Goal: Task Accomplishment & Management: Complete application form

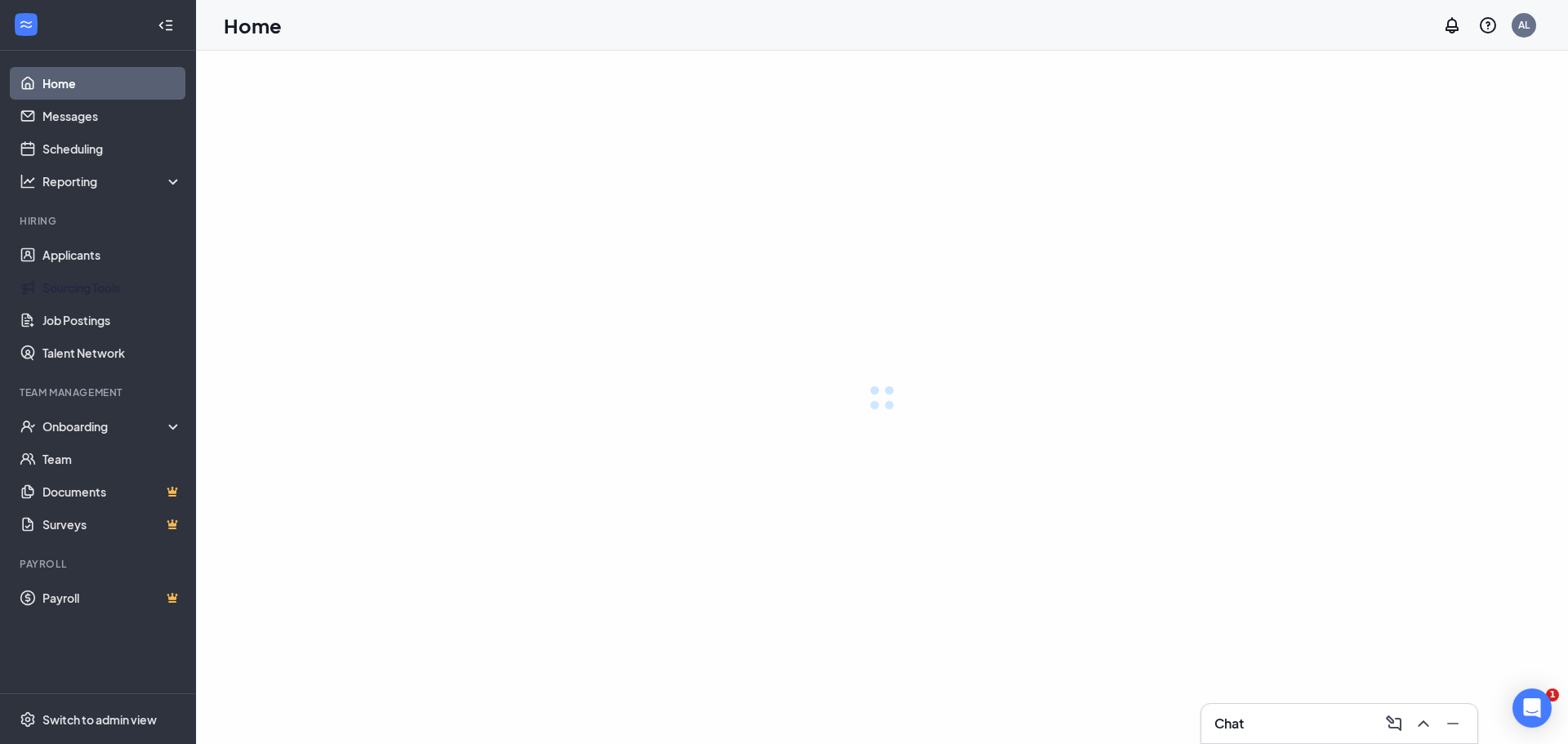
click at [82, 254] on link "Applicants" at bounding box center [112, 254] width 139 height 33
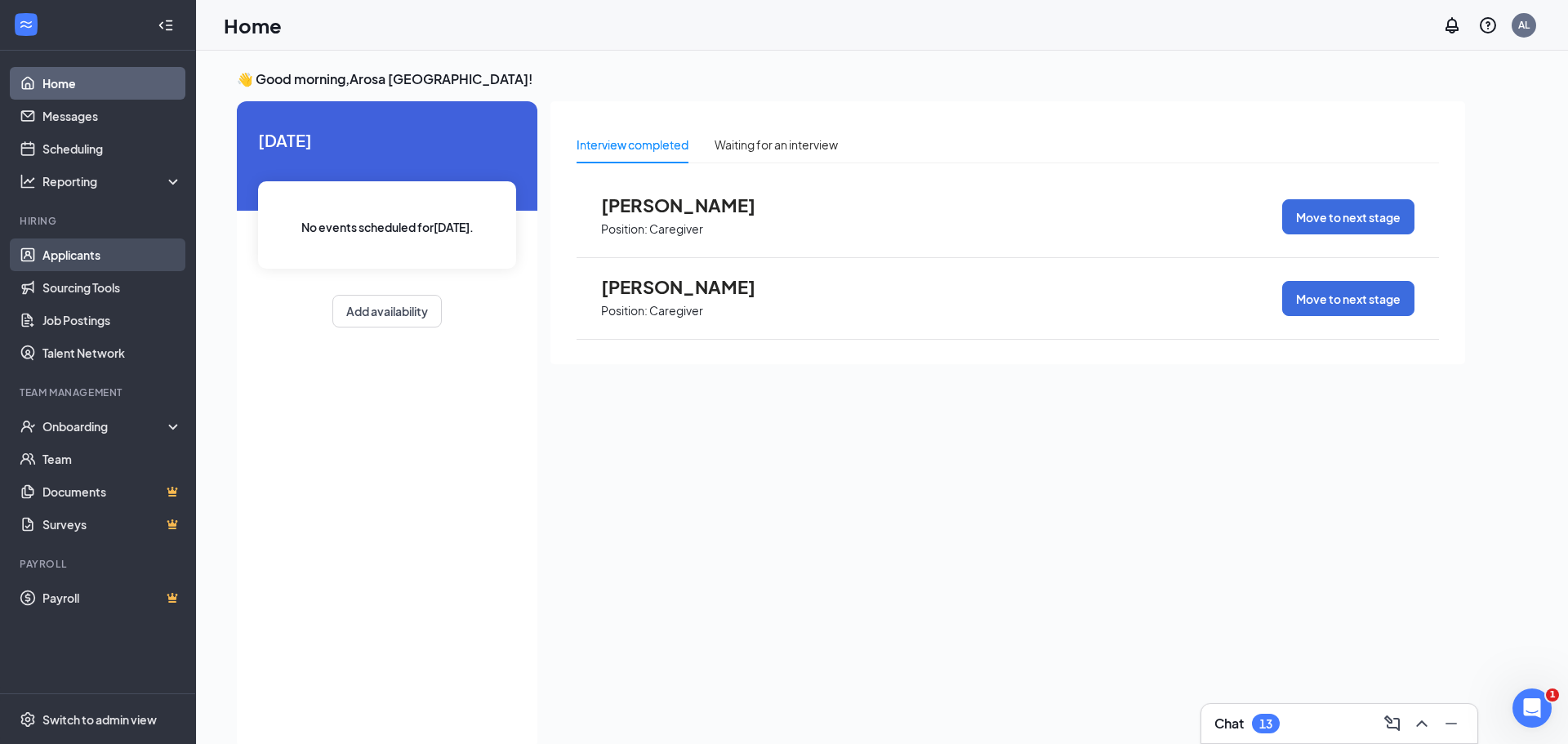
click at [113, 250] on link "Applicants" at bounding box center [112, 254] width 139 height 33
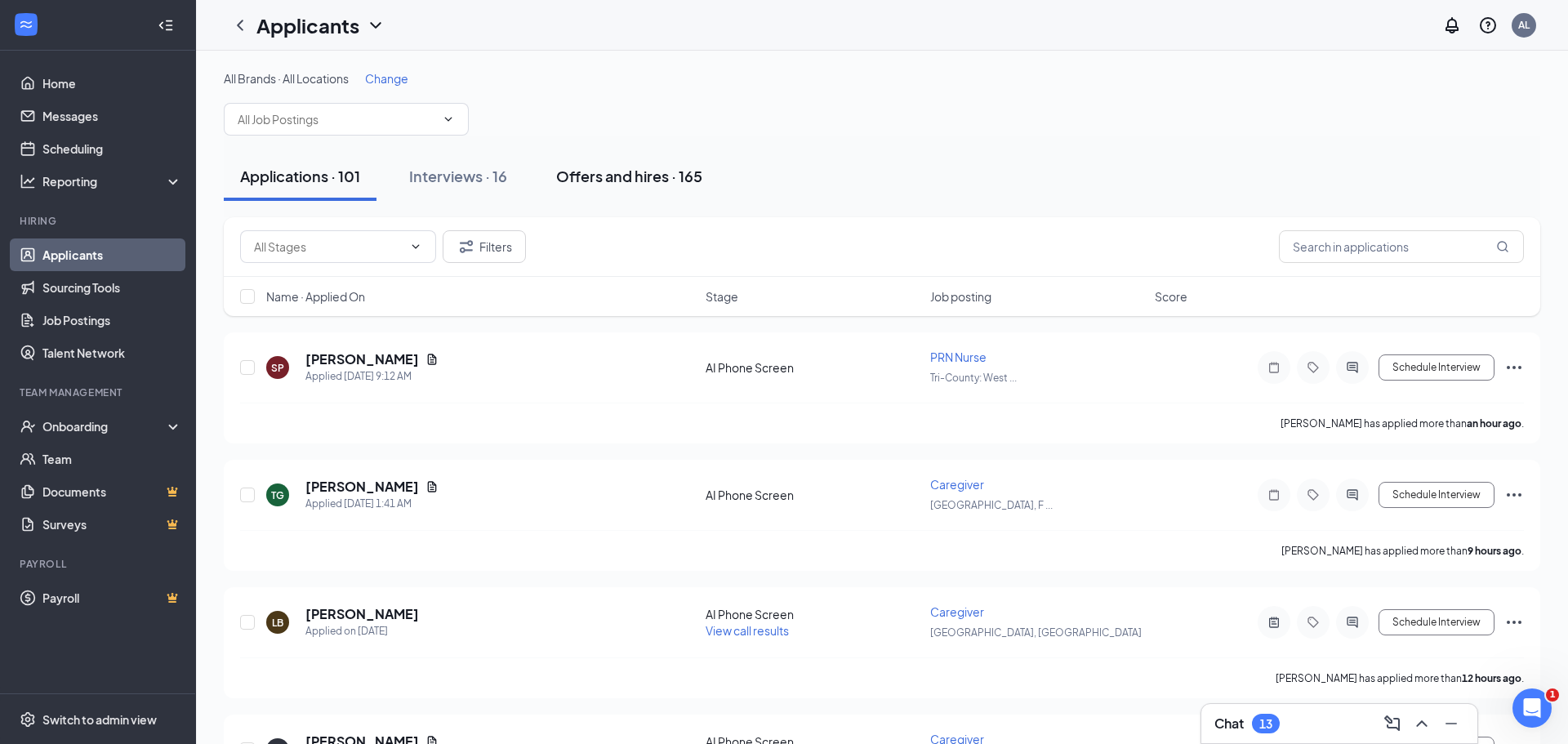
click at [610, 180] on div "Offers and hires · 165" at bounding box center [629, 176] width 146 height 21
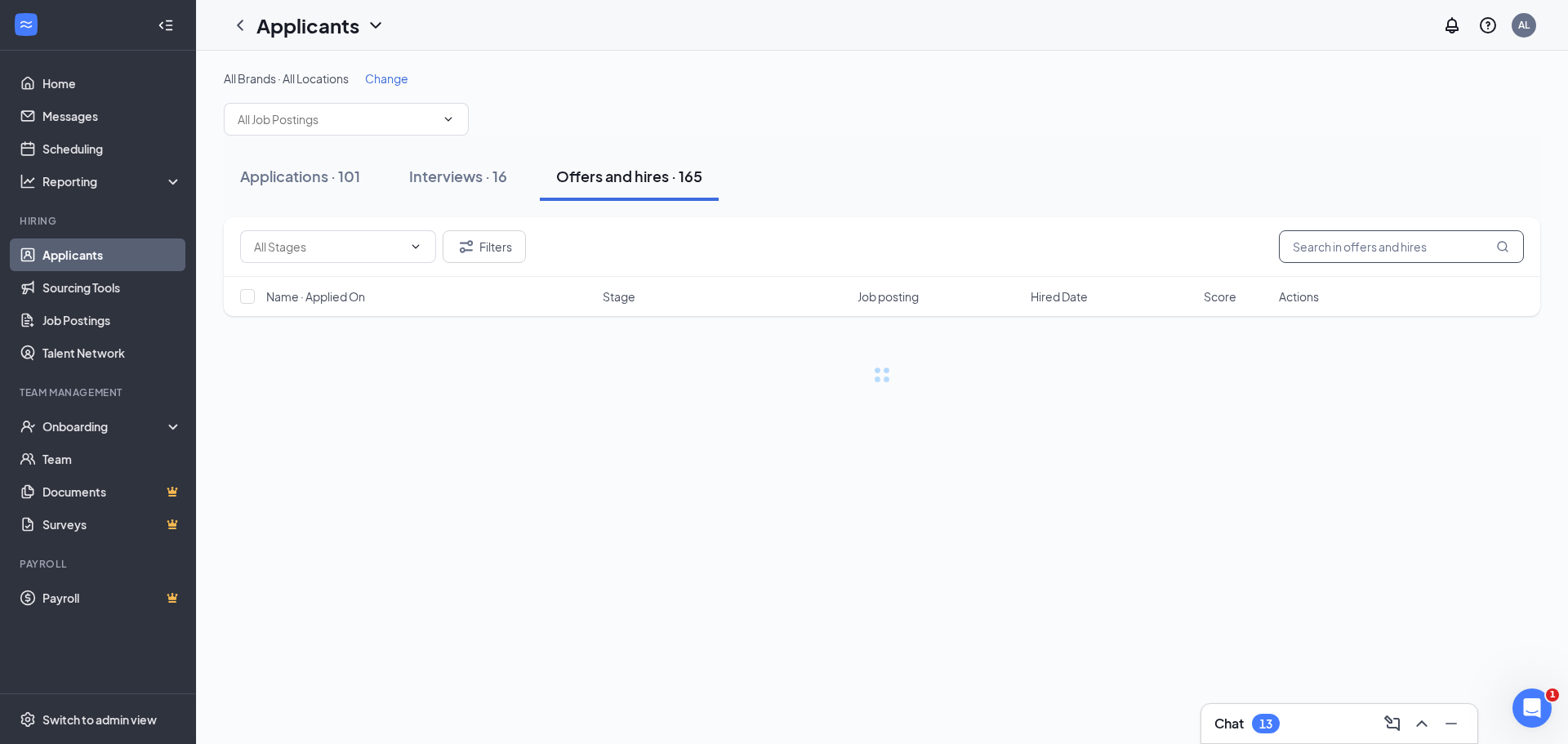
click at [1354, 242] on input "text" at bounding box center [1402, 246] width 245 height 33
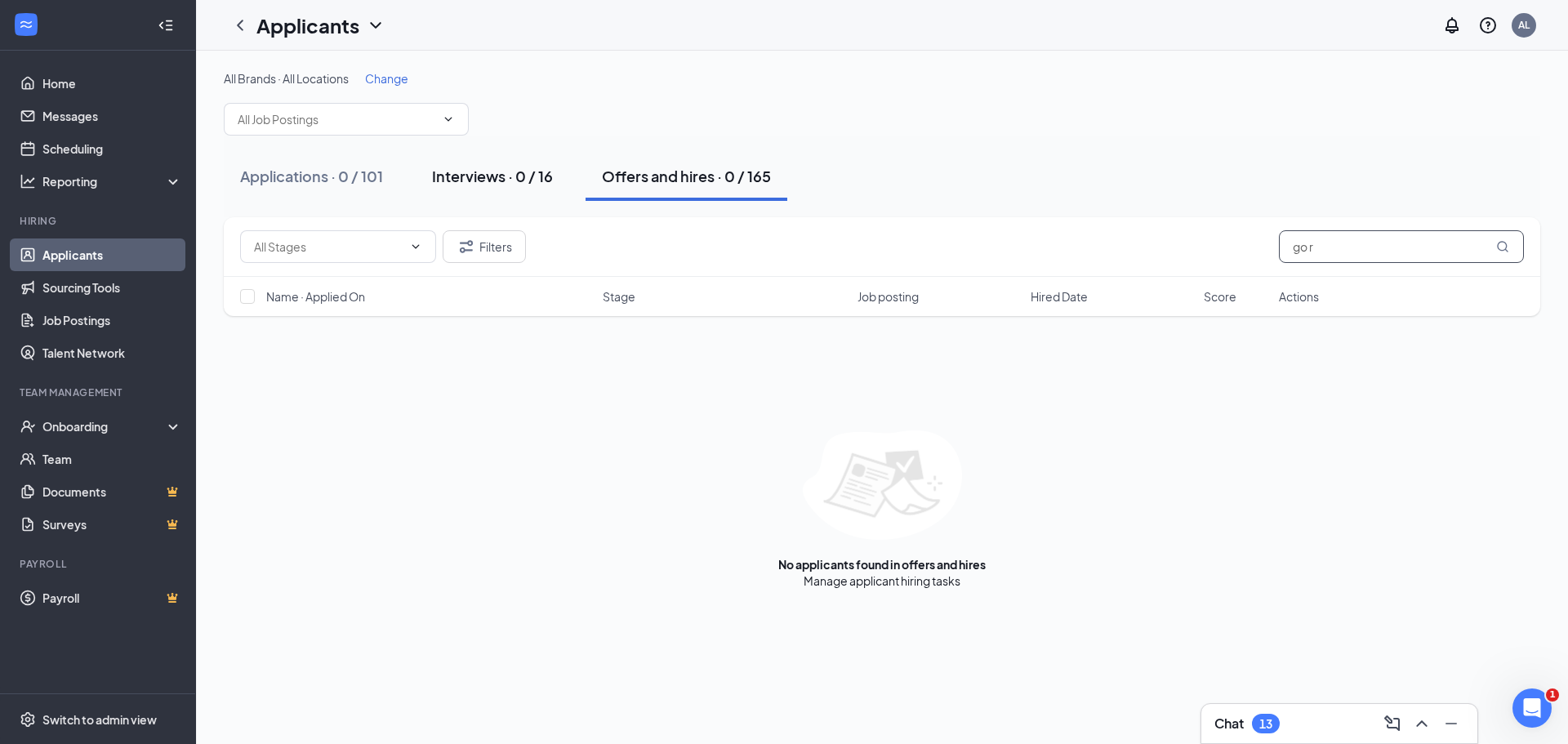
type input "go r"
click at [482, 180] on div "Interviews · 0 / 16" at bounding box center [493, 176] width 121 height 21
click at [1348, 263] on div "Filters go r" at bounding box center [882, 247] width 1316 height 59
click at [1329, 241] on input "go r" at bounding box center [1402, 246] width 245 height 33
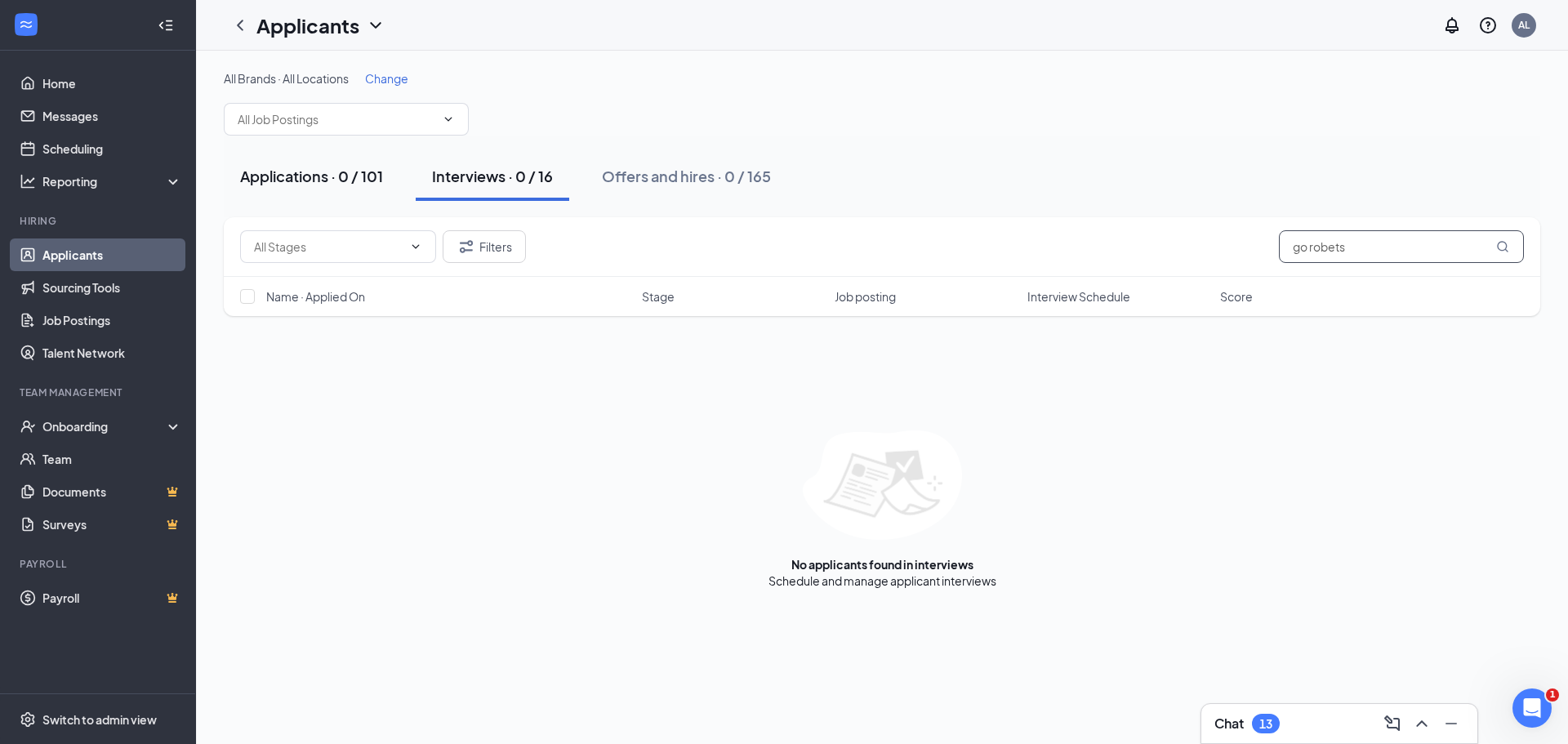
type input "go robets"
click at [310, 173] on div "Applications · 0 / 101" at bounding box center [312, 176] width 143 height 21
click at [1313, 252] on input "go robets" at bounding box center [1402, 246] width 245 height 33
click at [1365, 253] on input "go robets" at bounding box center [1402, 246] width 245 height 33
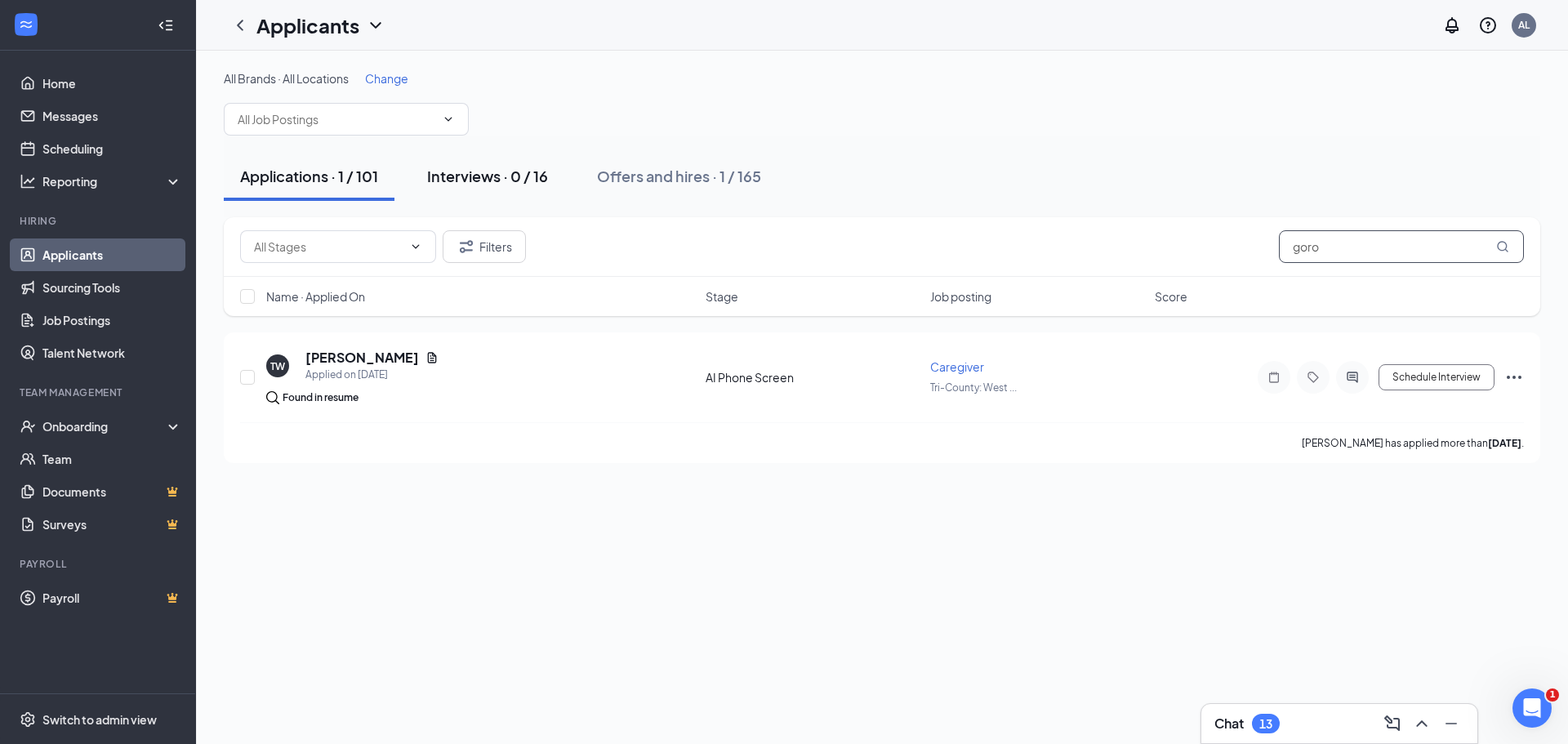
type input "goro"
click at [454, 178] on div "Interviews · 0 / 16" at bounding box center [487, 176] width 121 height 21
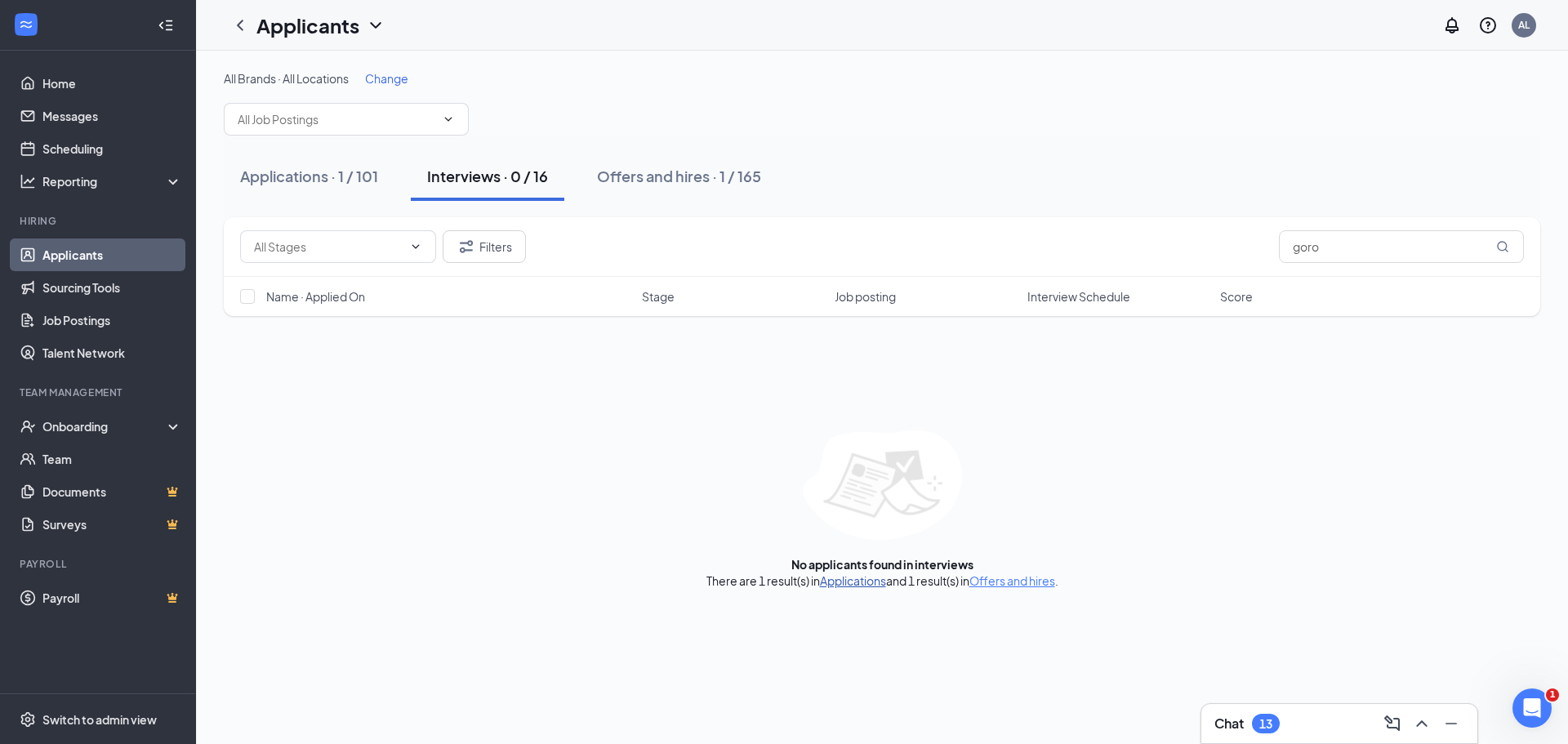
click at [829, 583] on link "Applications" at bounding box center [853, 581] width 66 height 15
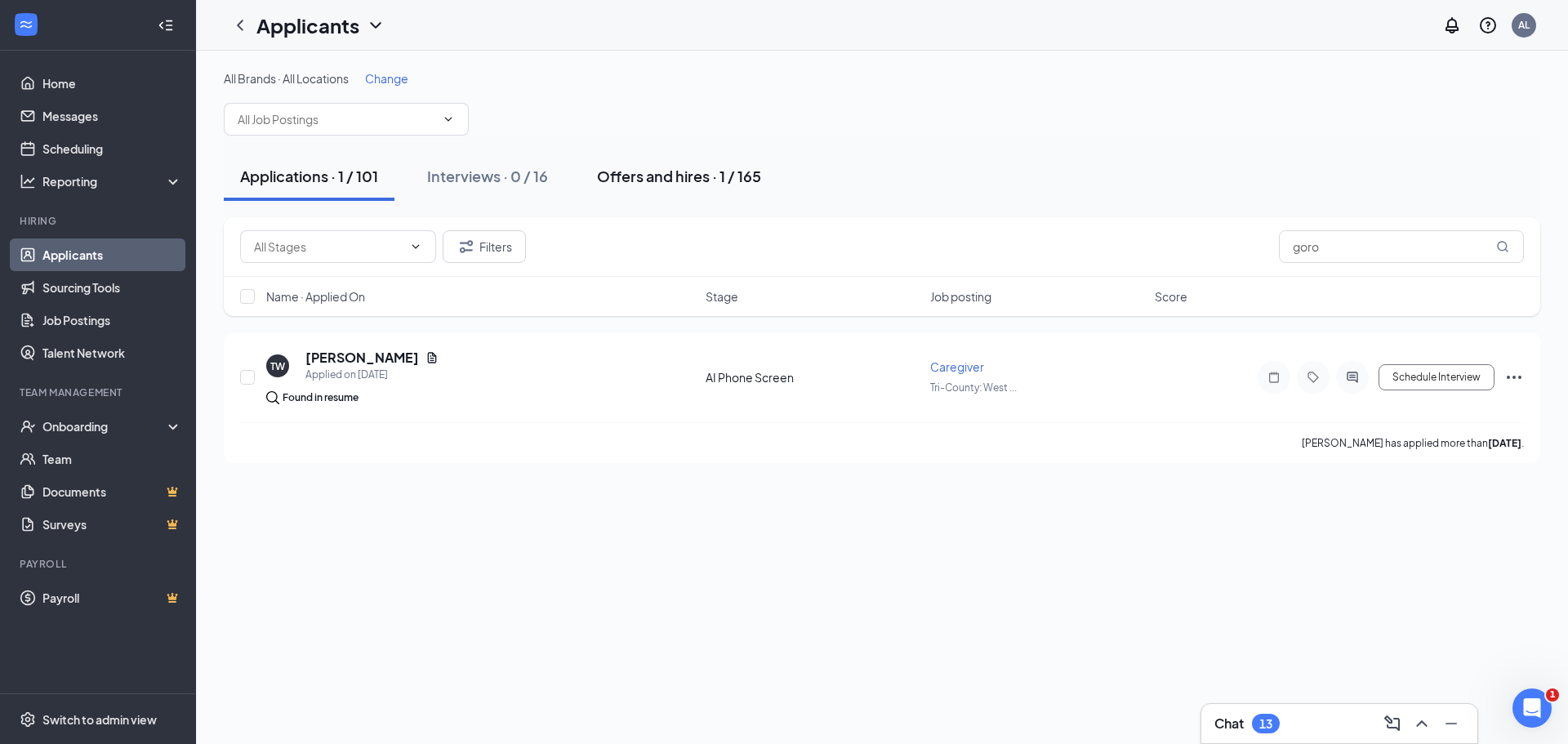
click at [676, 178] on div "Offers and hires · 1 / 165" at bounding box center [679, 176] width 164 height 21
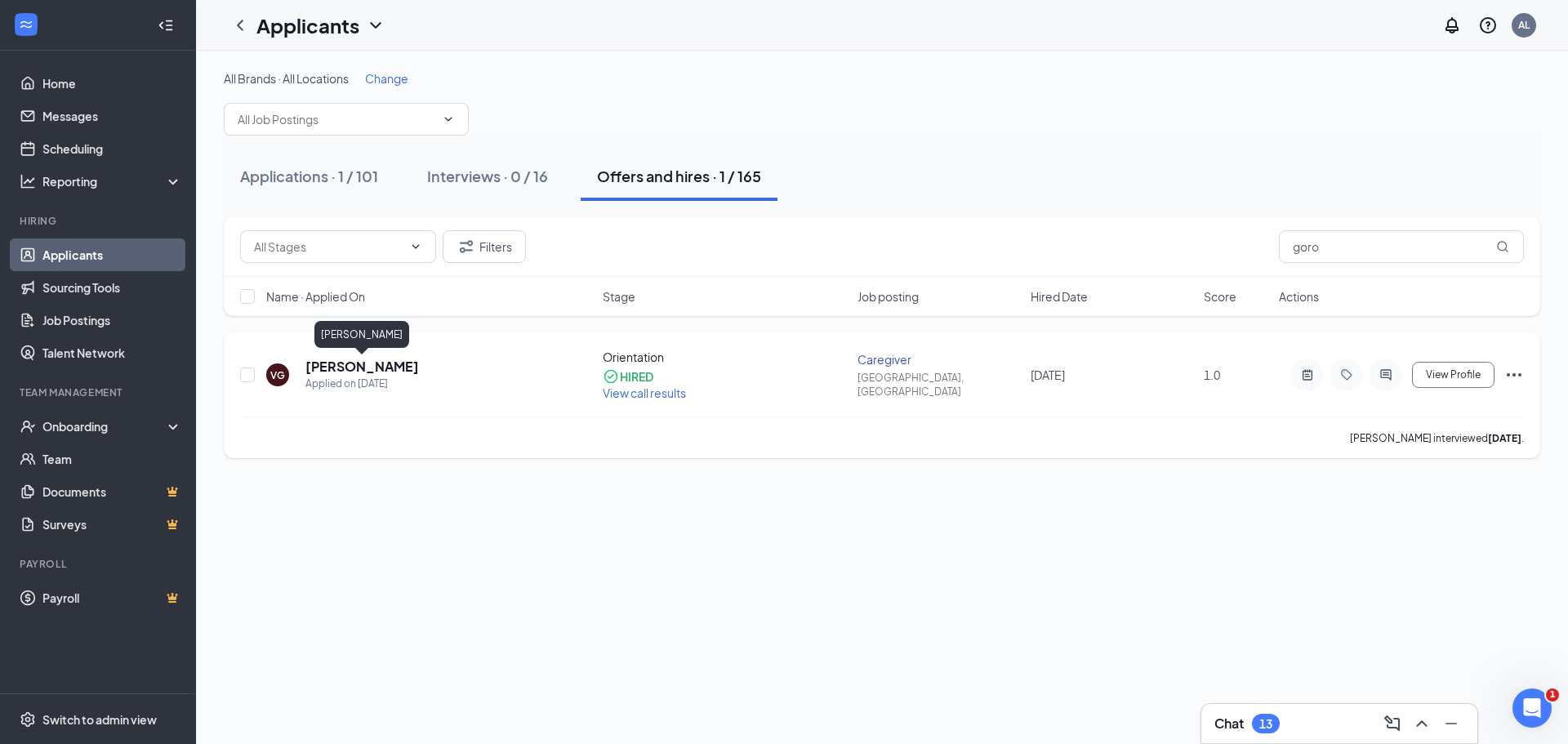
click at [350, 364] on h5 "[PERSON_NAME]" at bounding box center [362, 366] width 113 height 18
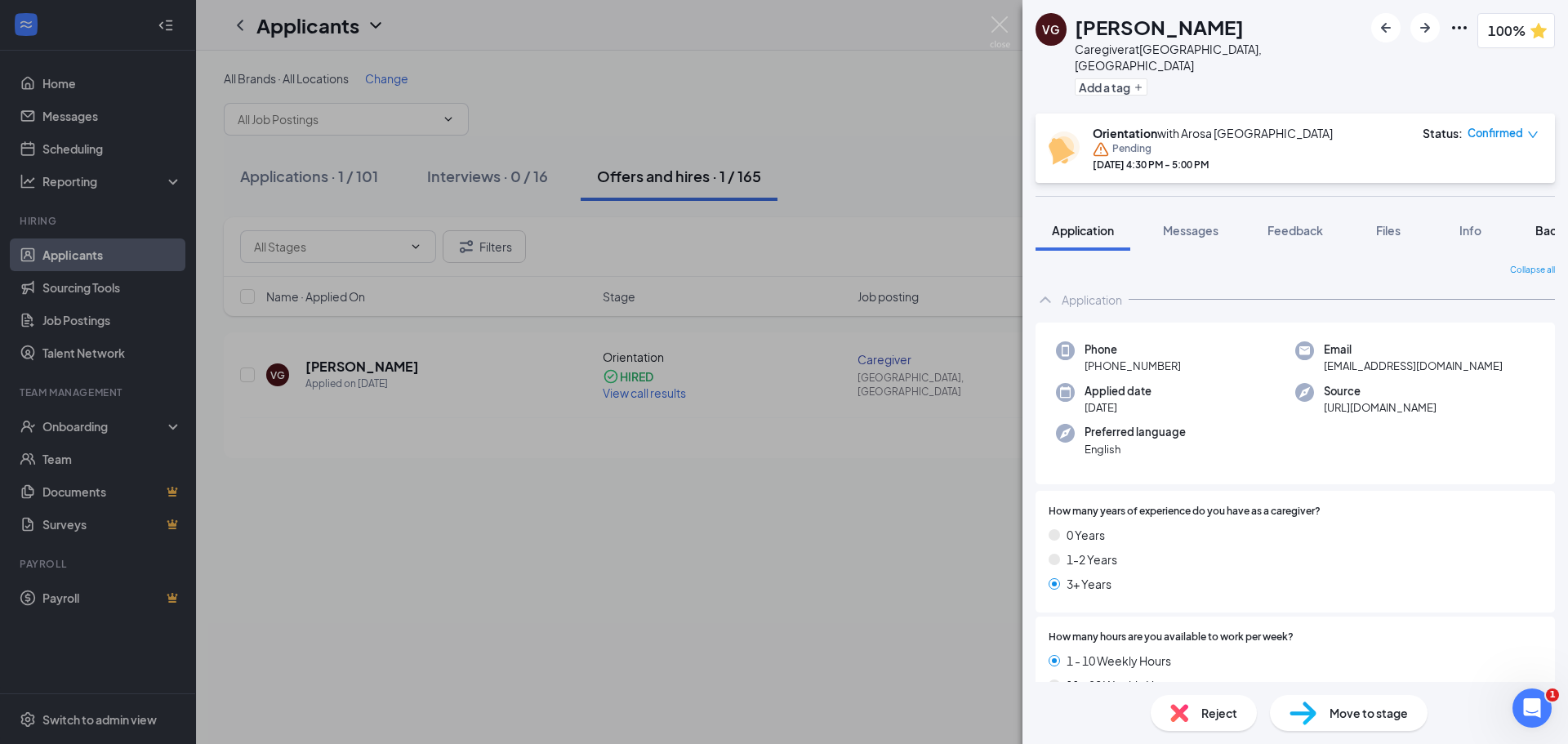
click at [1544, 223] on span "Background" at bounding box center [1569, 231] width 67 height 15
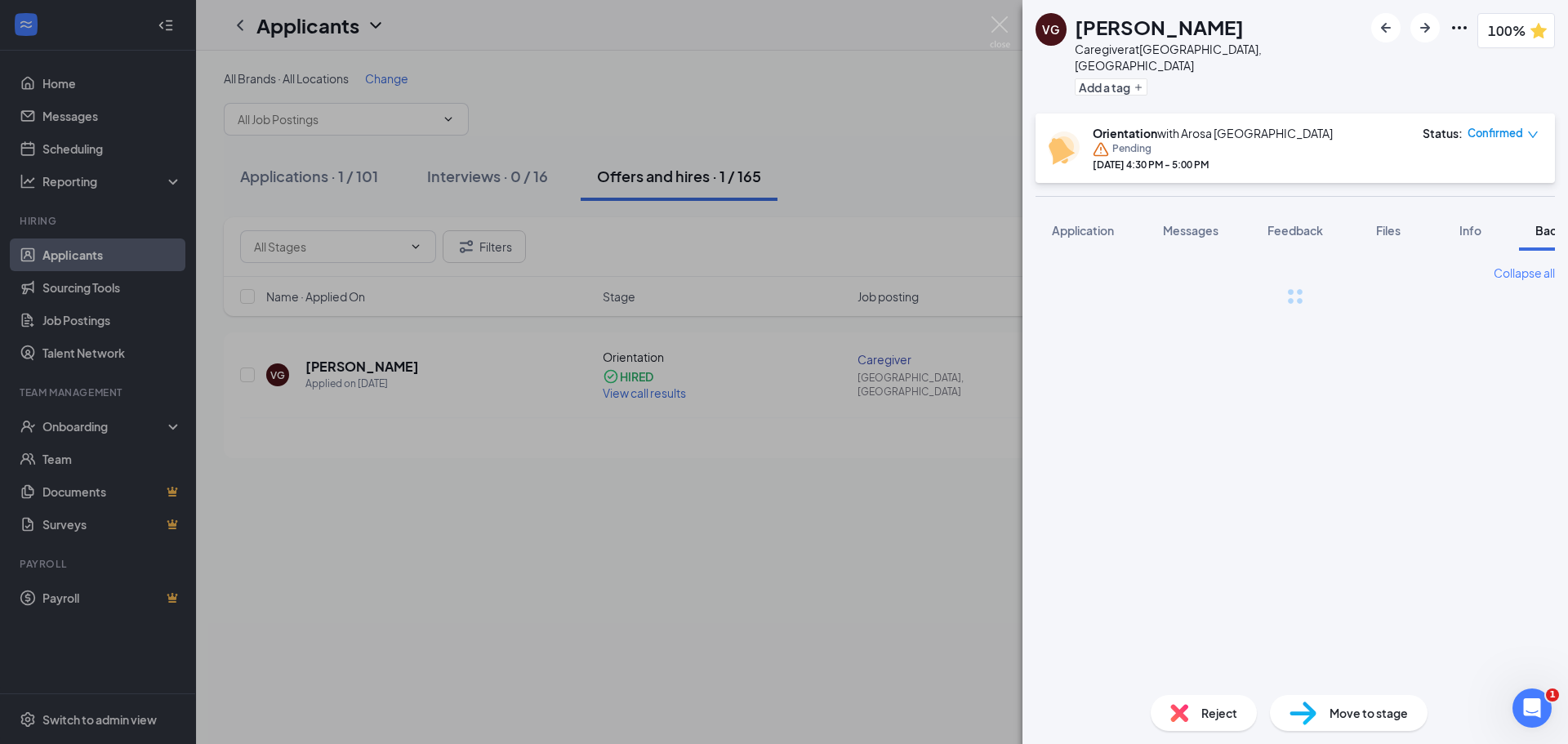
scroll to position [0, 67]
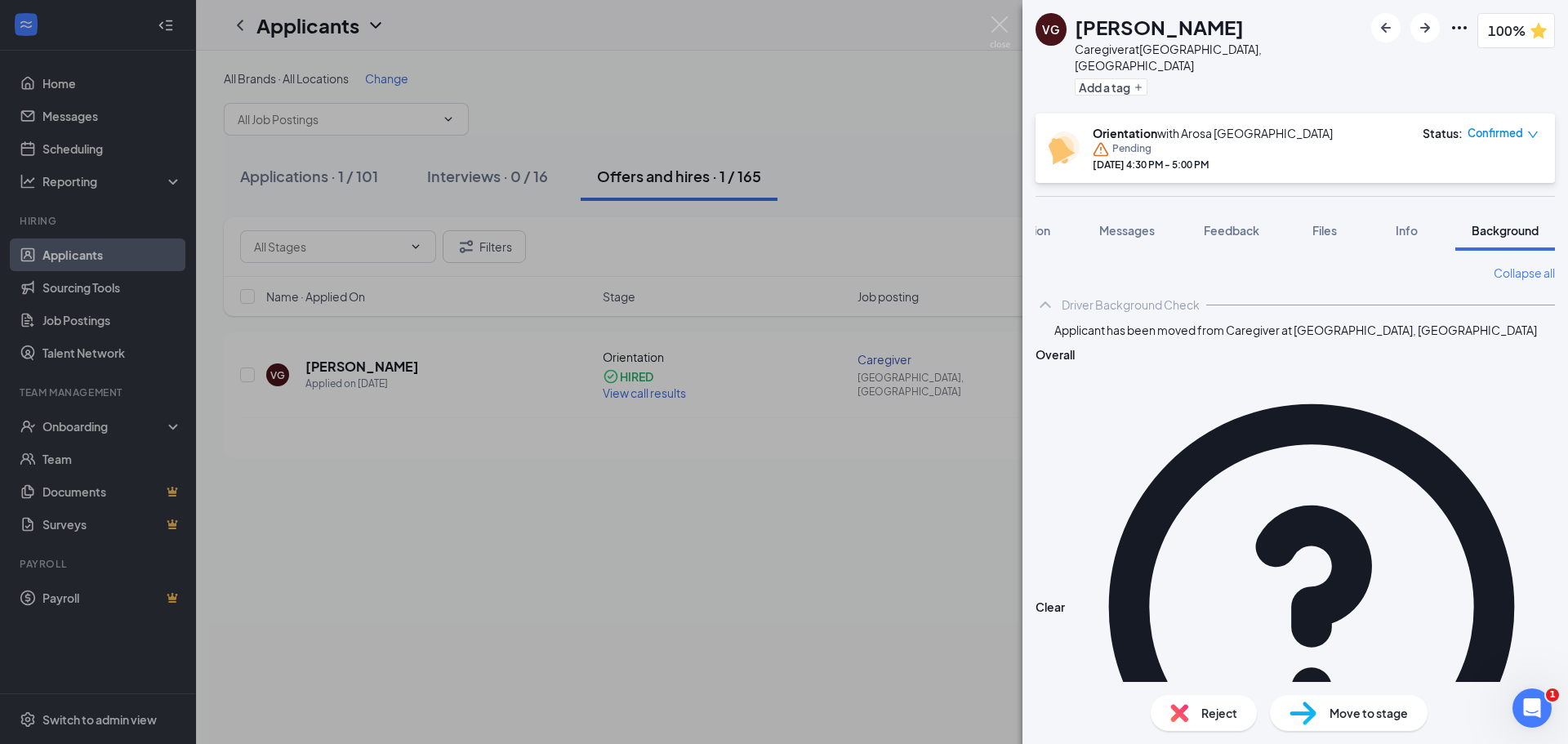
click at [169, 427] on div "VG [PERSON_NAME] Caregiver at [GEOGRAPHIC_DATA], [GEOGRAPHIC_DATA] Add a tag 10…" at bounding box center [784, 372] width 1568 height 744
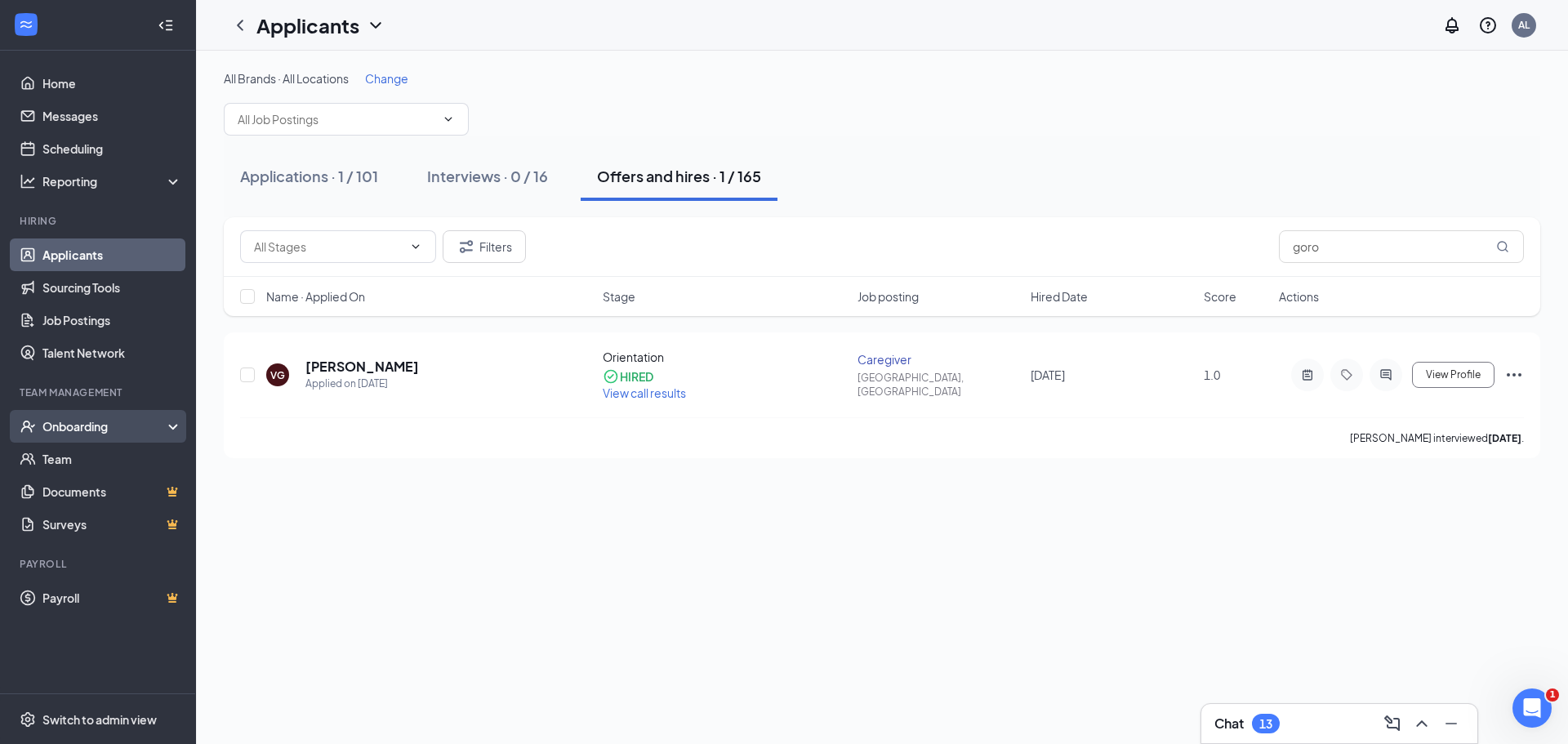
click at [164, 430] on div "Onboarding" at bounding box center [105, 426] width 125 height 16
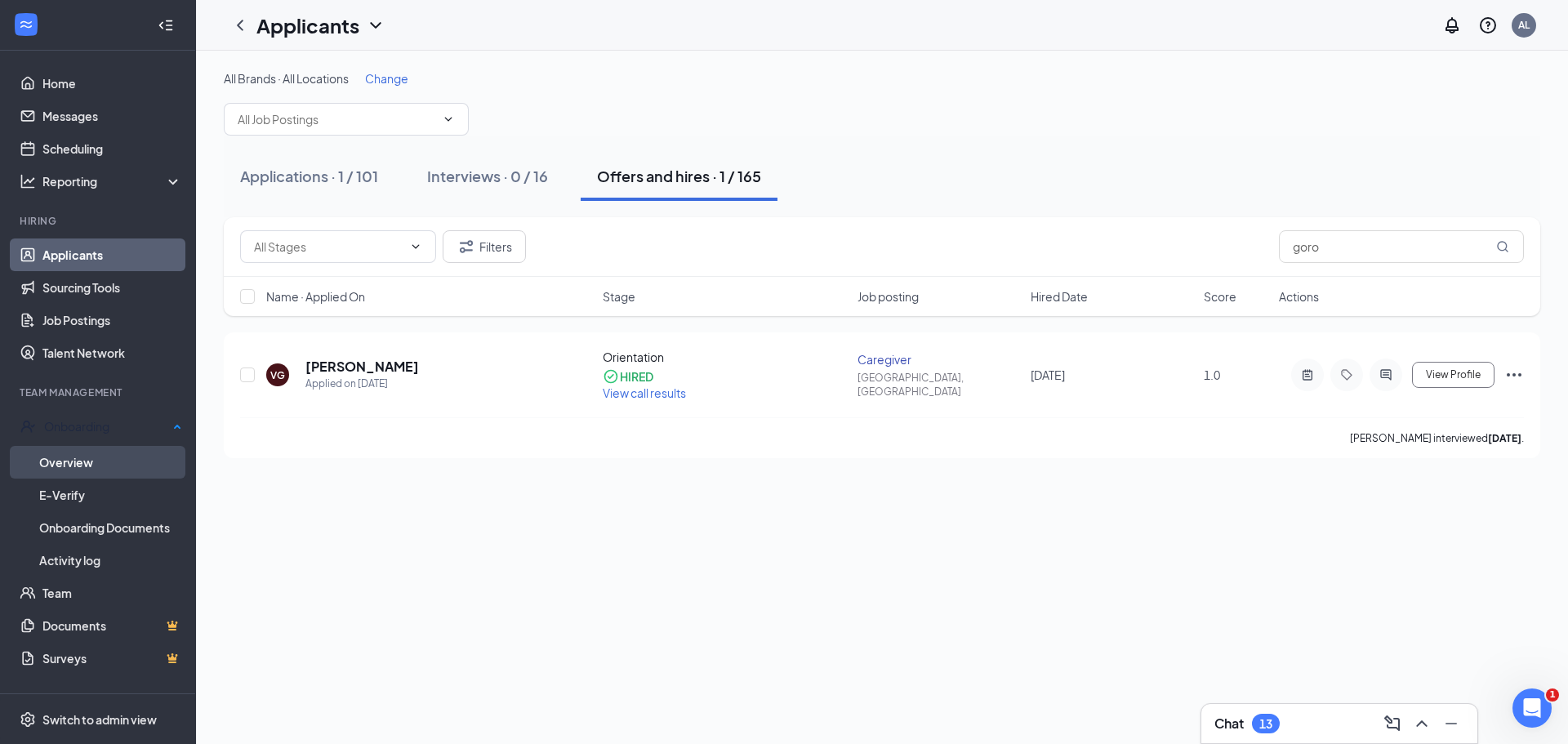
click at [122, 459] on link "Overview" at bounding box center [111, 461] width 143 height 33
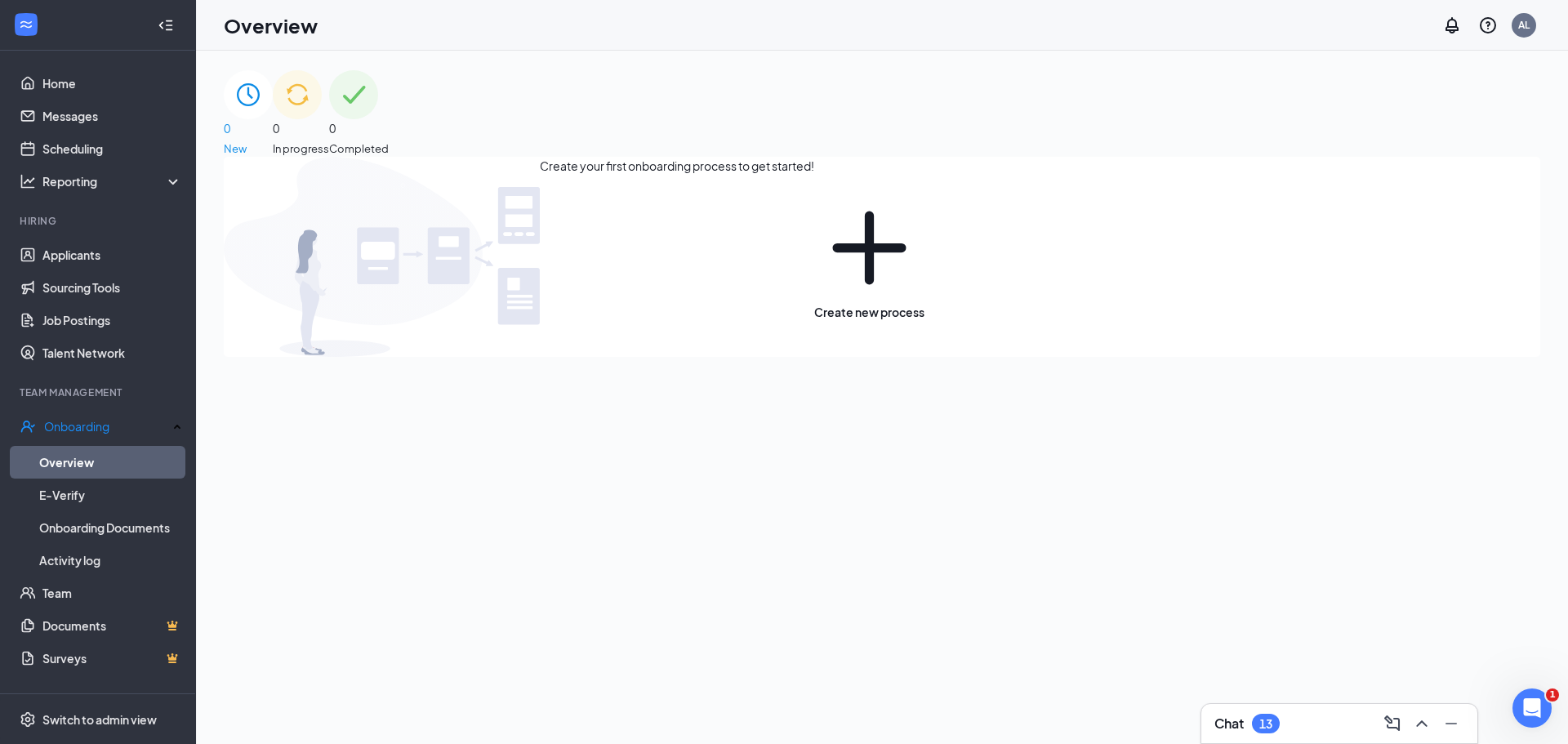
click at [329, 131] on div "0 In progress" at bounding box center [302, 114] width 57 height 87
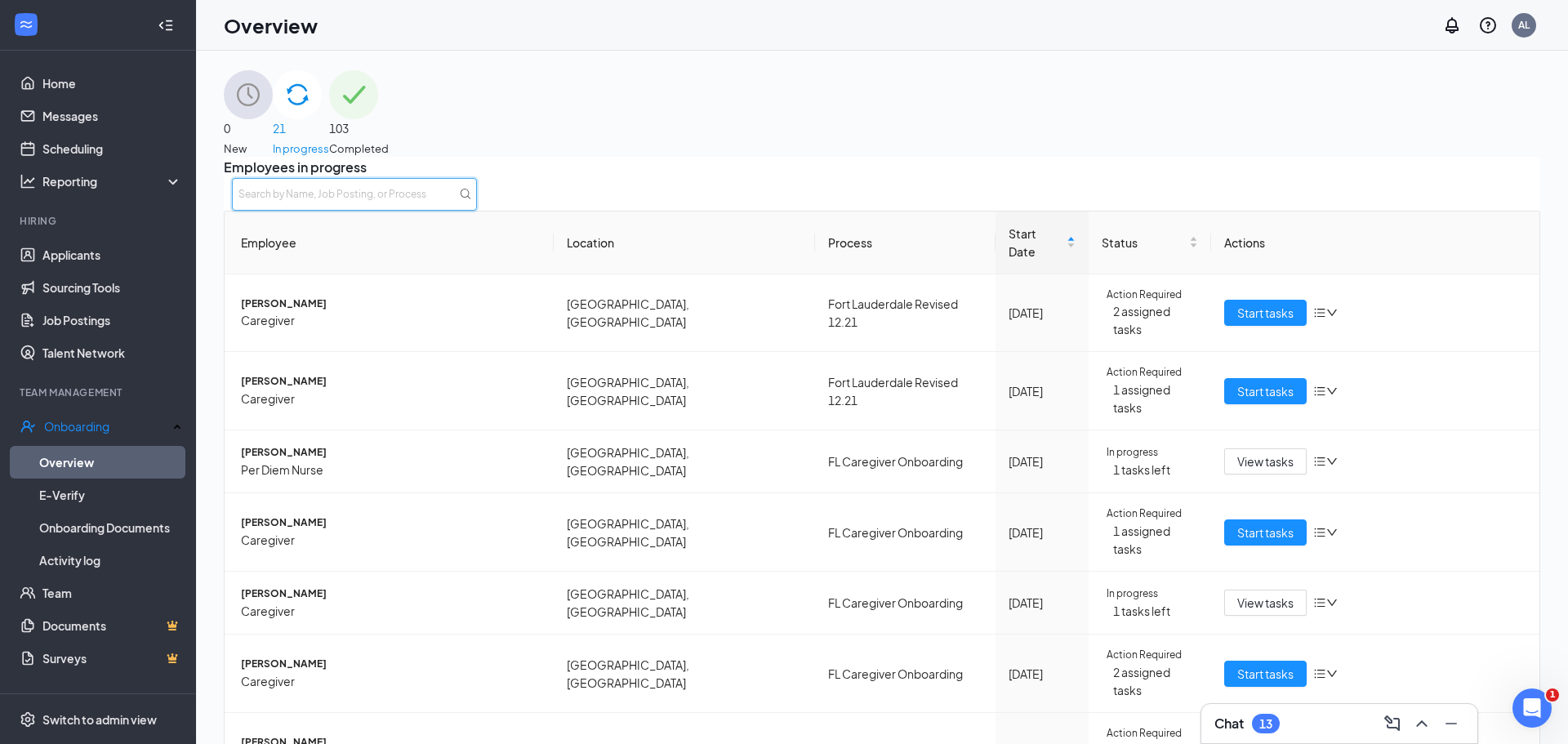
click at [477, 202] on input "text" at bounding box center [354, 194] width 245 height 33
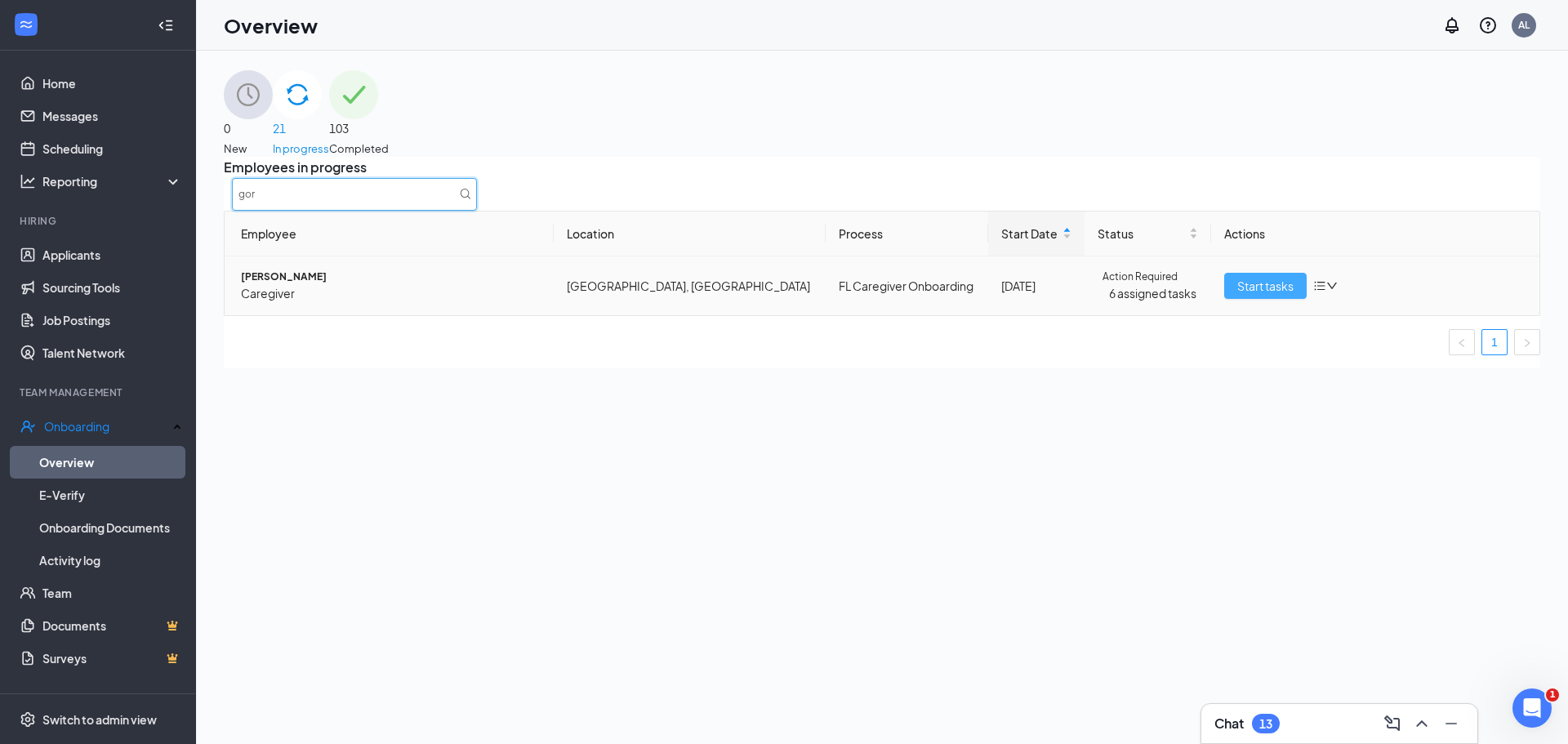
type input "gor"
click at [1242, 295] on span "Start tasks" at bounding box center [1266, 285] width 57 height 18
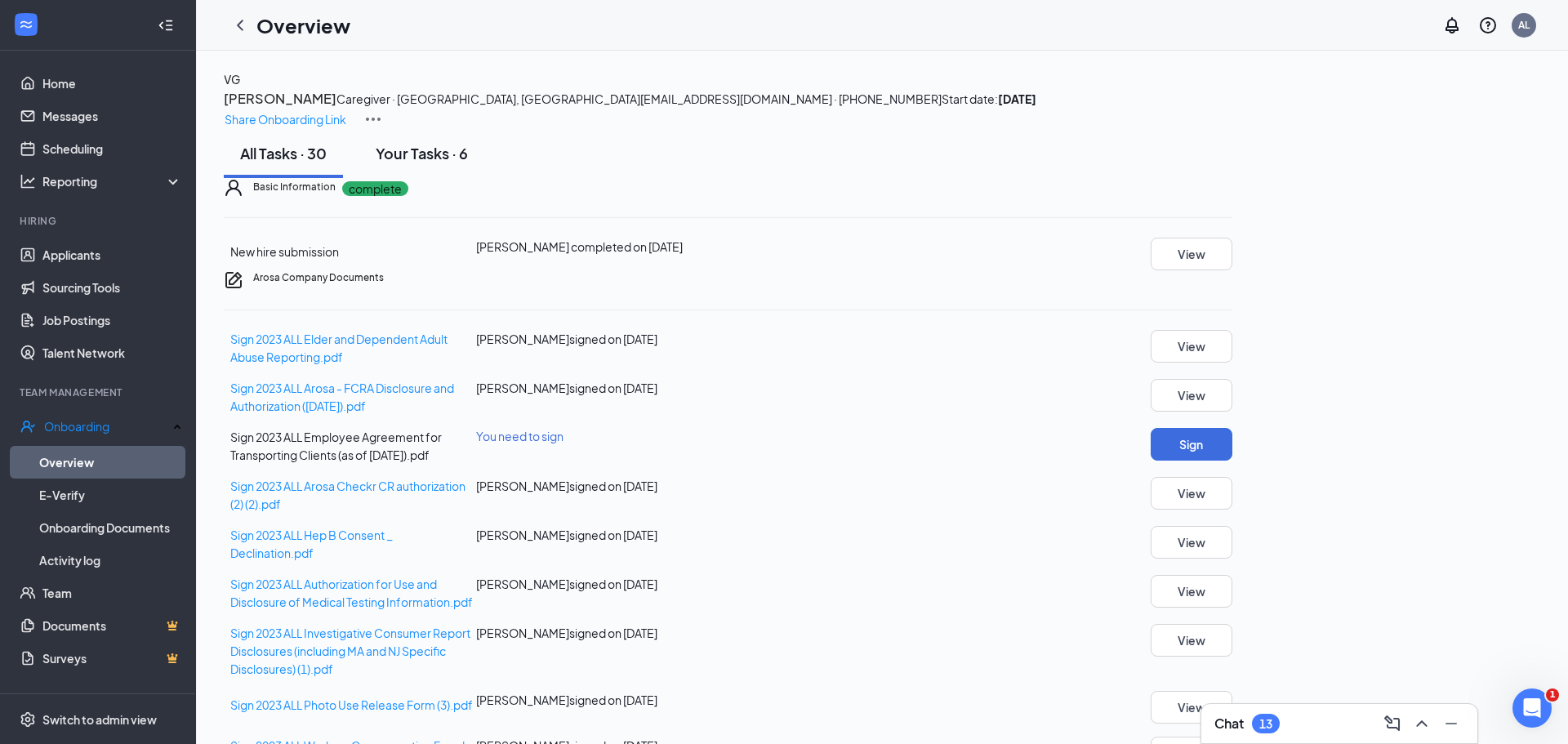
click at [438, 163] on div "Your Tasks · 6" at bounding box center [422, 154] width 92 height 21
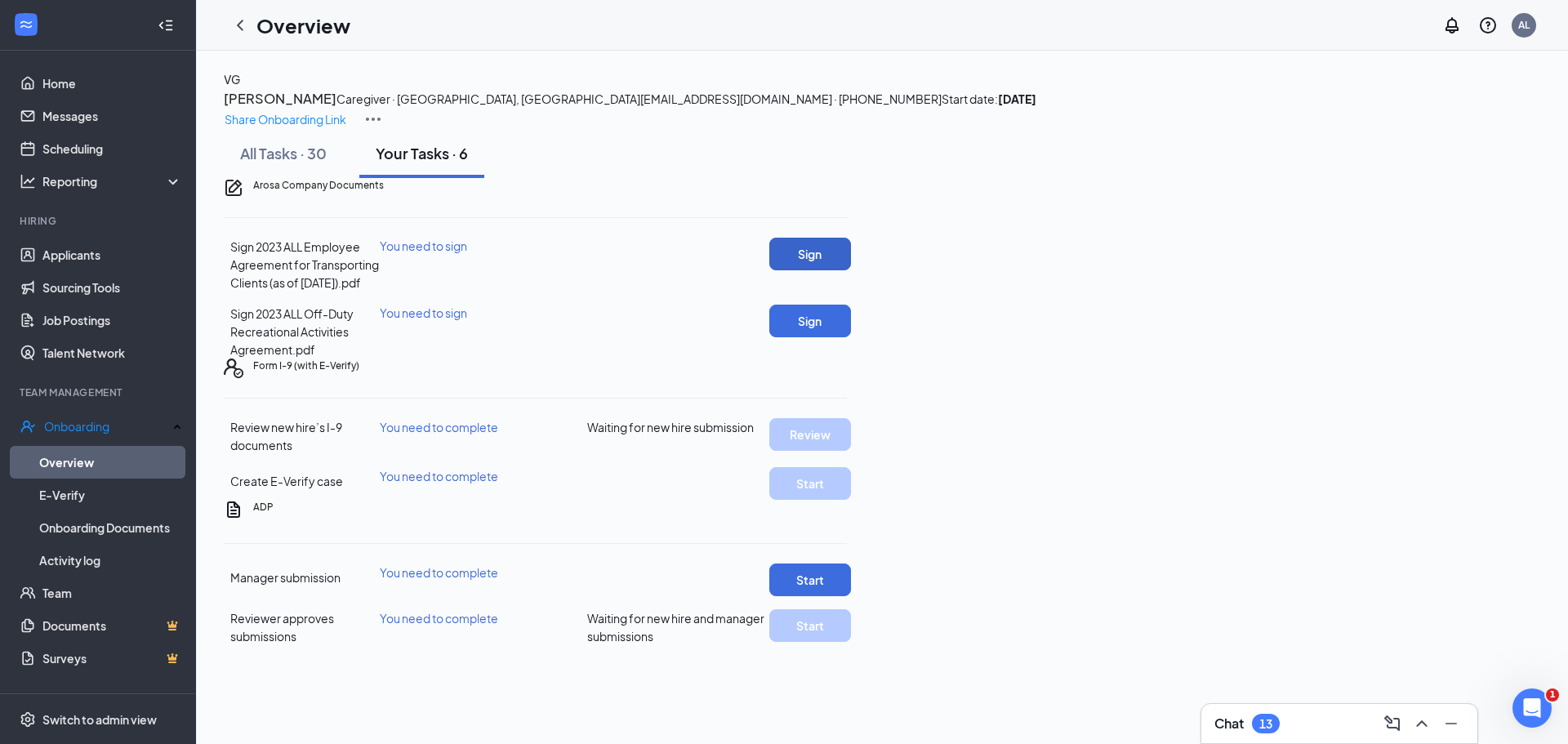
click at [851, 270] on button "Sign" at bounding box center [810, 253] width 82 height 33
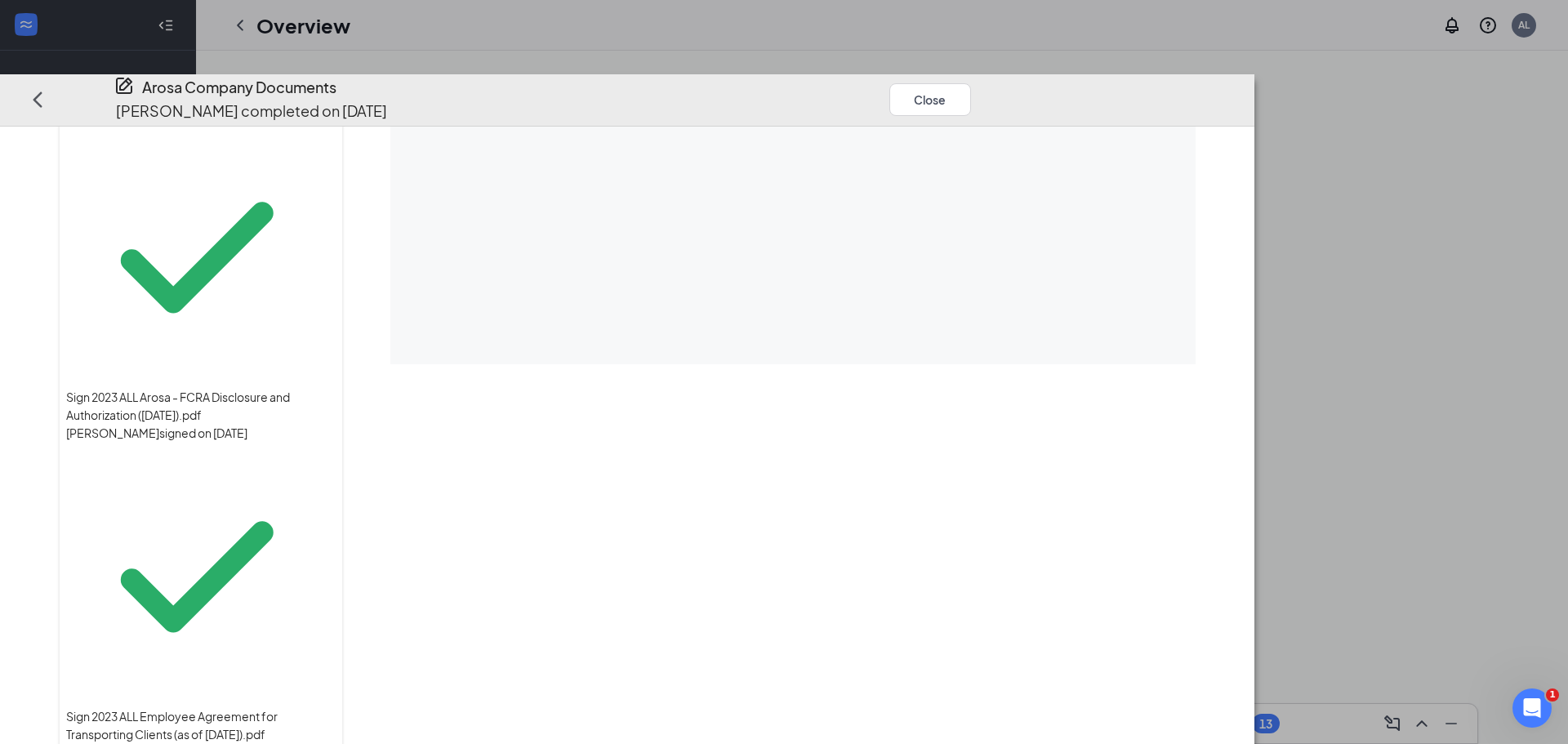
scroll to position [856, 0]
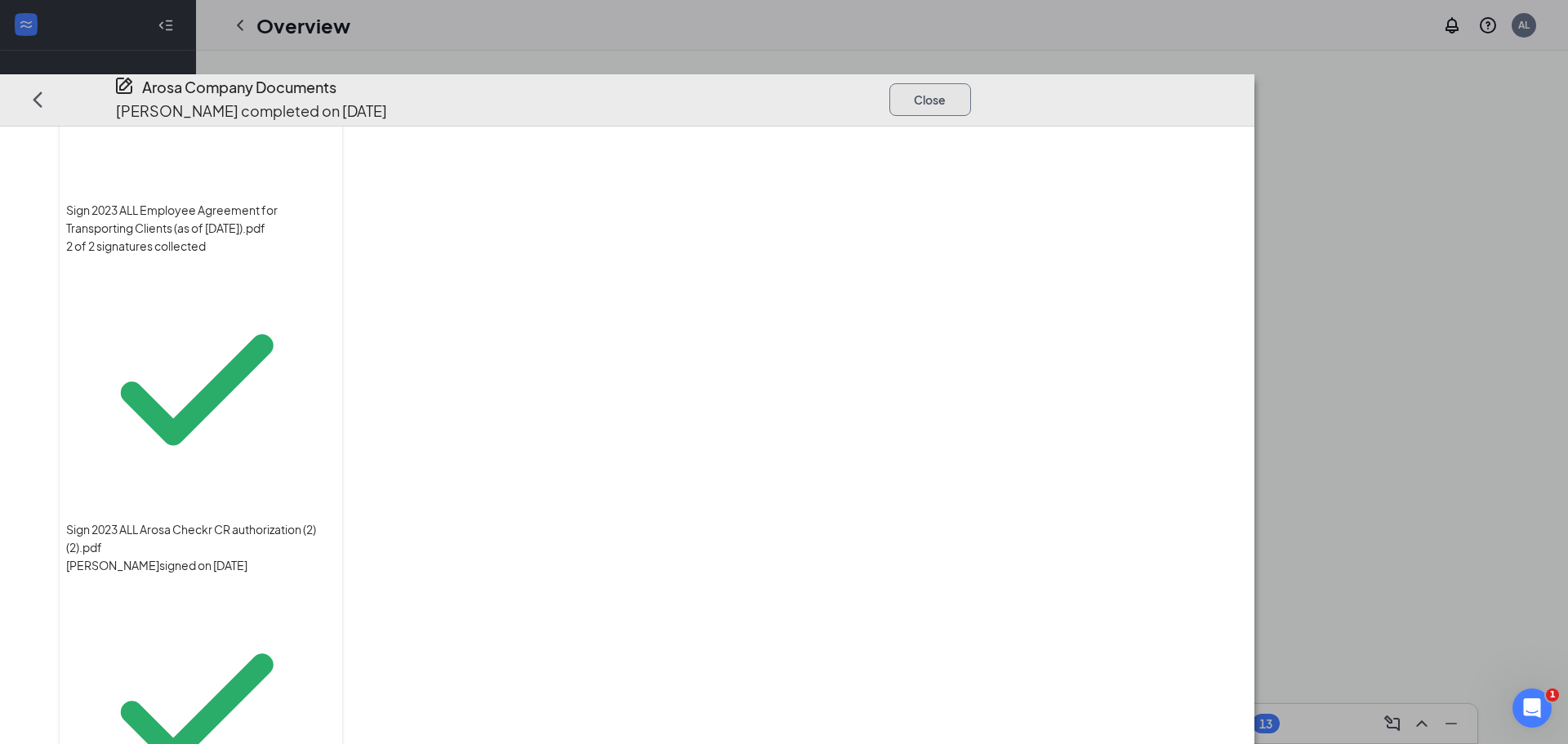
click at [972, 83] on button "Close" at bounding box center [930, 99] width 82 height 33
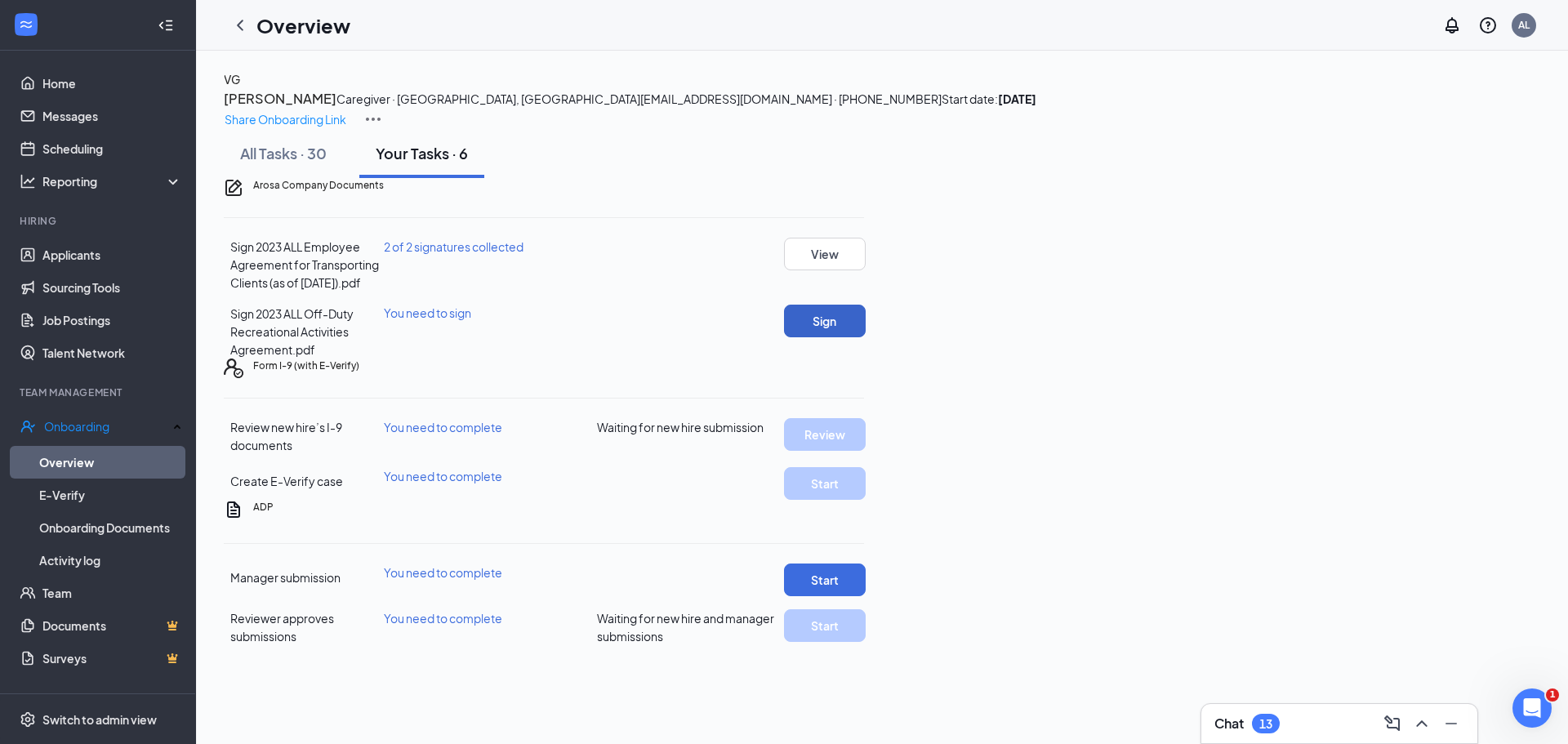
click at [866, 337] on button "Sign" at bounding box center [825, 320] width 82 height 33
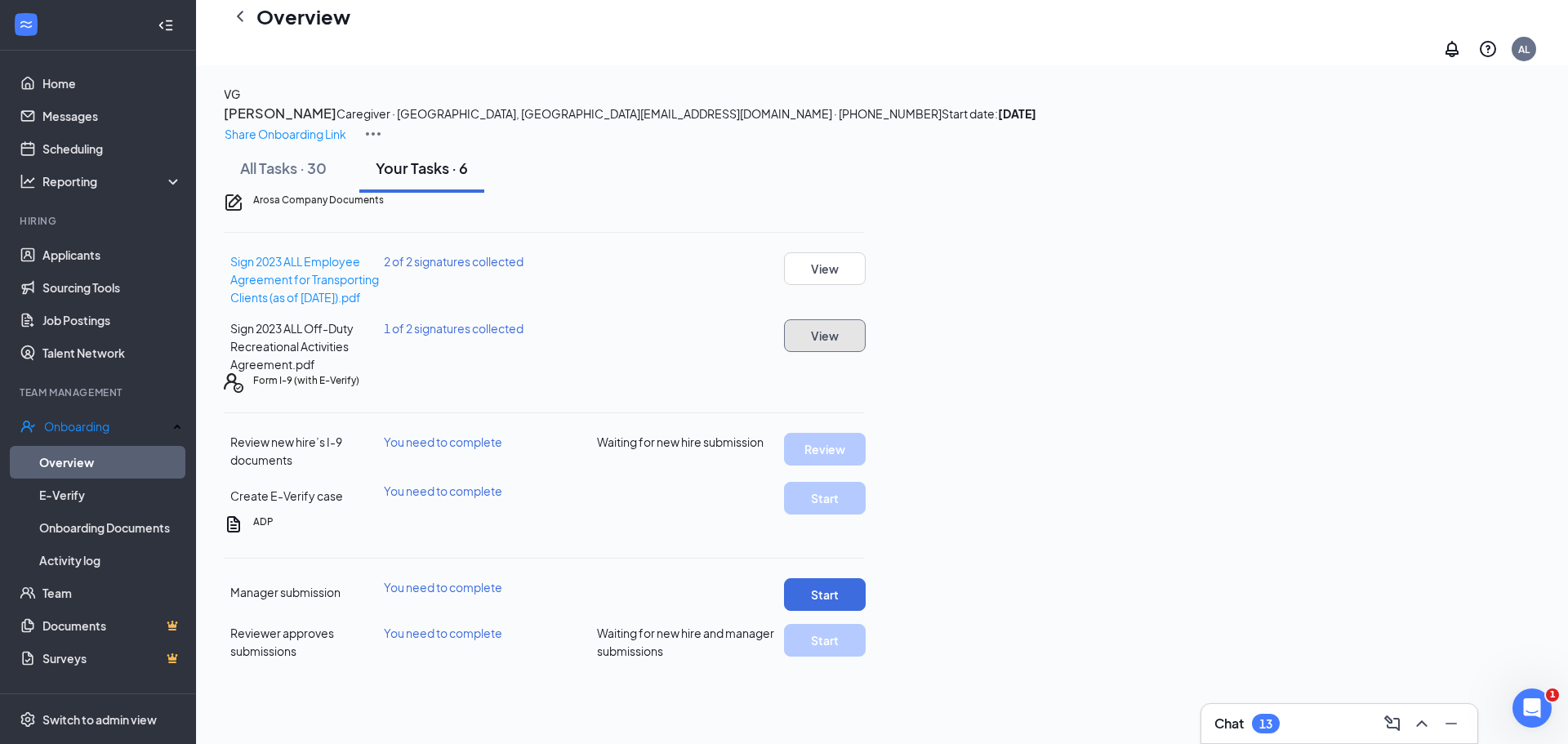
scroll to position [77, 0]
click at [866, 610] on button "Start" at bounding box center [825, 594] width 82 height 33
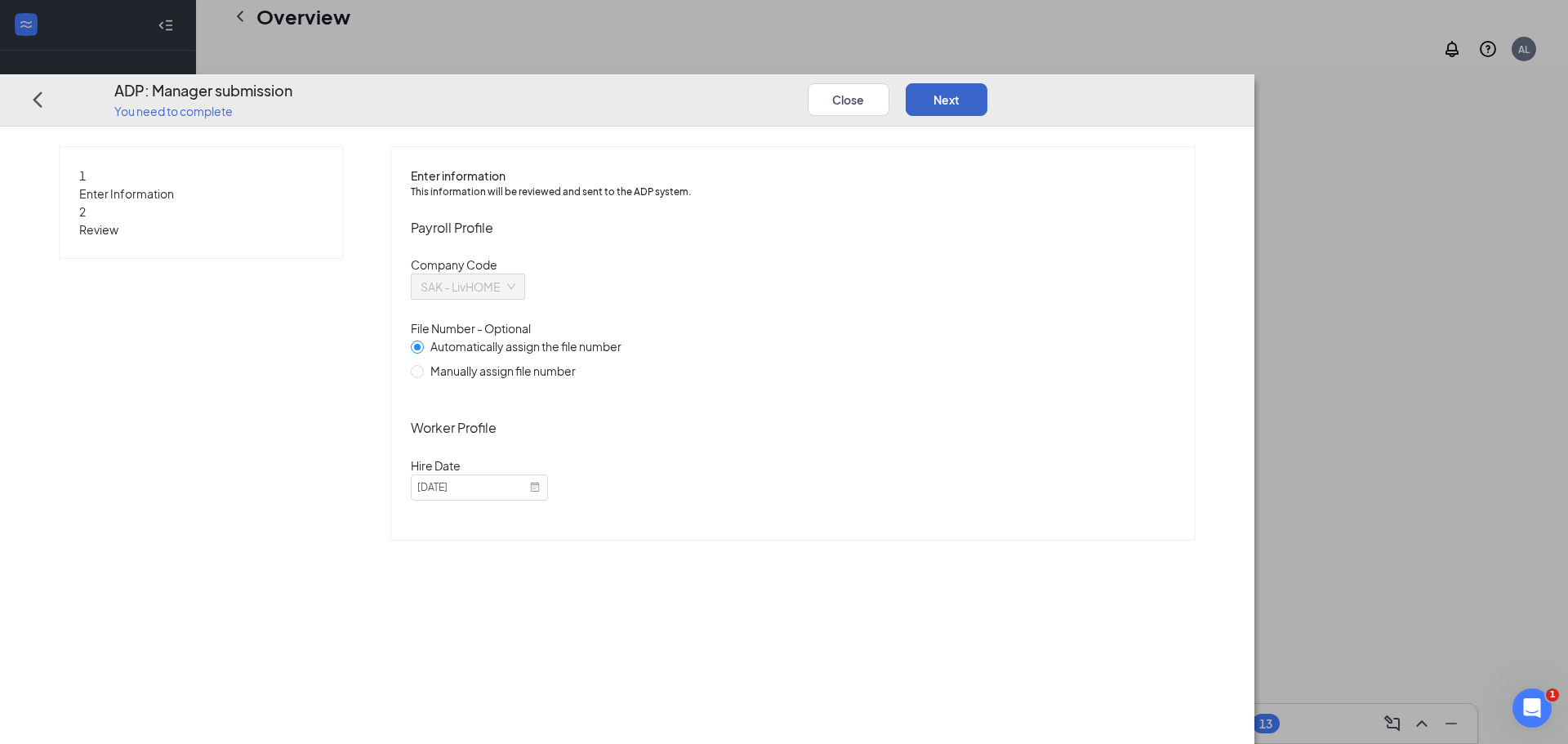
click at [988, 83] on button "Next" at bounding box center [946, 99] width 82 height 33
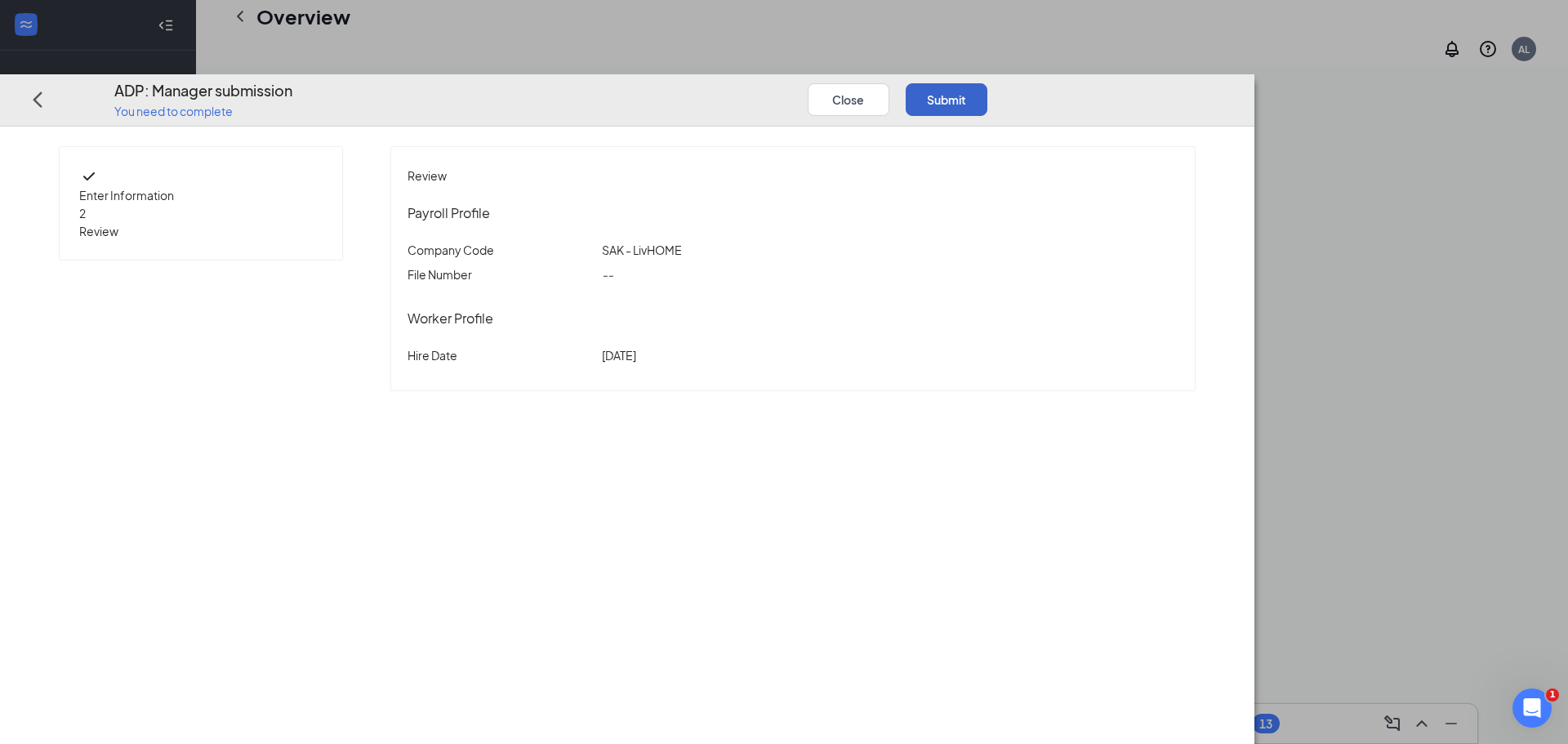
click at [988, 83] on button "Submit" at bounding box center [946, 99] width 82 height 33
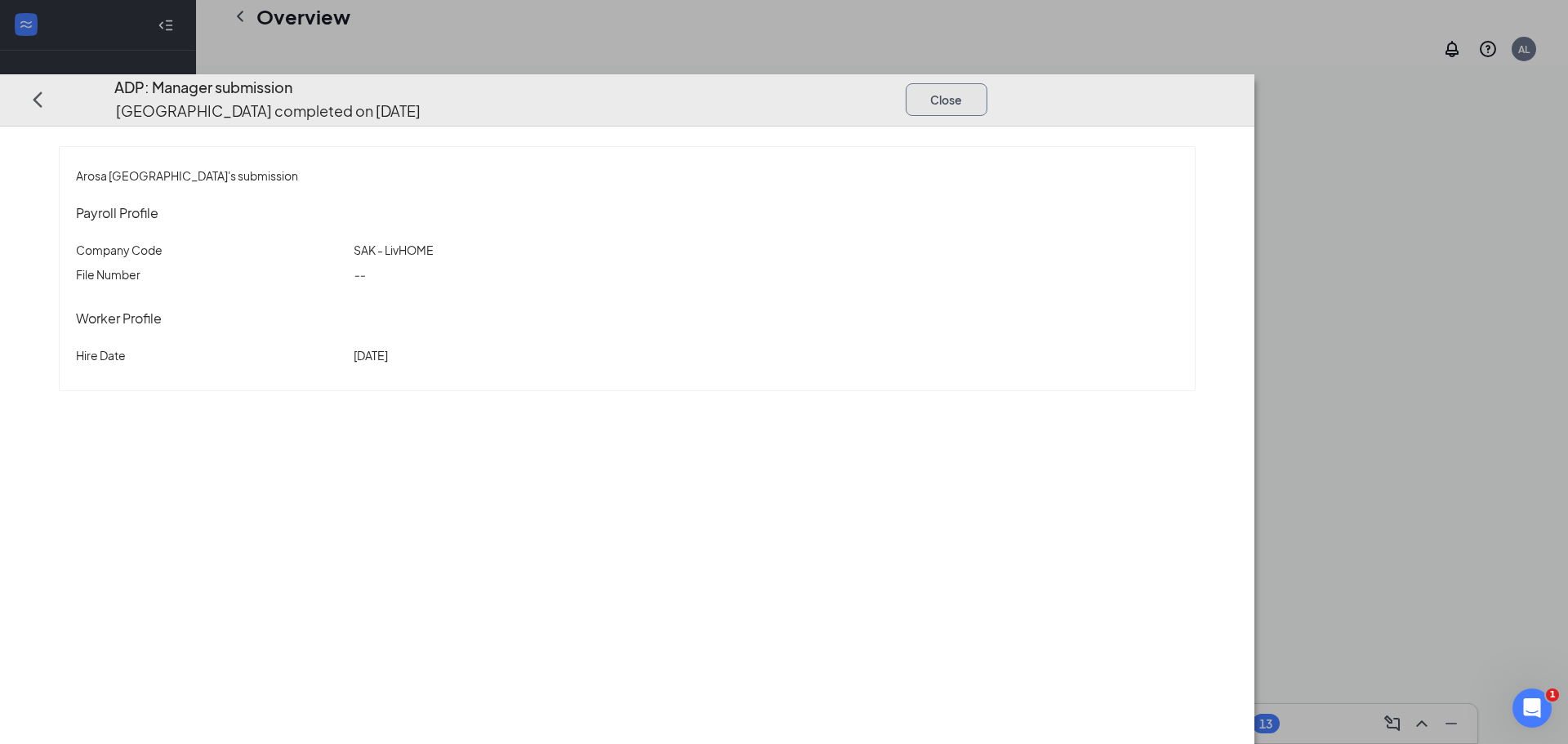
click at [988, 83] on button "Close" at bounding box center [946, 99] width 82 height 33
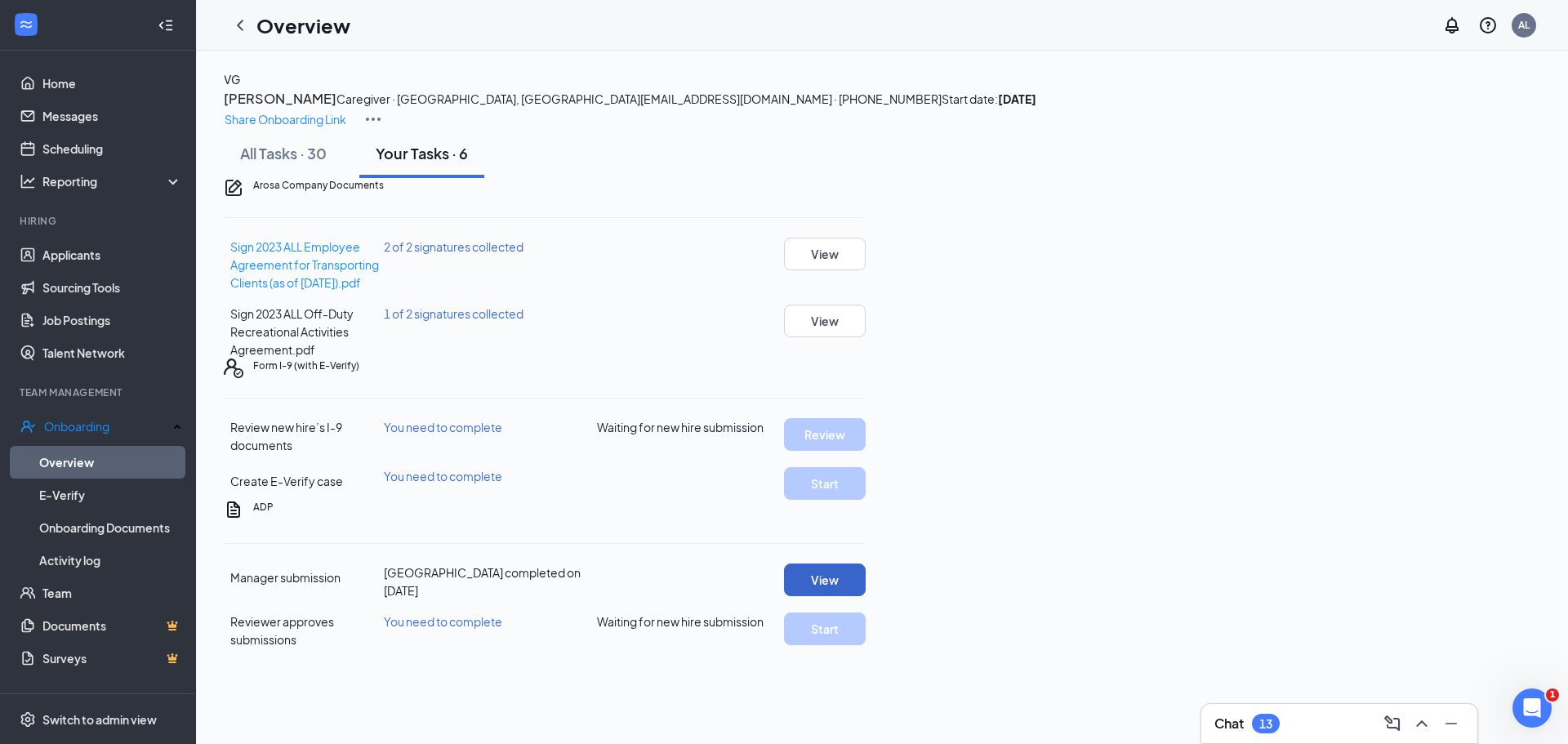
scroll to position [2, 0]
click at [347, 110] on p "Share Onboarding Link" at bounding box center [285, 119] width 122 height 18
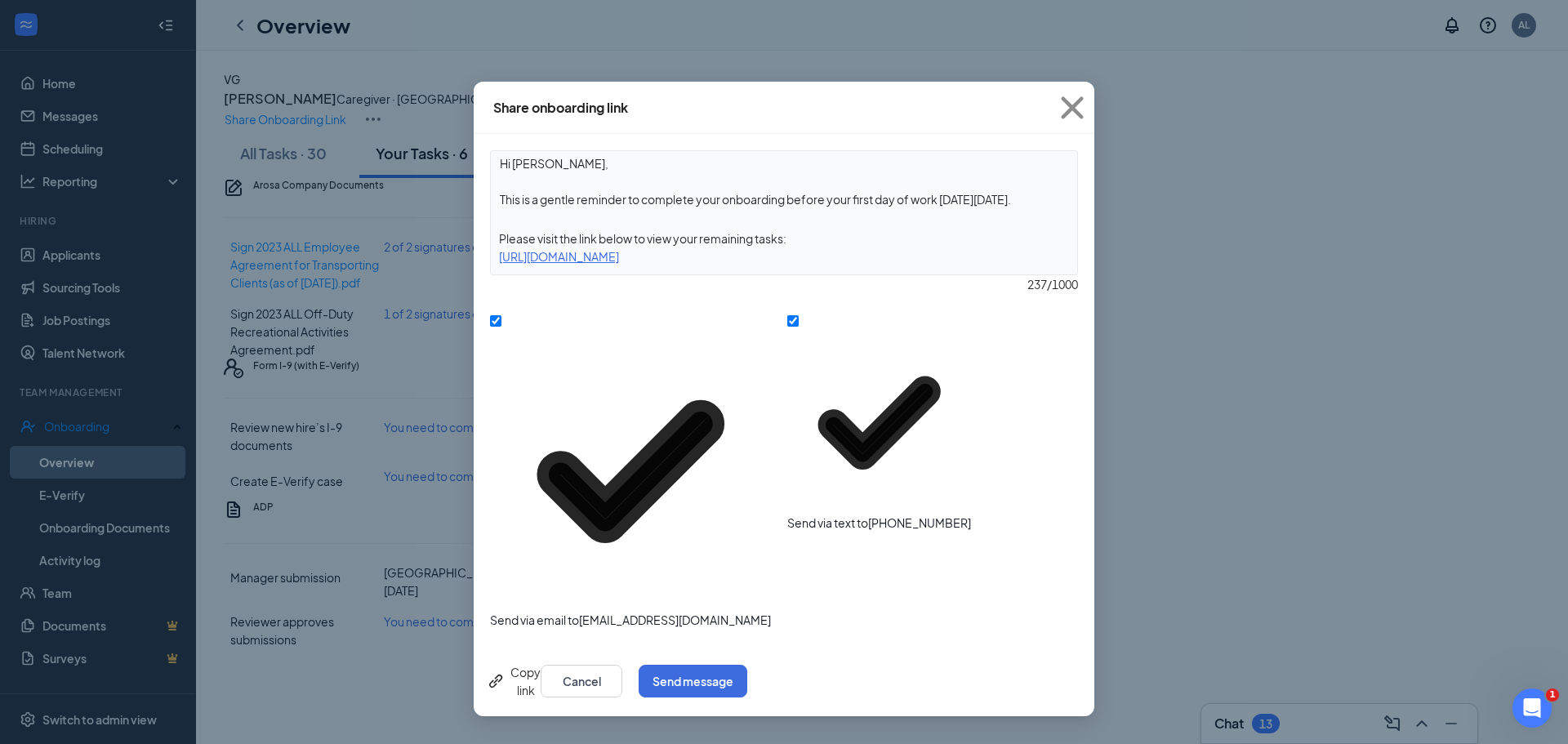
click at [503, 671] on icon "Link" at bounding box center [497, 681] width 20 height 20
click at [1069, 111] on icon "Cross" at bounding box center [1071, 106] width 22 height 22
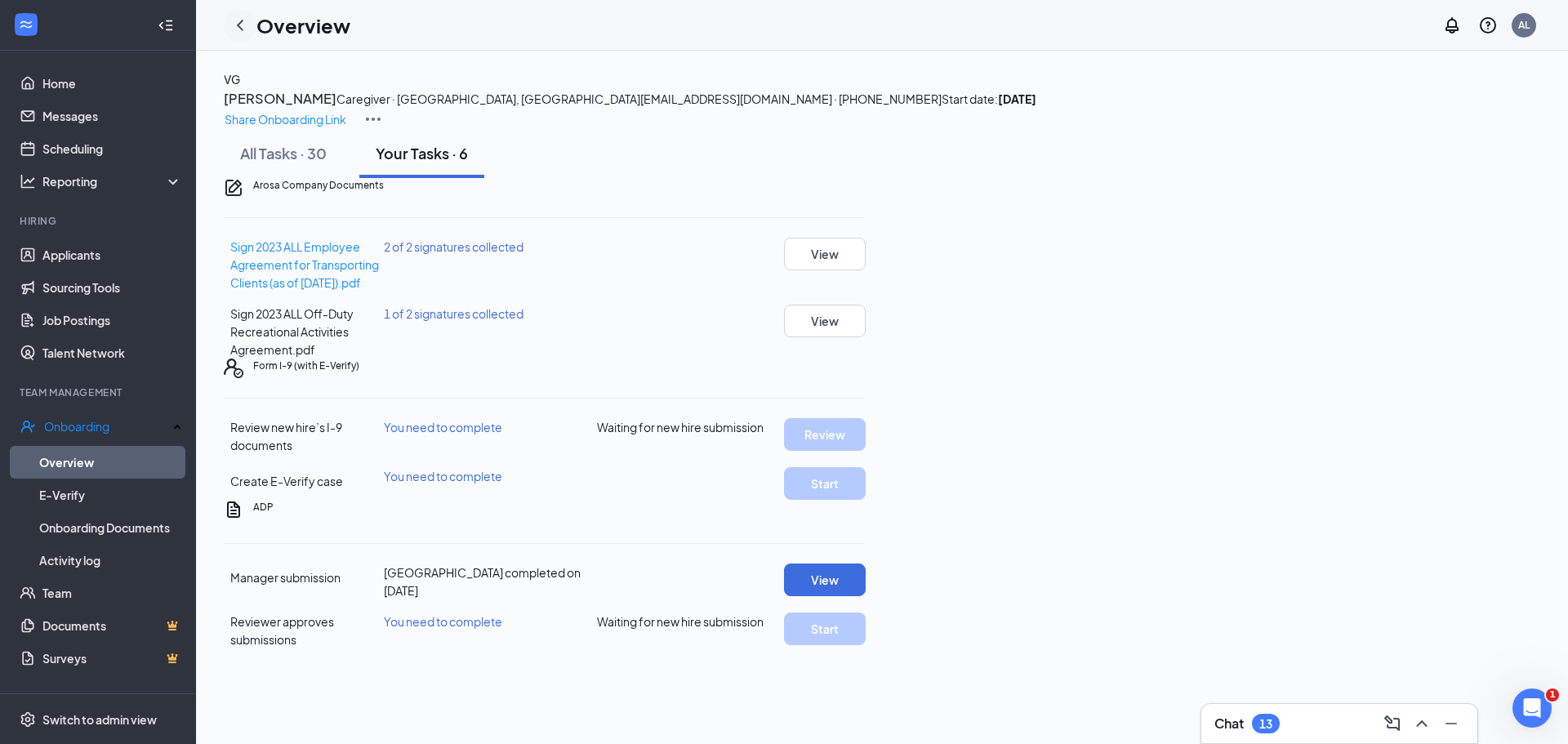
click at [247, 26] on icon "ChevronLeft" at bounding box center [239, 24] width 20 height 20
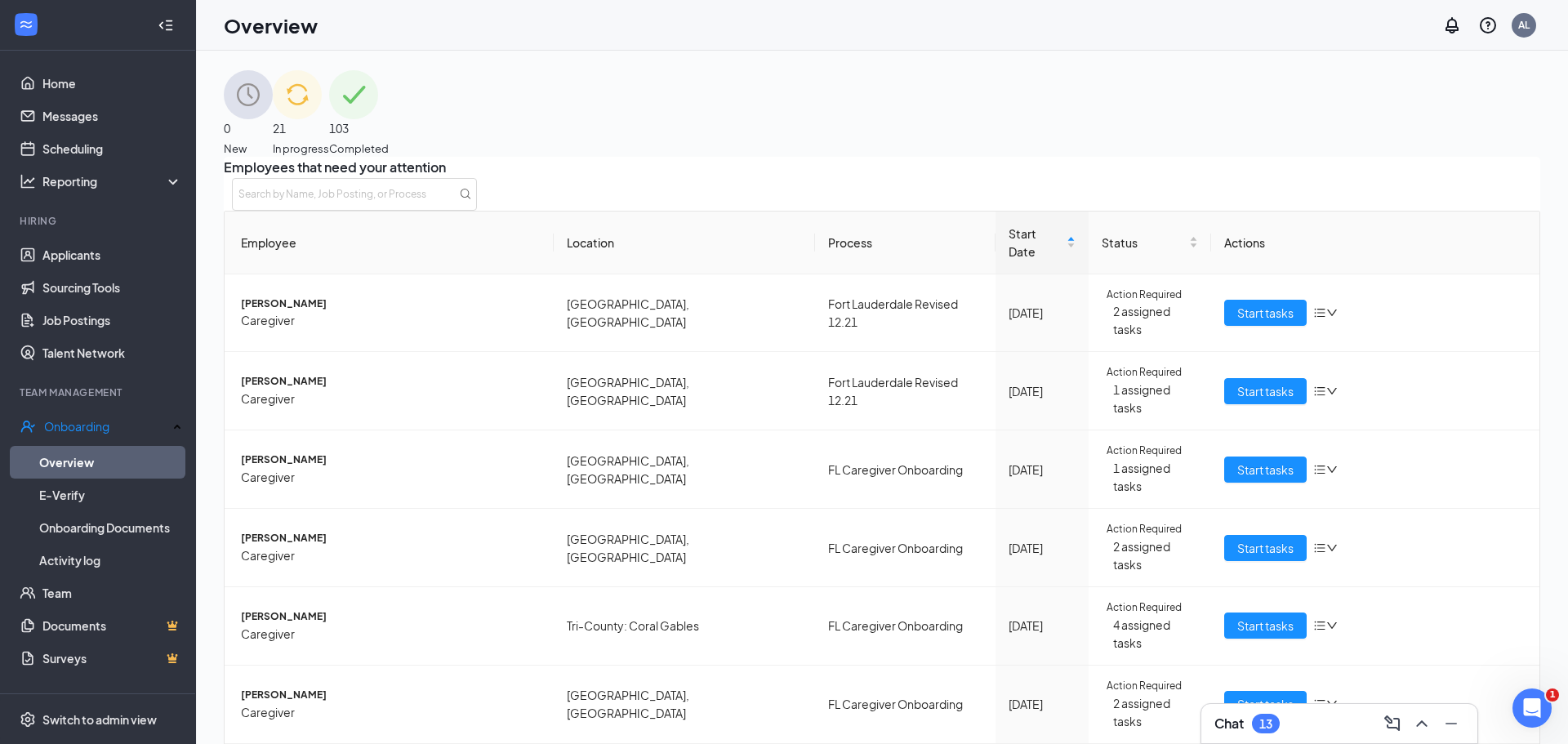
click at [329, 123] on span "21" at bounding box center [302, 128] width 57 height 18
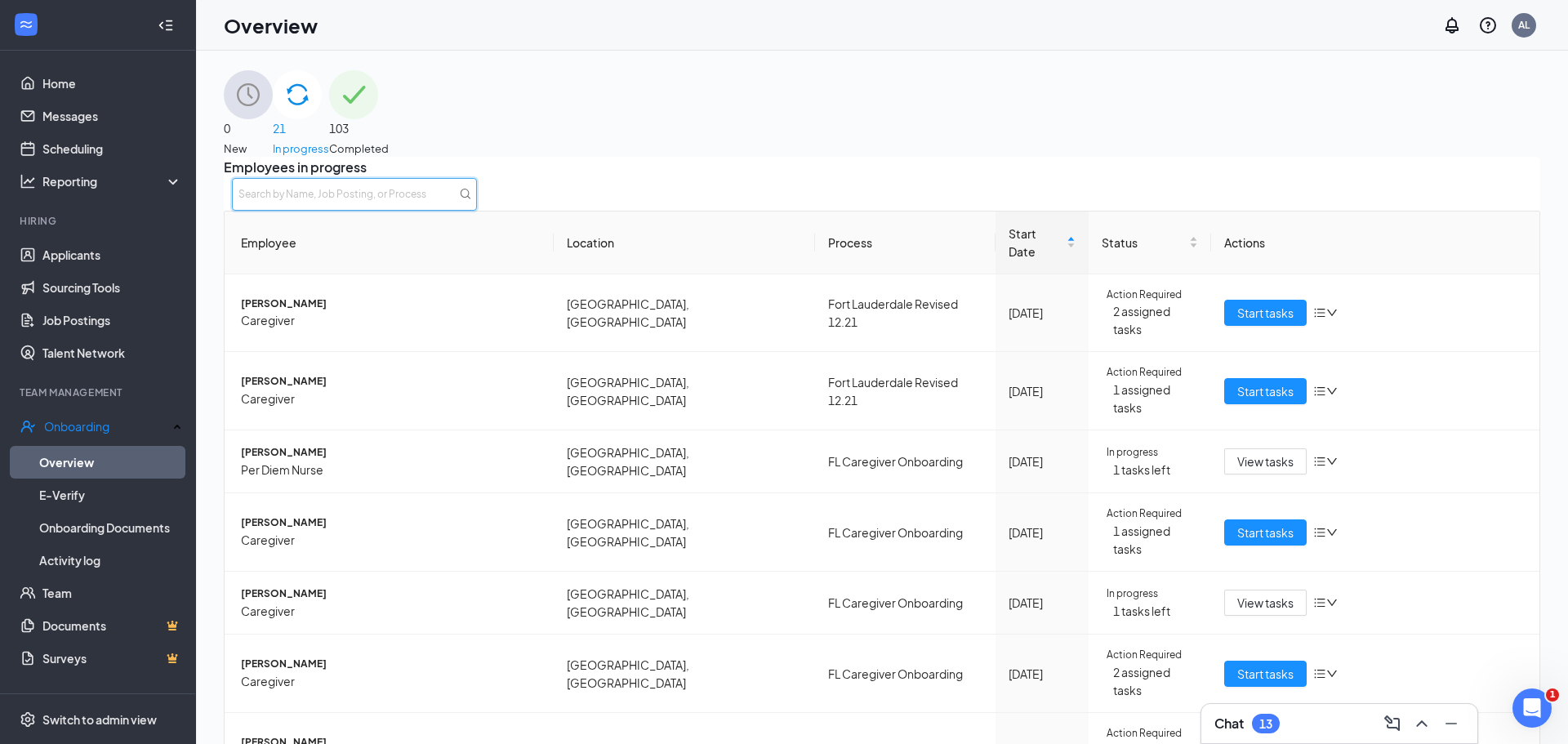
click at [477, 211] on input "text" at bounding box center [354, 194] width 245 height 33
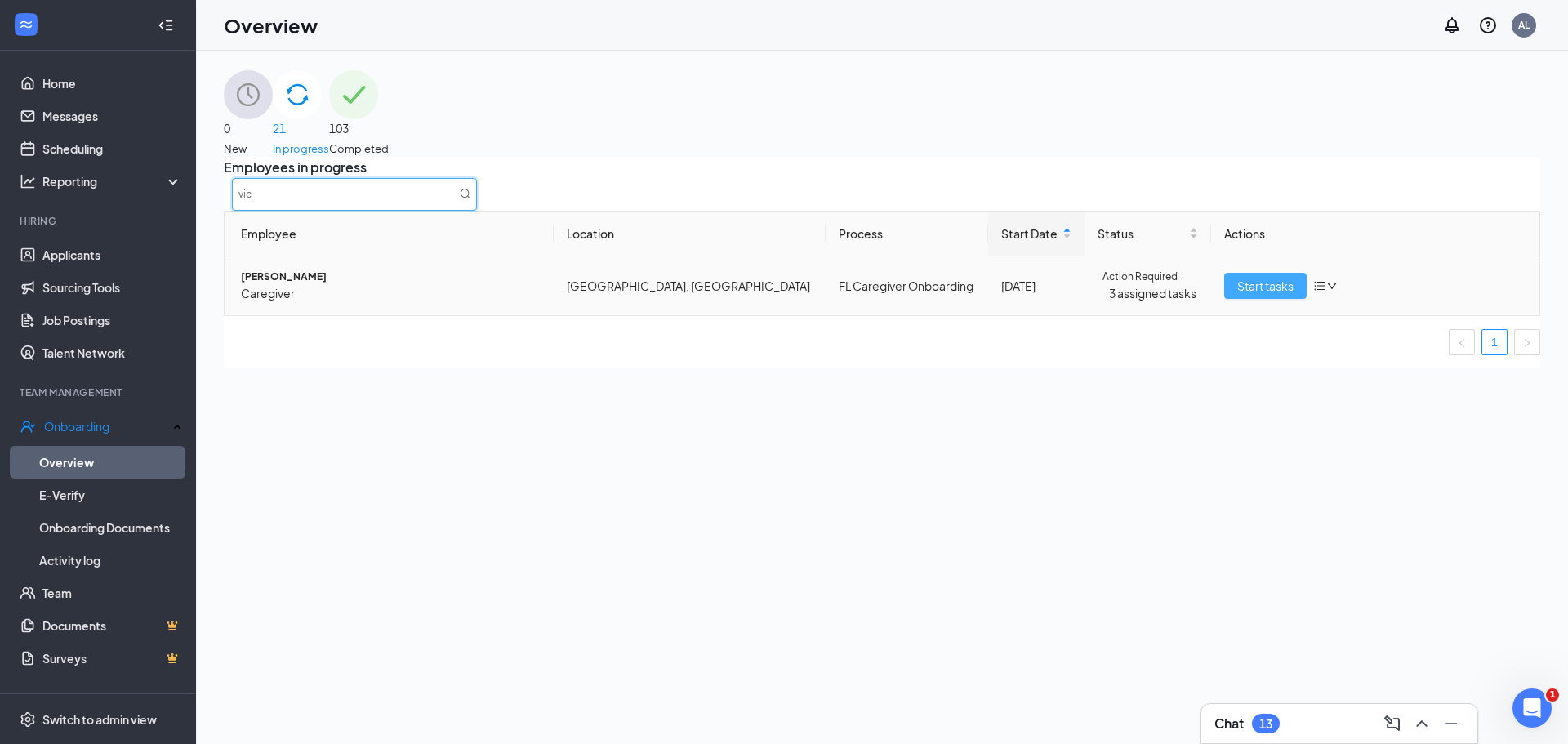
type input "vic"
click at [1276, 295] on span "Start tasks" at bounding box center [1266, 285] width 57 height 18
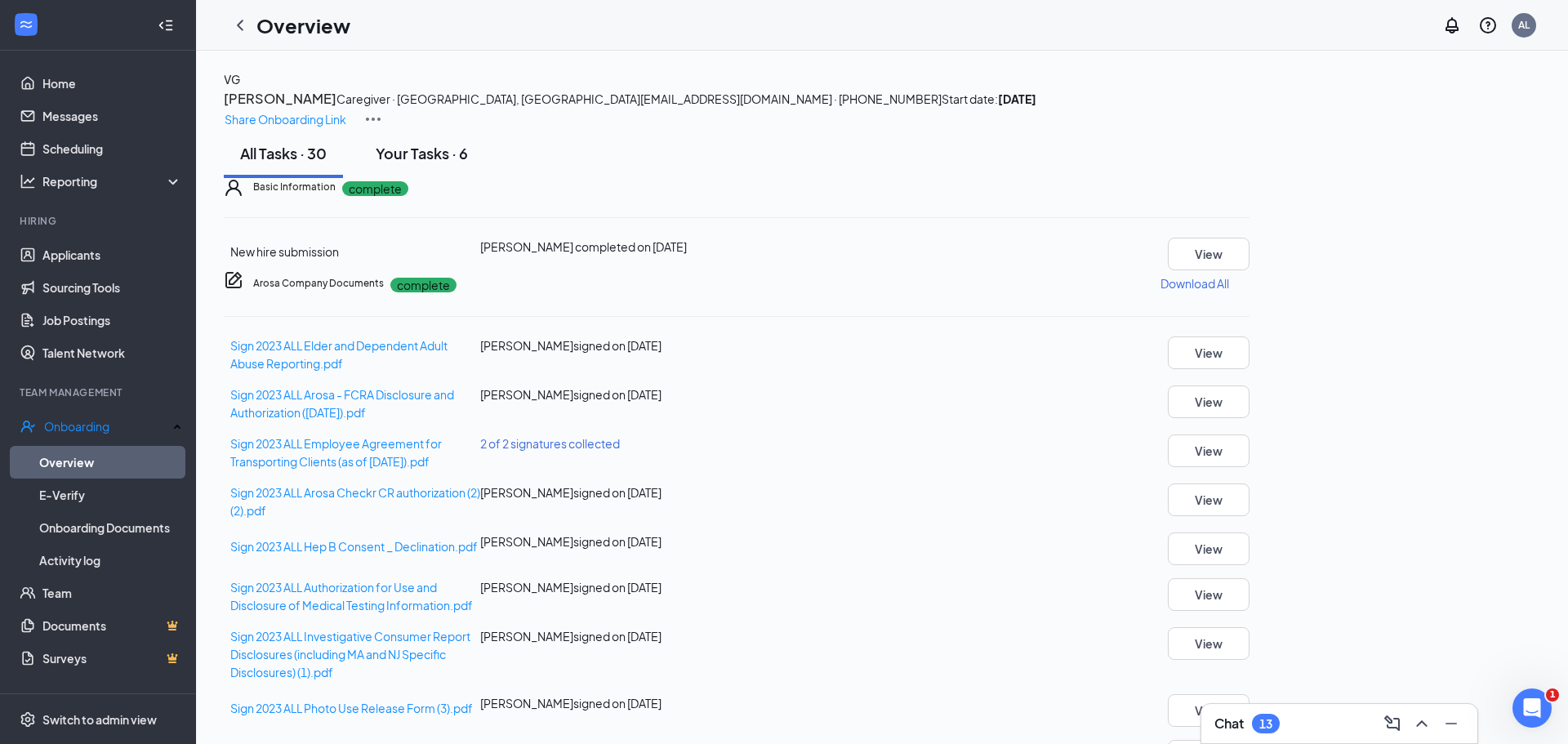
click at [437, 163] on div "Your Tasks · 6" at bounding box center [422, 154] width 92 height 21
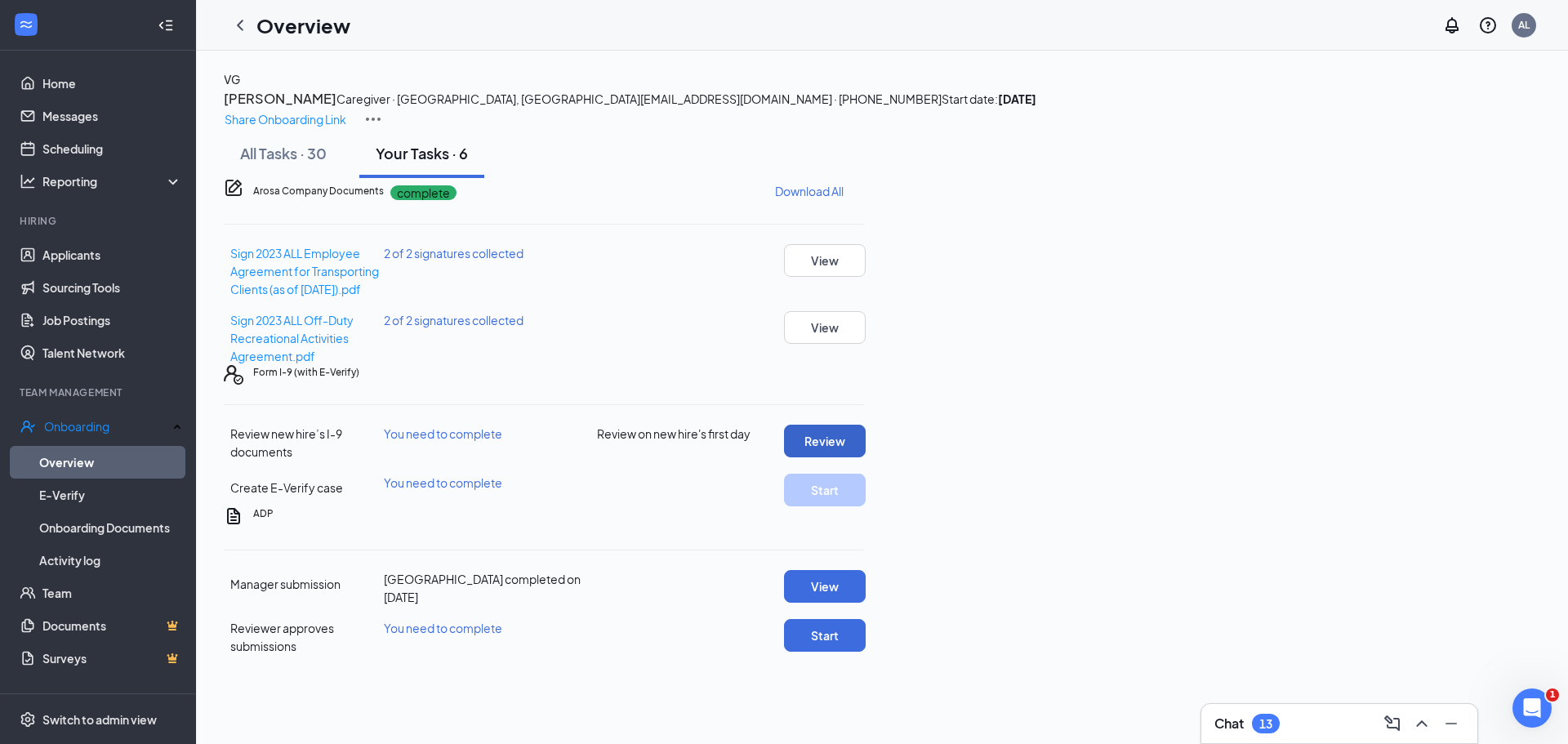
click at [866, 457] on button "Review" at bounding box center [825, 441] width 82 height 33
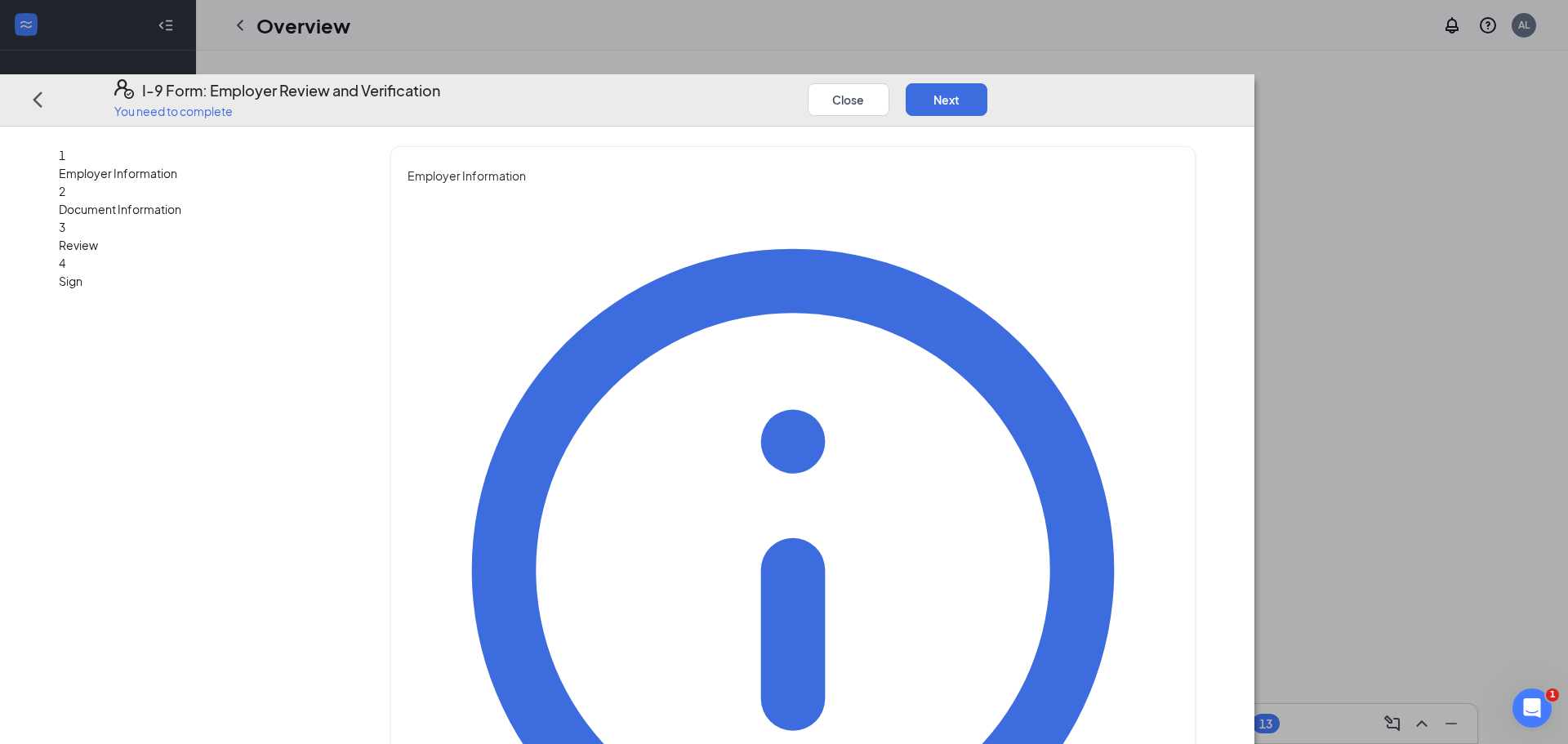
type input "Kadejah"
type input "[PERSON_NAME]"
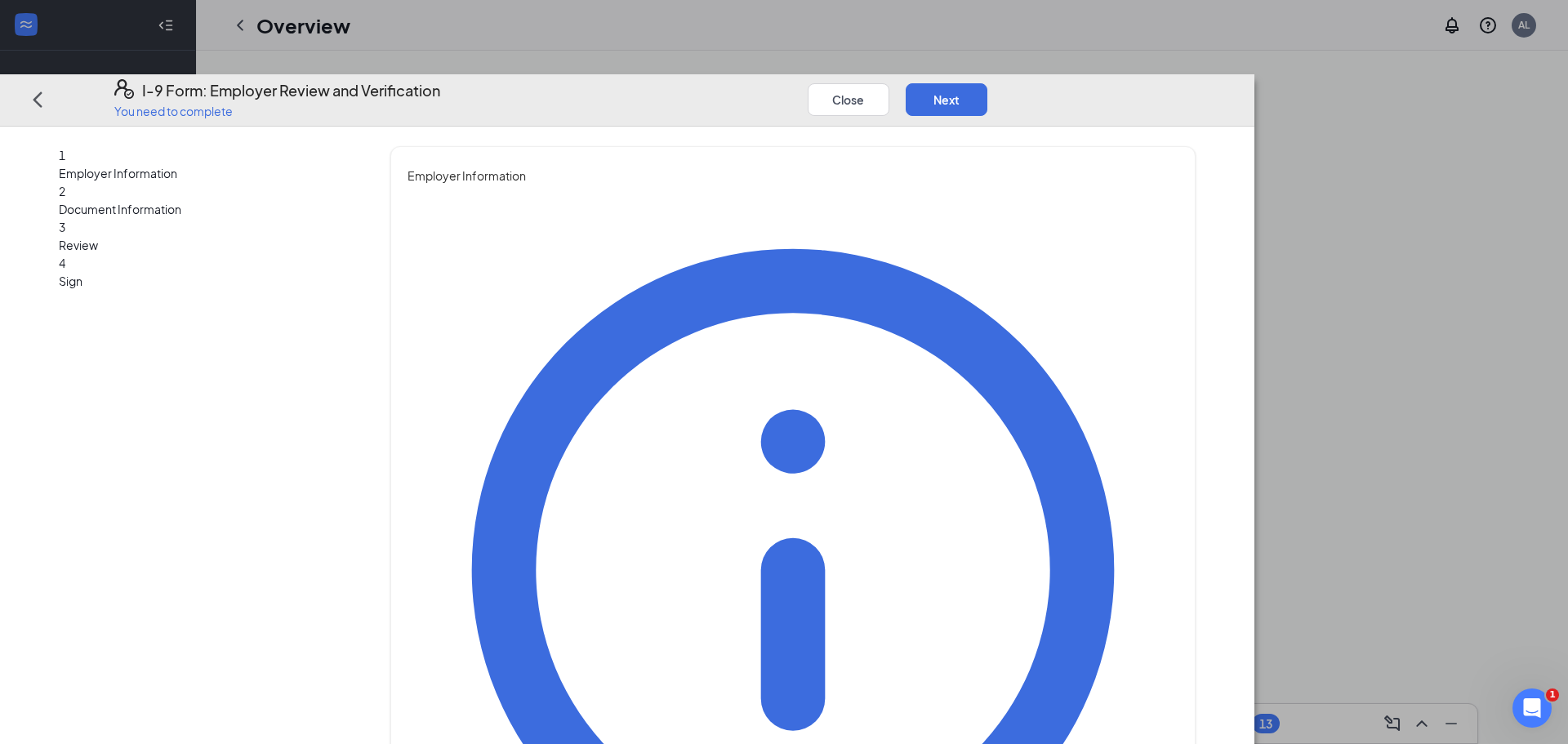
type input "Care Specialist"
type input "[EMAIL_ADDRESS][PERSON_NAME][DOMAIN_NAME]"
type input "7547788007"
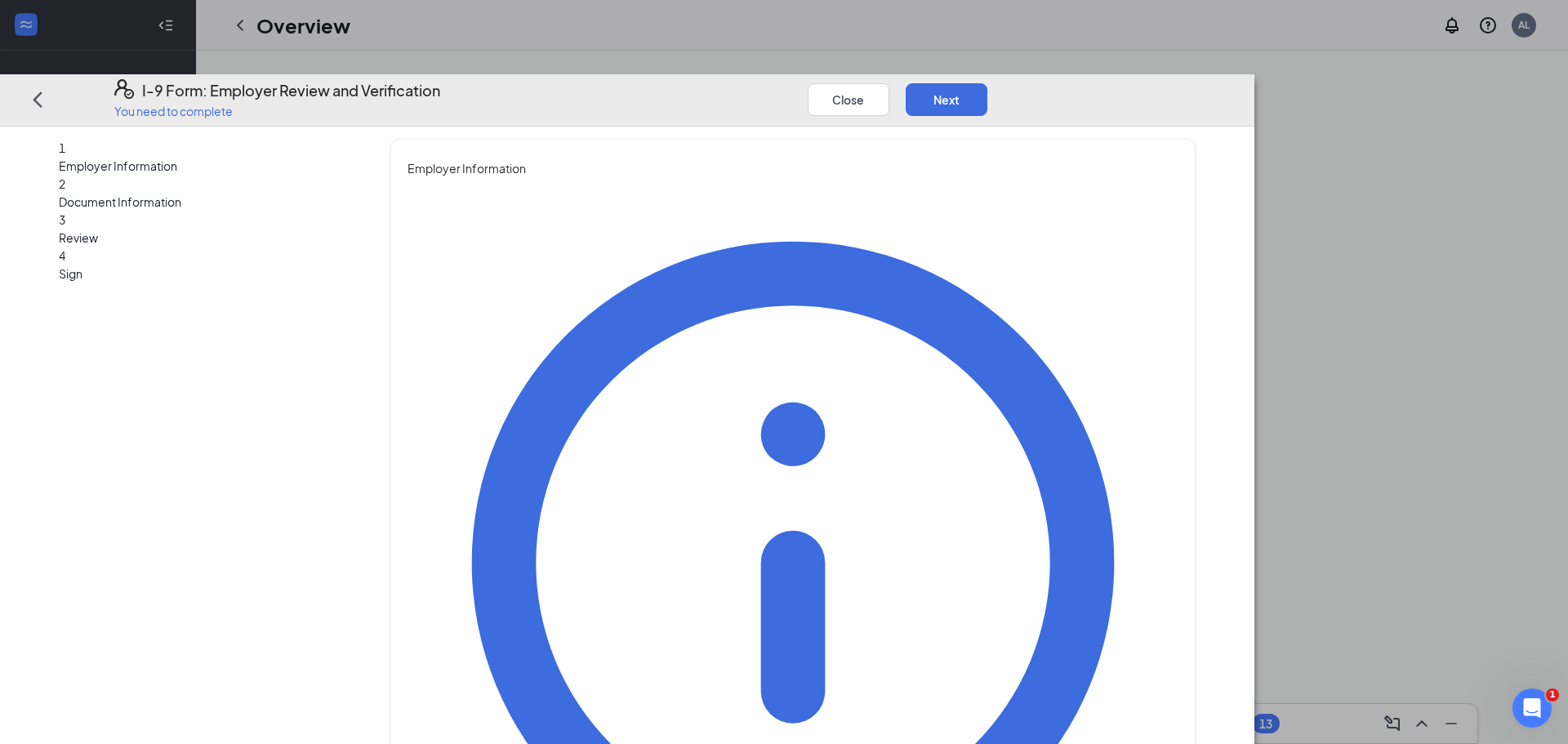
scroll to position [31, 0]
click at [988, 83] on button "Next" at bounding box center [946, 99] width 82 height 33
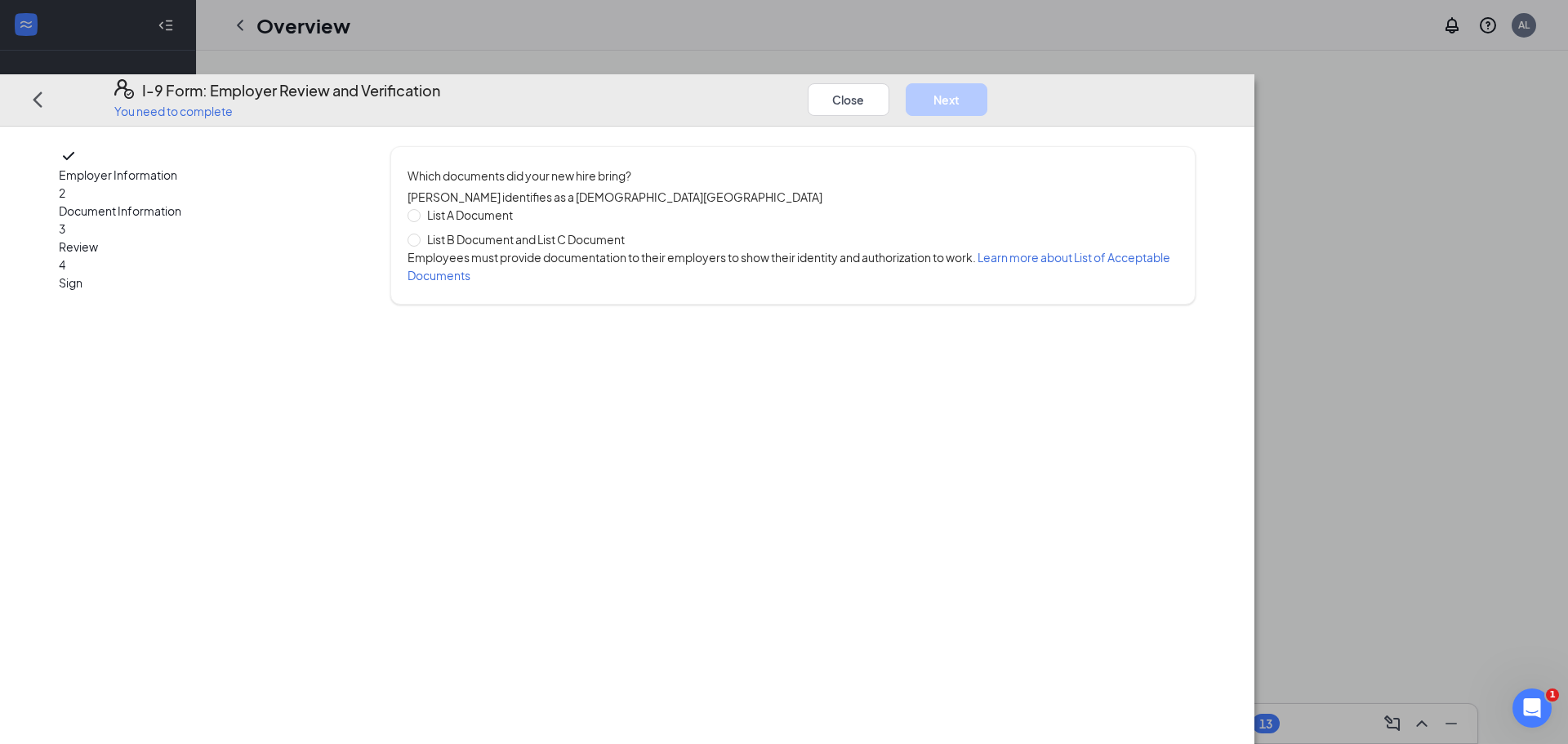
scroll to position [33, 0]
click at [419, 234] on input "List B Document and List C Document" at bounding box center [414, 239] width 11 height 11
radio input "true"
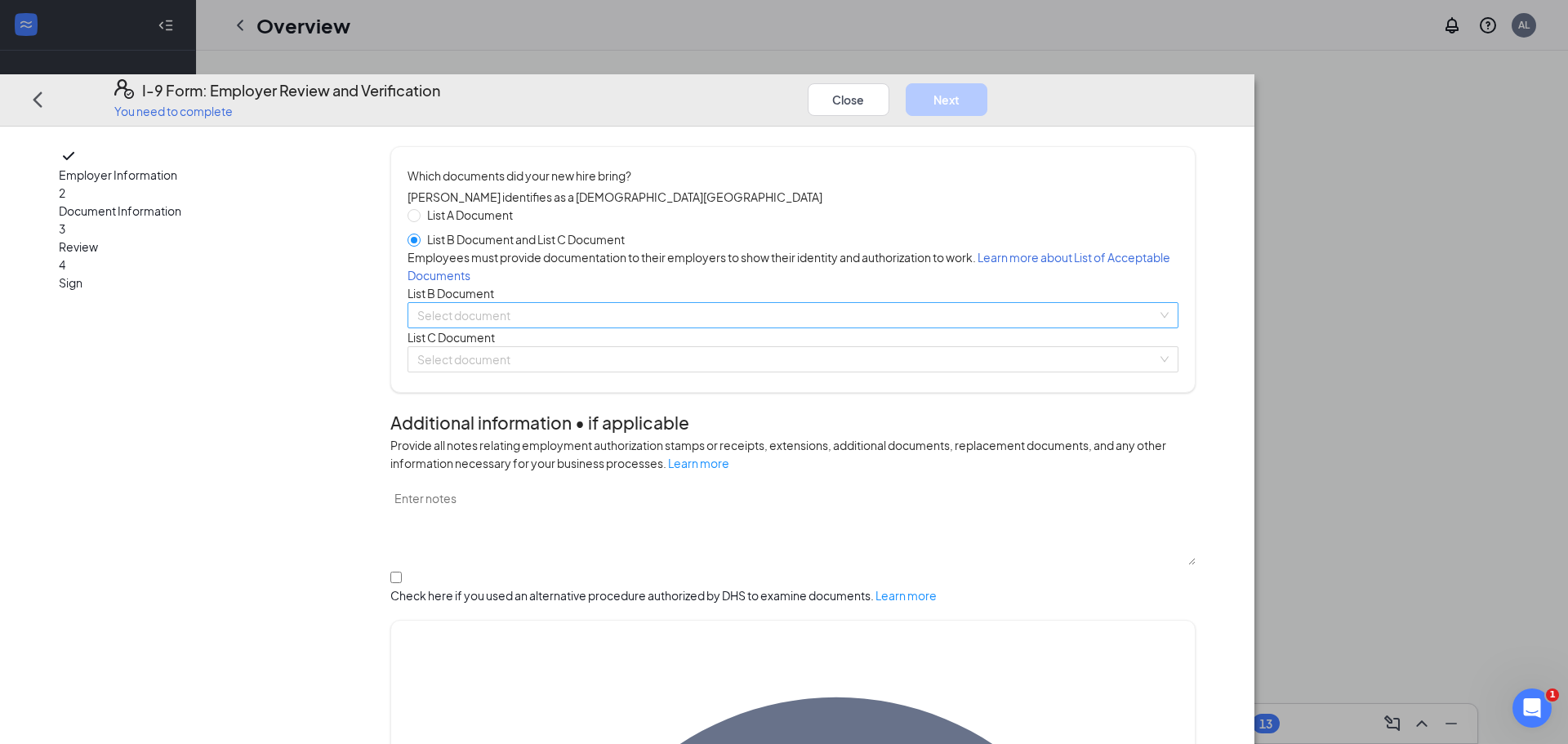
click at [602, 328] on input "search" at bounding box center [787, 315] width 740 height 24
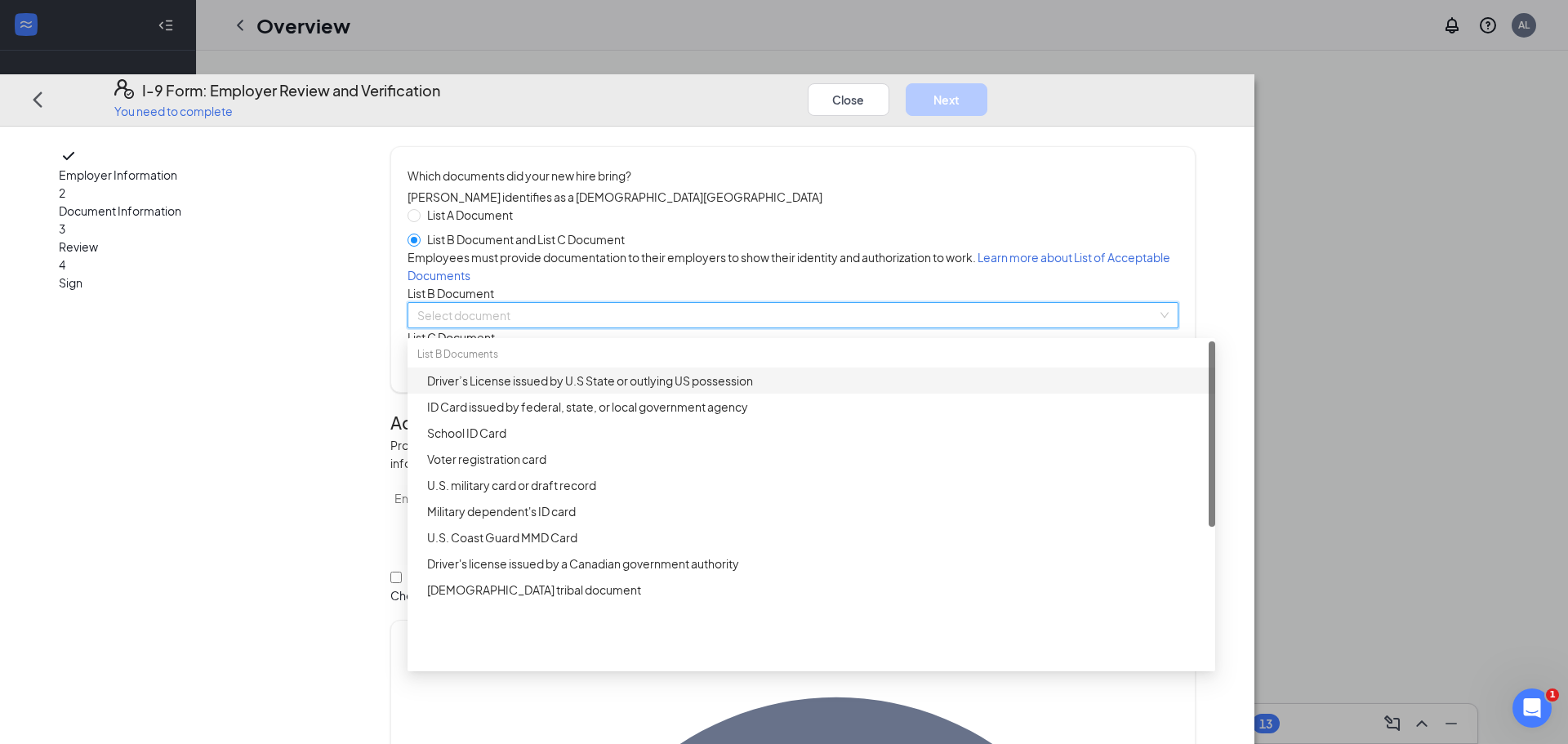
click at [628, 389] on div "Driver’s License issued by U.S State or outlying US possession" at bounding box center [816, 380] width 778 height 18
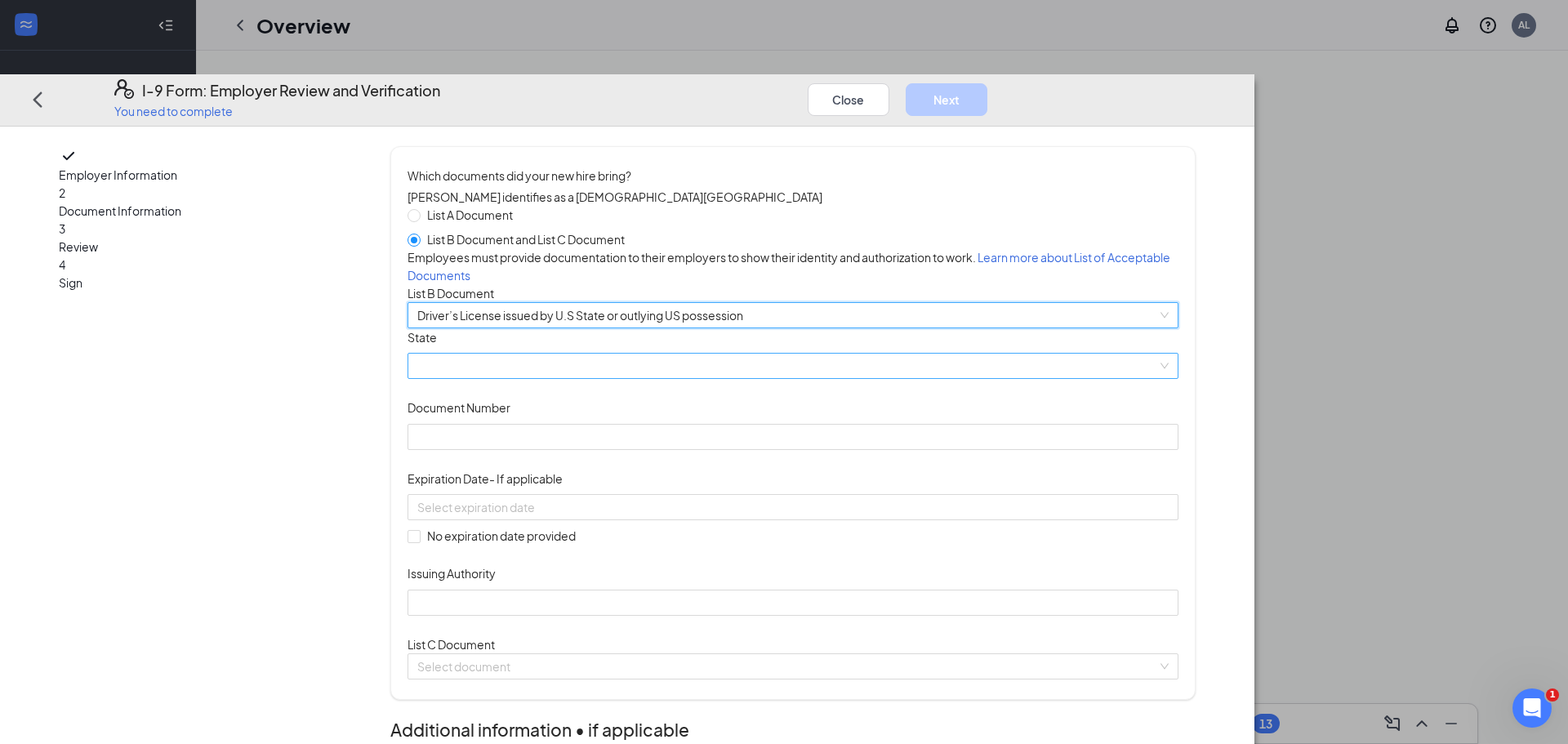
click at [608, 379] on span at bounding box center [793, 366] width 752 height 24
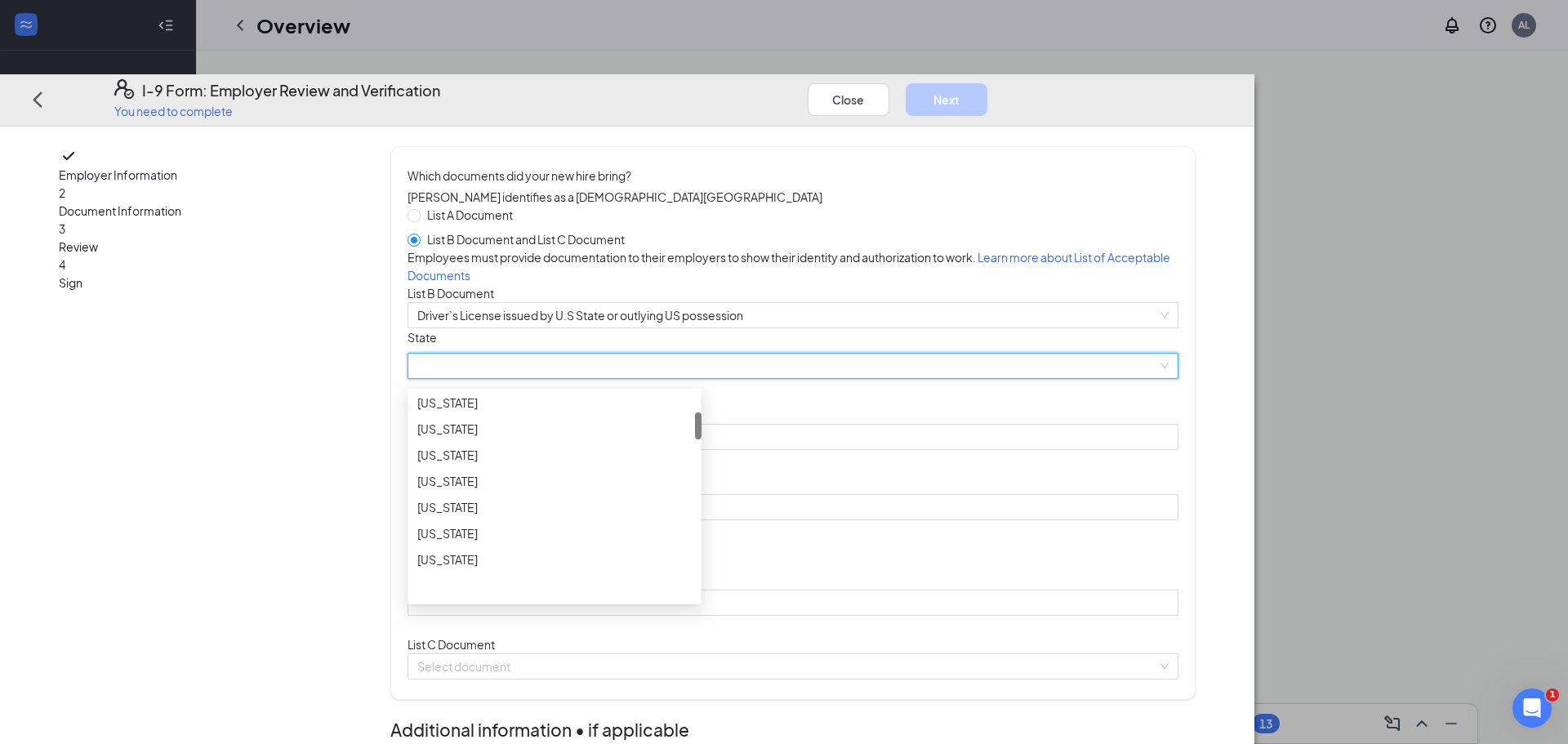
scroll to position [253, 0]
click at [593, 492] on div "[US_STATE]" at bounding box center [554, 482] width 274 height 18
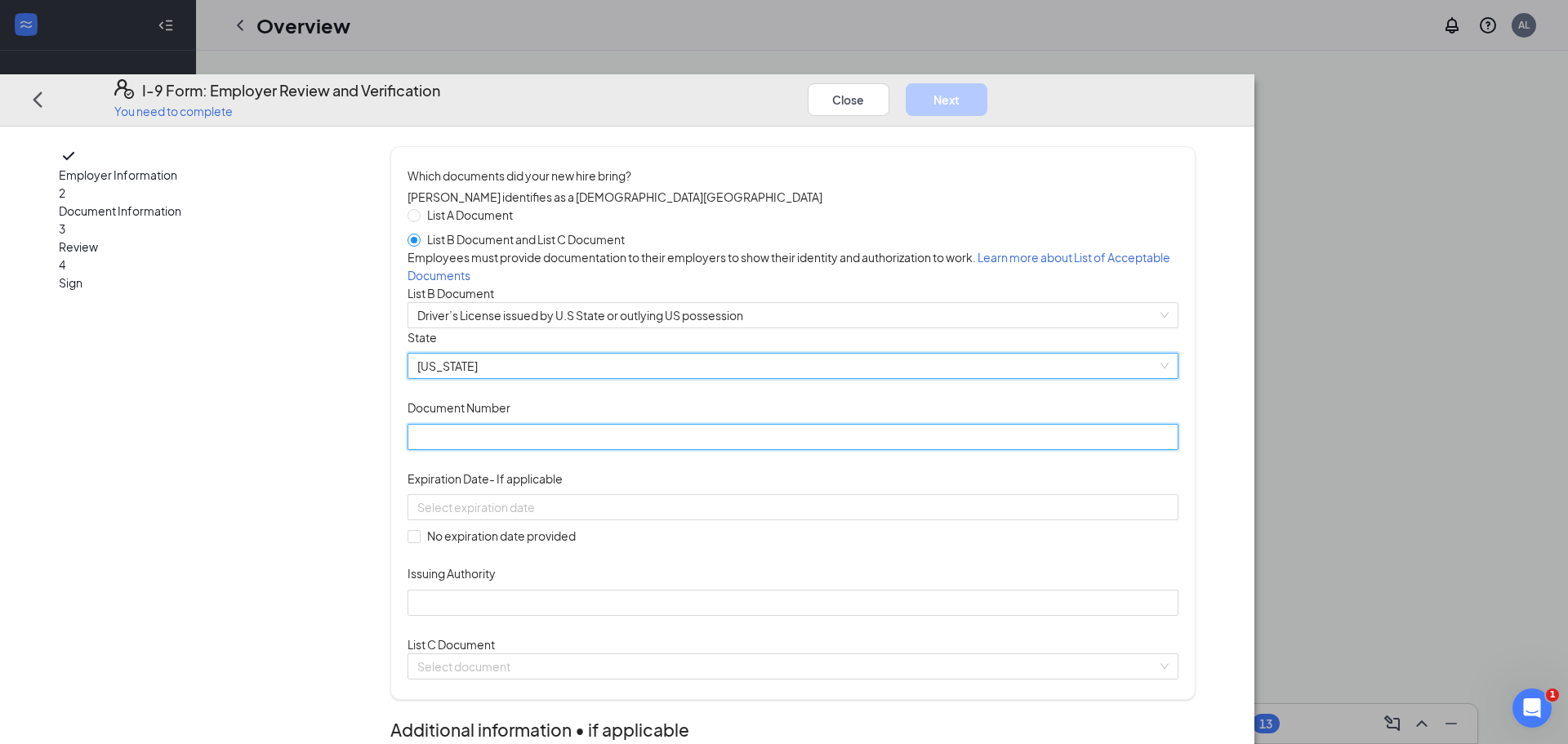
click at [611, 450] on input "Document Number" at bounding box center [793, 437] width 771 height 26
type input "G613860679250"
click at [634, 516] on input at bounding box center [792, 507] width 748 height 18
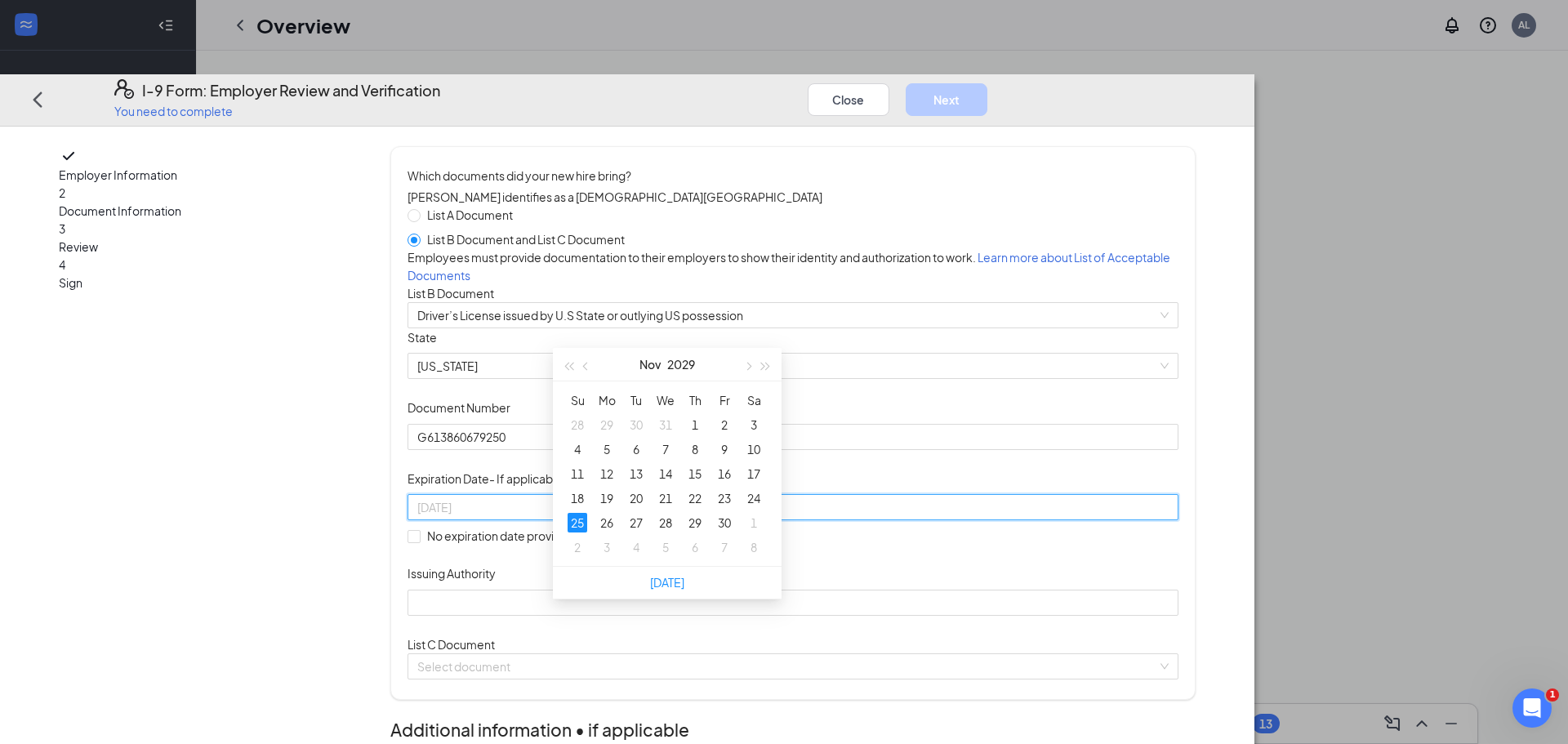
click at [578, 512] on div "25" at bounding box center [577, 522] width 20 height 20
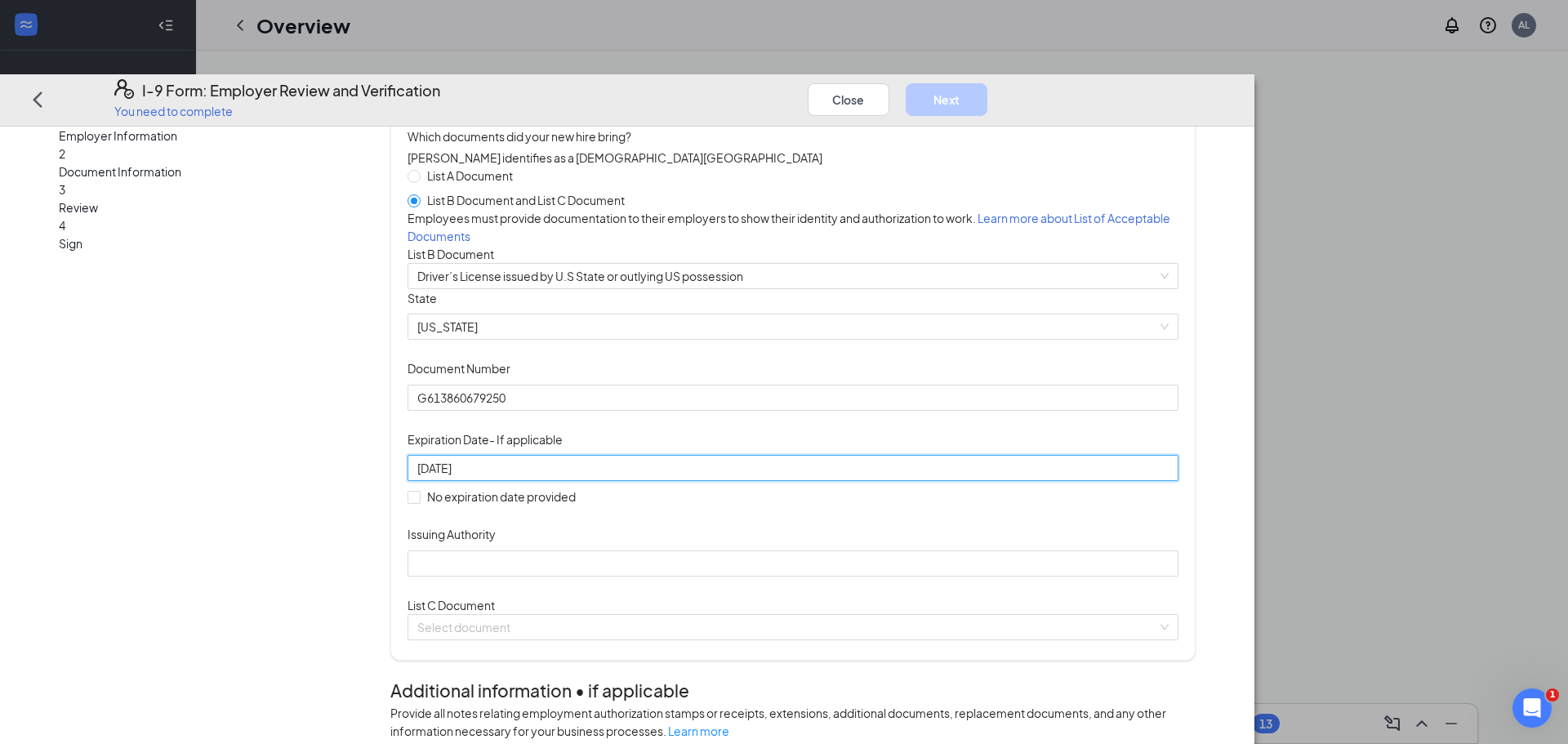
scroll to position [40, 0]
type input "[DATE]"
click at [631, 574] on input "Issuing Authority" at bounding box center [793, 562] width 771 height 26
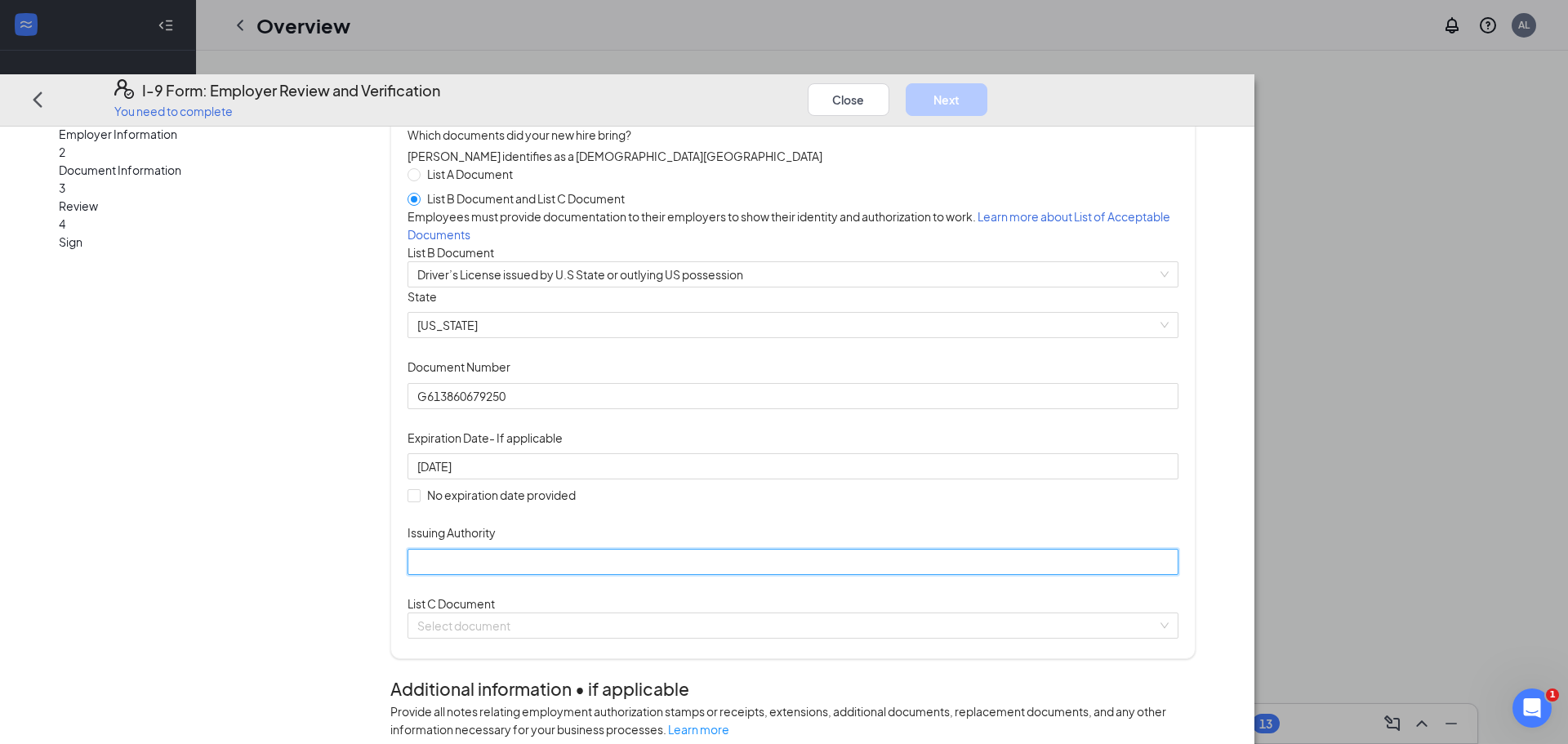
type input "[US_STATE]"
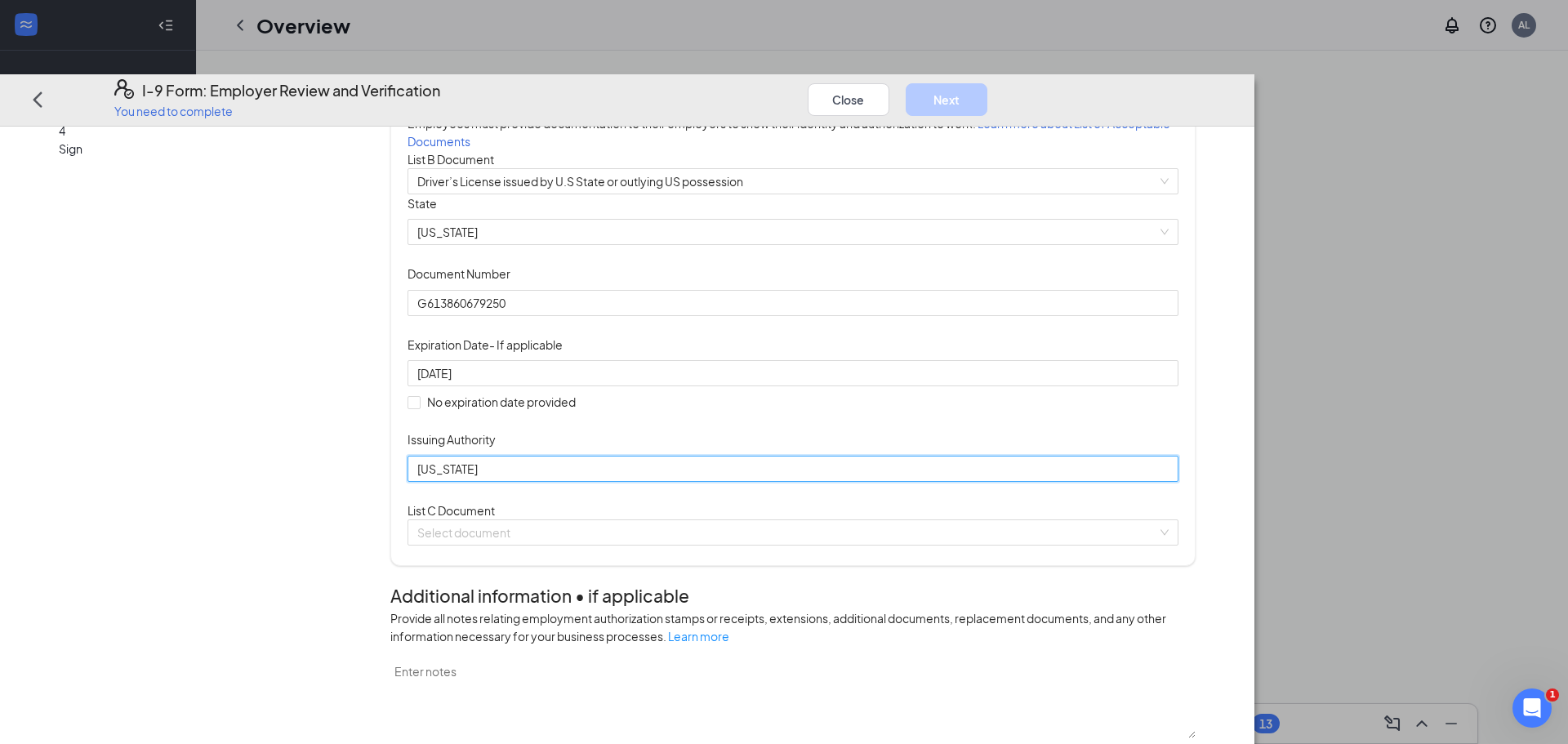
scroll to position [137, 0]
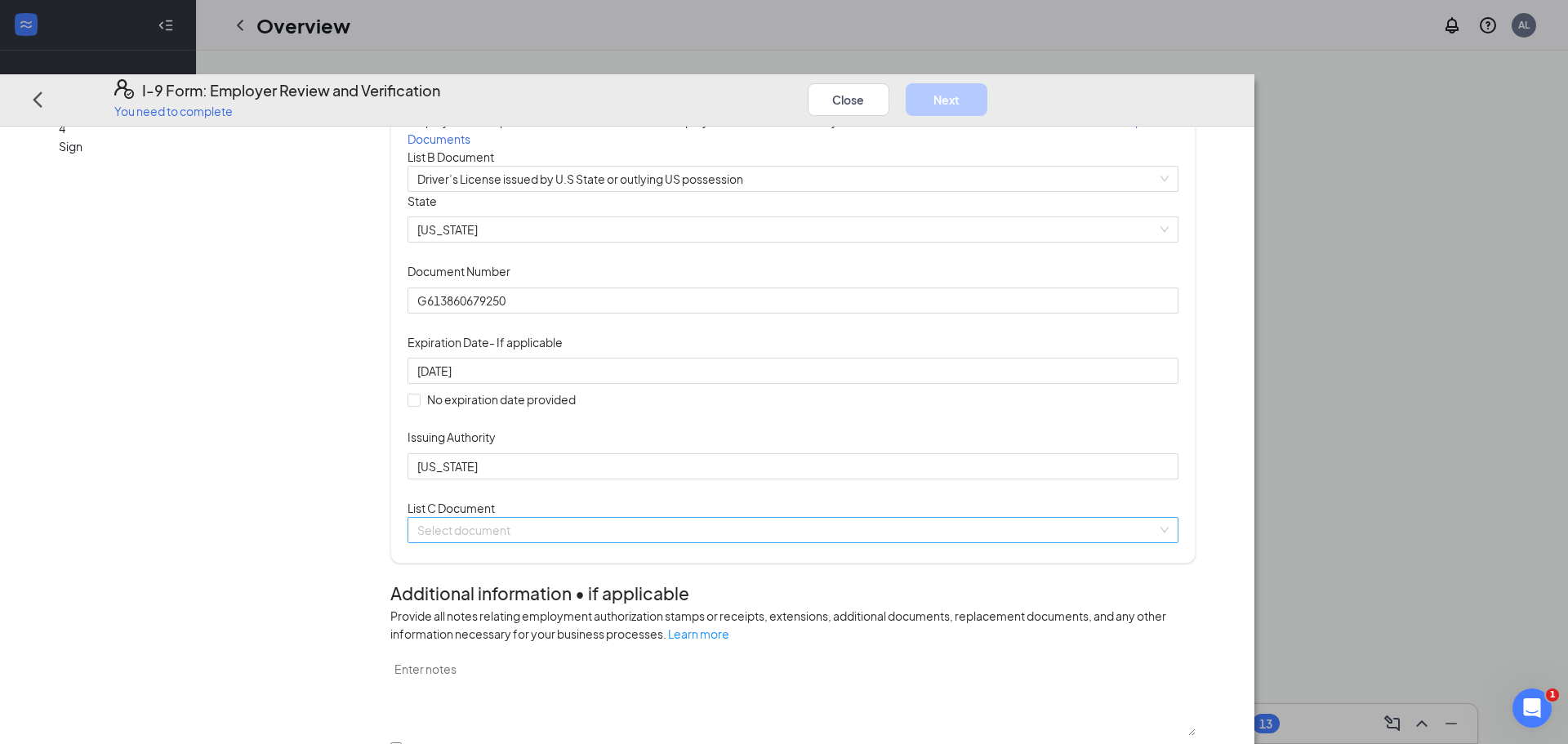
click at [668, 542] on input "search" at bounding box center [787, 530] width 740 height 24
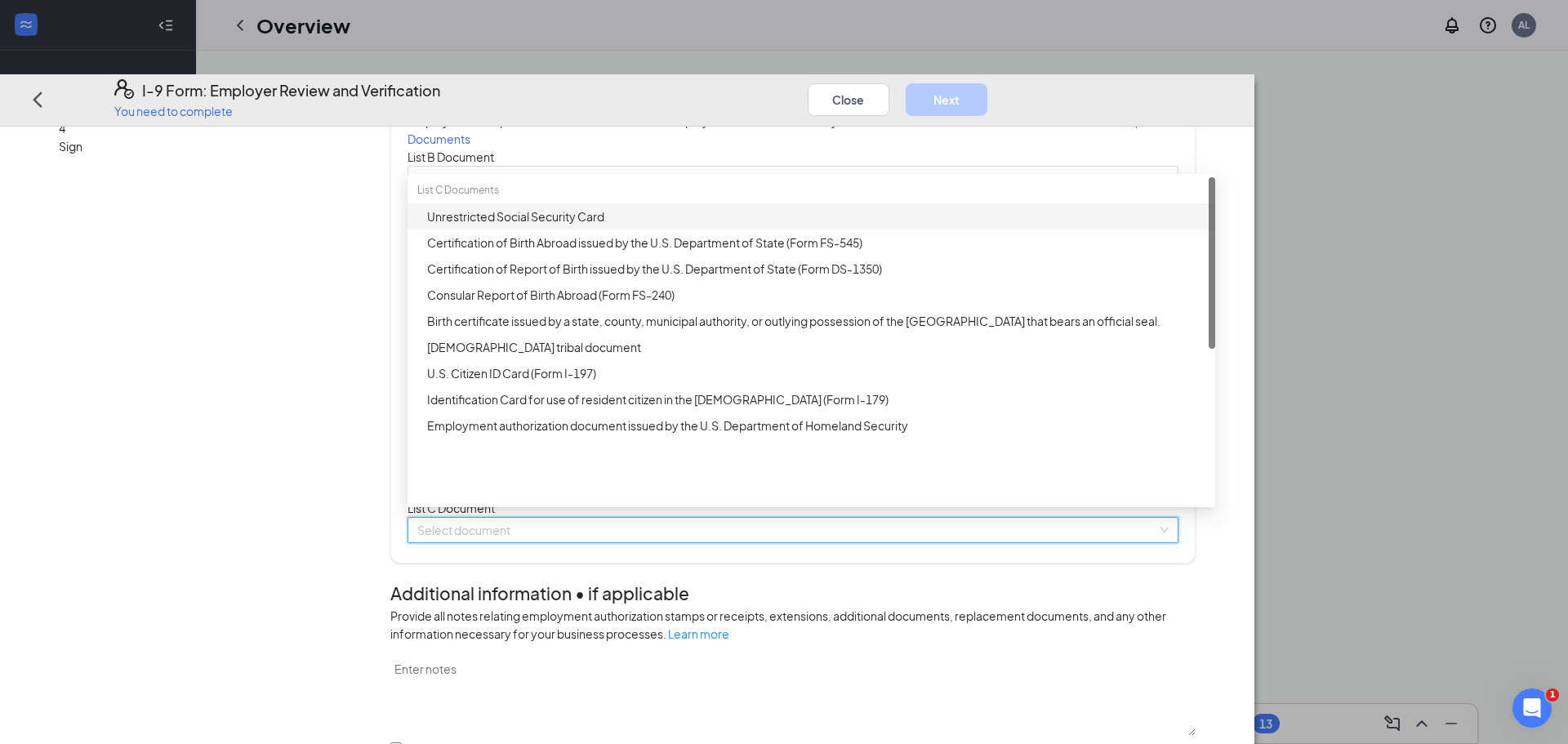
click at [648, 225] on div "Unrestricted Social Security Card" at bounding box center [816, 216] width 778 height 18
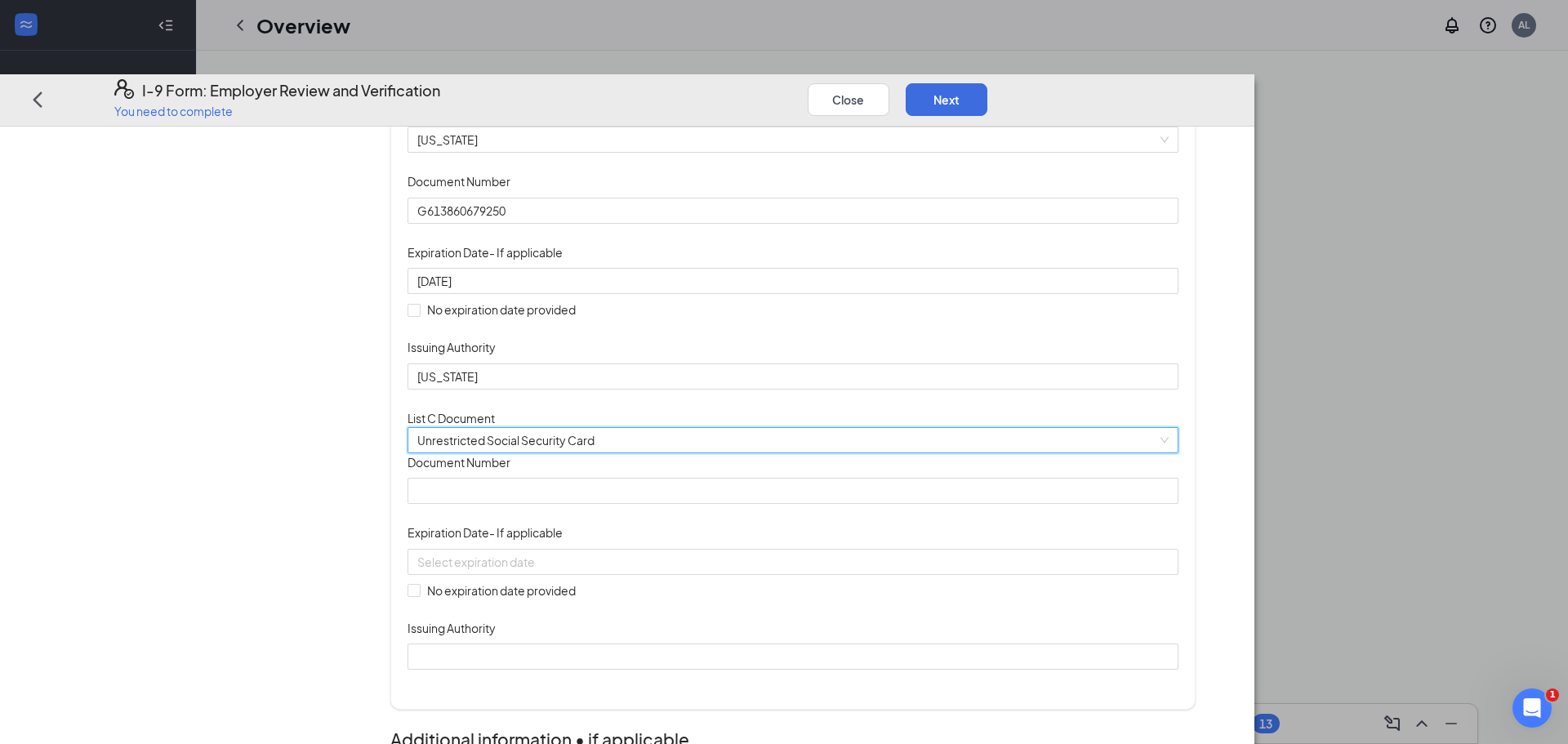
scroll to position [230, 0]
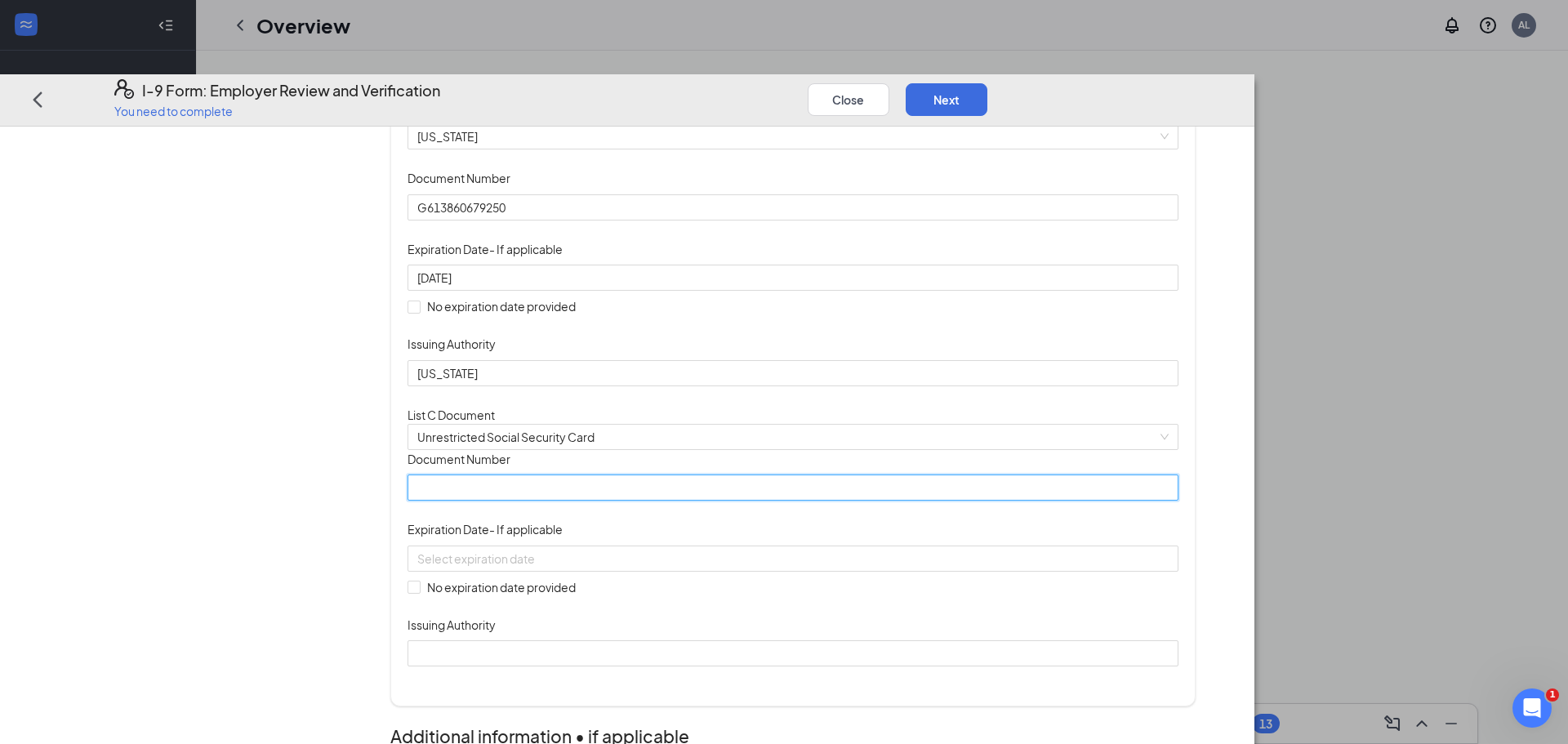
click at [706, 500] on input "Document Number" at bounding box center [793, 488] width 771 height 26
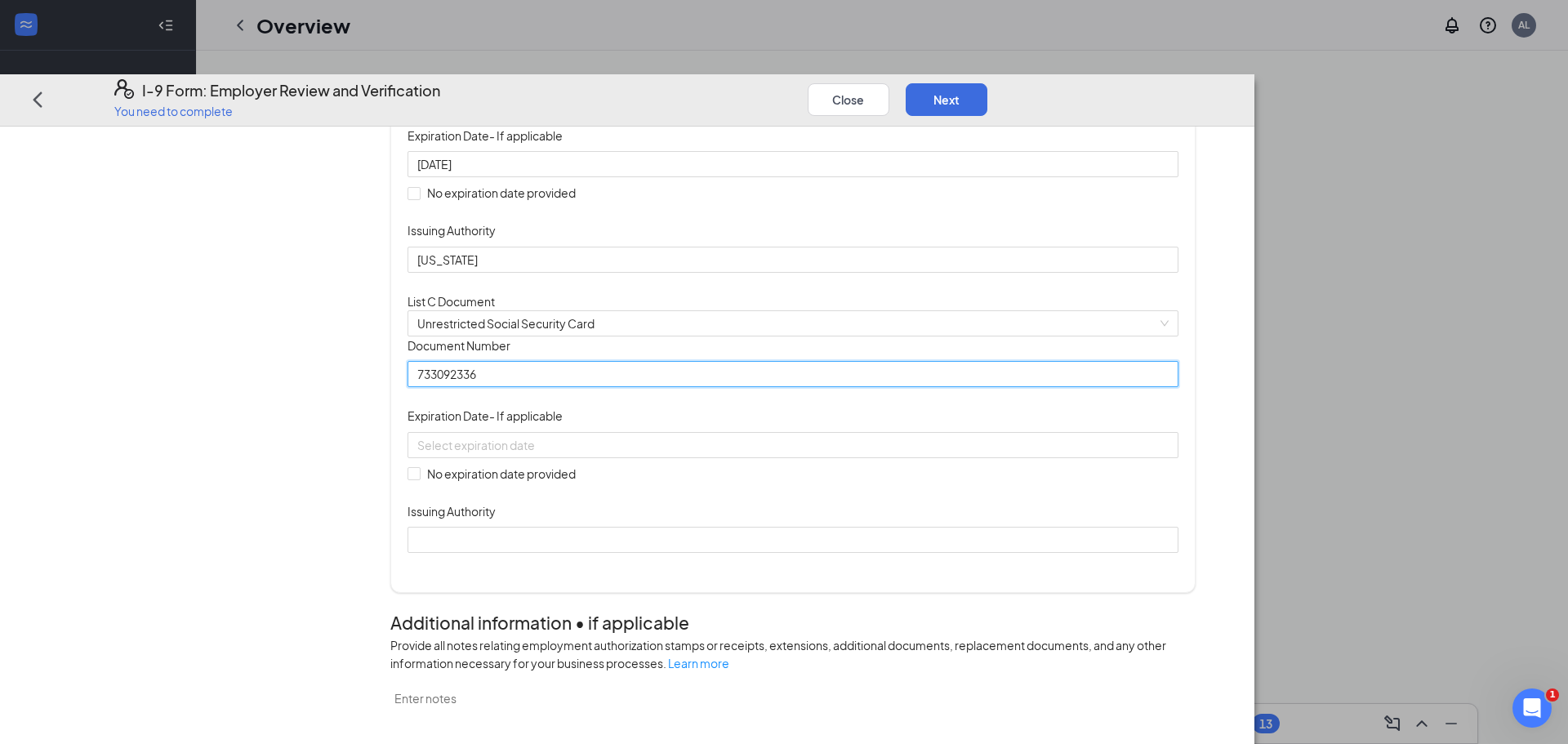
scroll to position [344, 0]
type input "733092336"
click at [419, 477] on input "No expiration date provided" at bounding box center [414, 472] width 11 height 11
checkbox input "true"
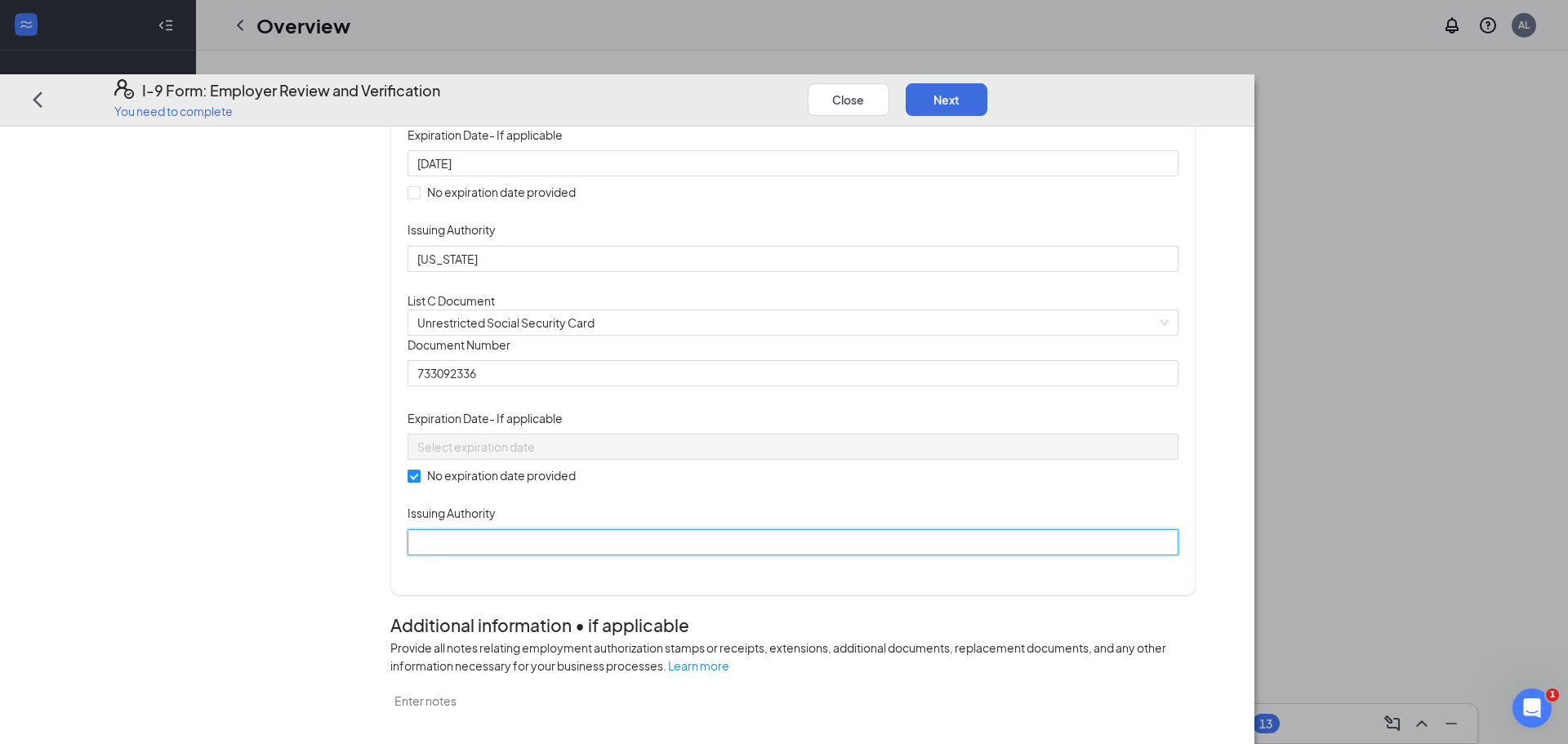
click at [598, 555] on input "Issuing Authority" at bounding box center [793, 542] width 771 height 26
type input "Social Security Administration"
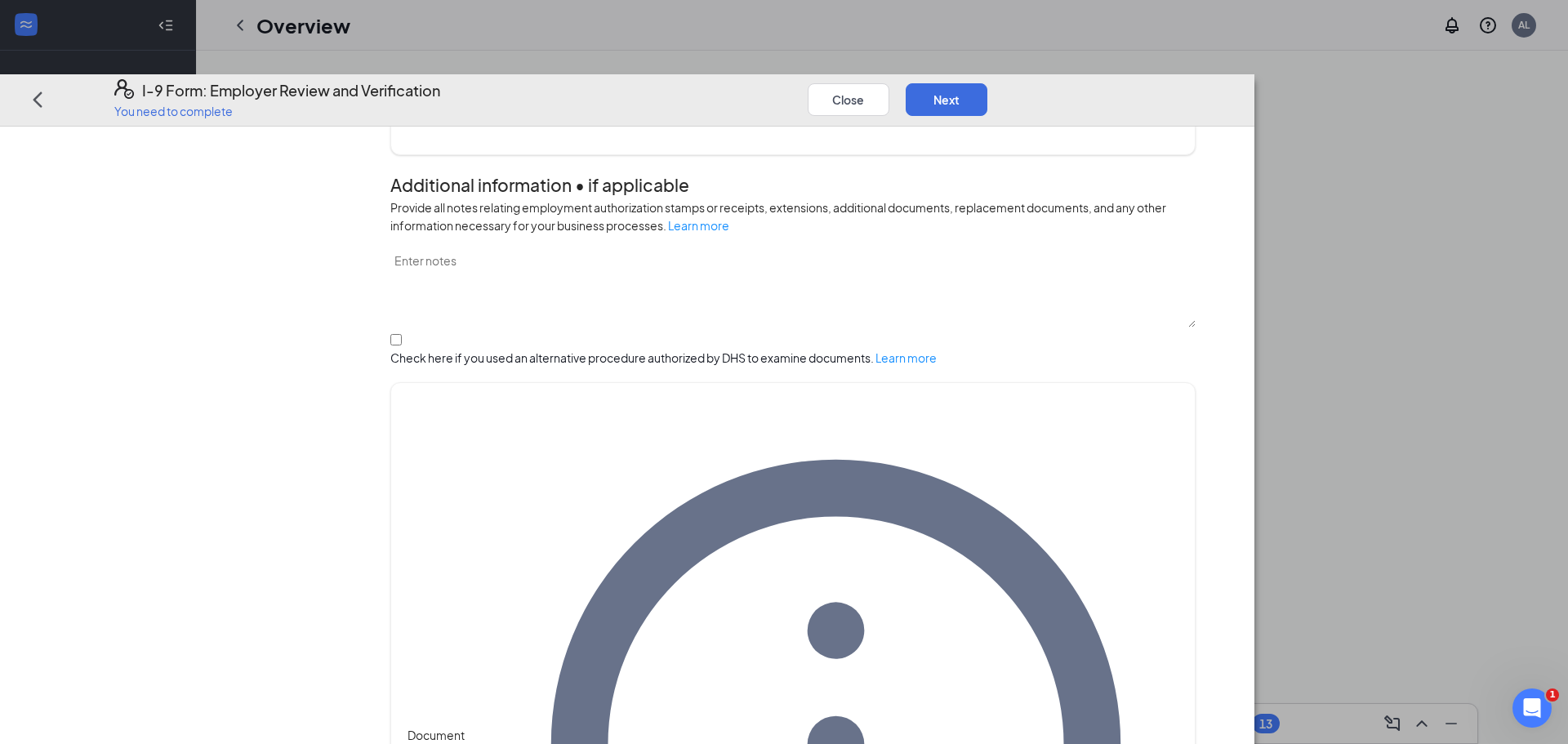
scroll to position [0, 0]
click at [988, 83] on button "Next" at bounding box center [946, 99] width 82 height 33
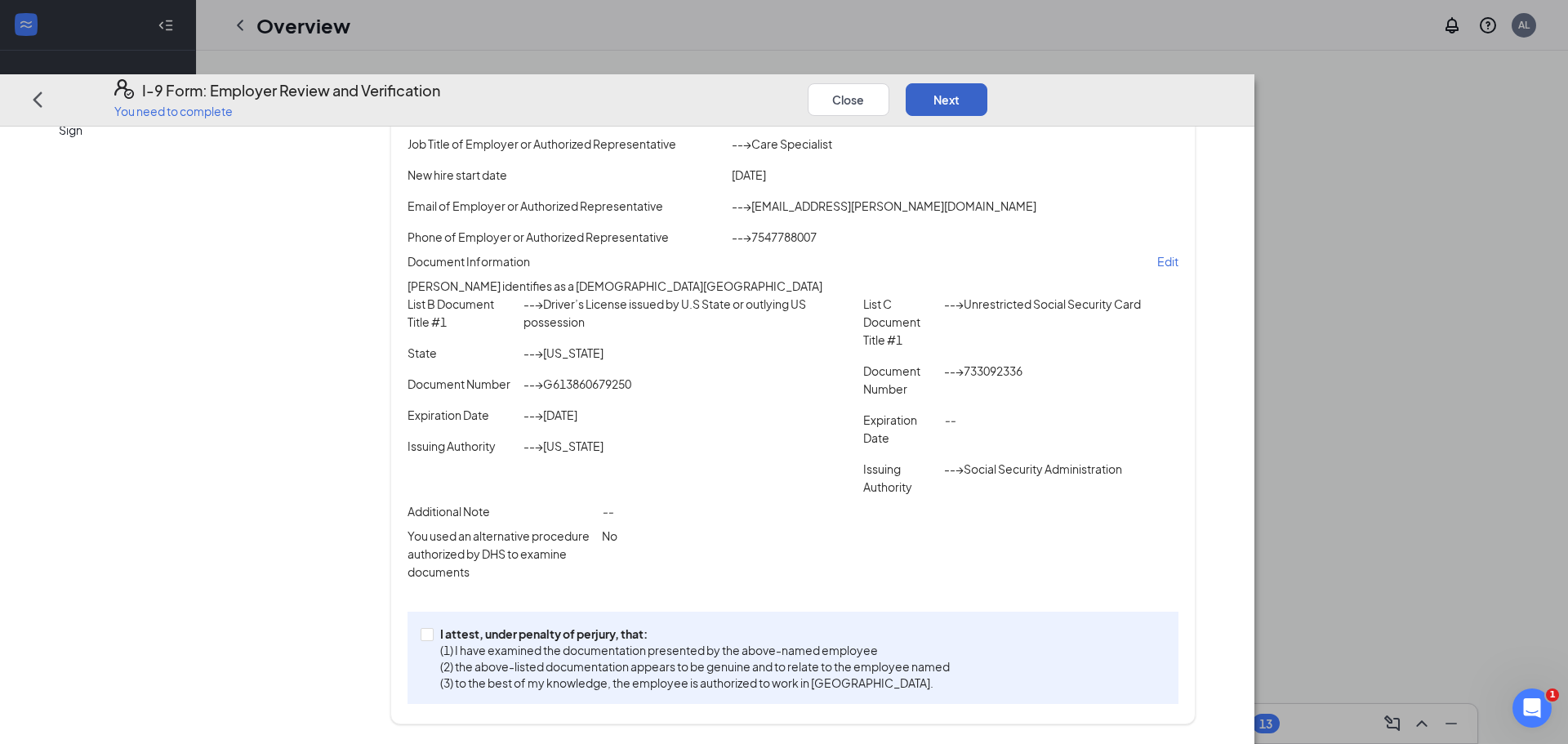
scroll to position [202, 0]
click at [433, 639] on span at bounding box center [427, 635] width 13 height 13
click at [433, 639] on input "I attest, under penalty of [PERSON_NAME], that: (1) I have examined the documen…" at bounding box center [426, 634] width 11 height 11
checkbox input "true"
click at [988, 83] on button "Next" at bounding box center [946, 99] width 82 height 33
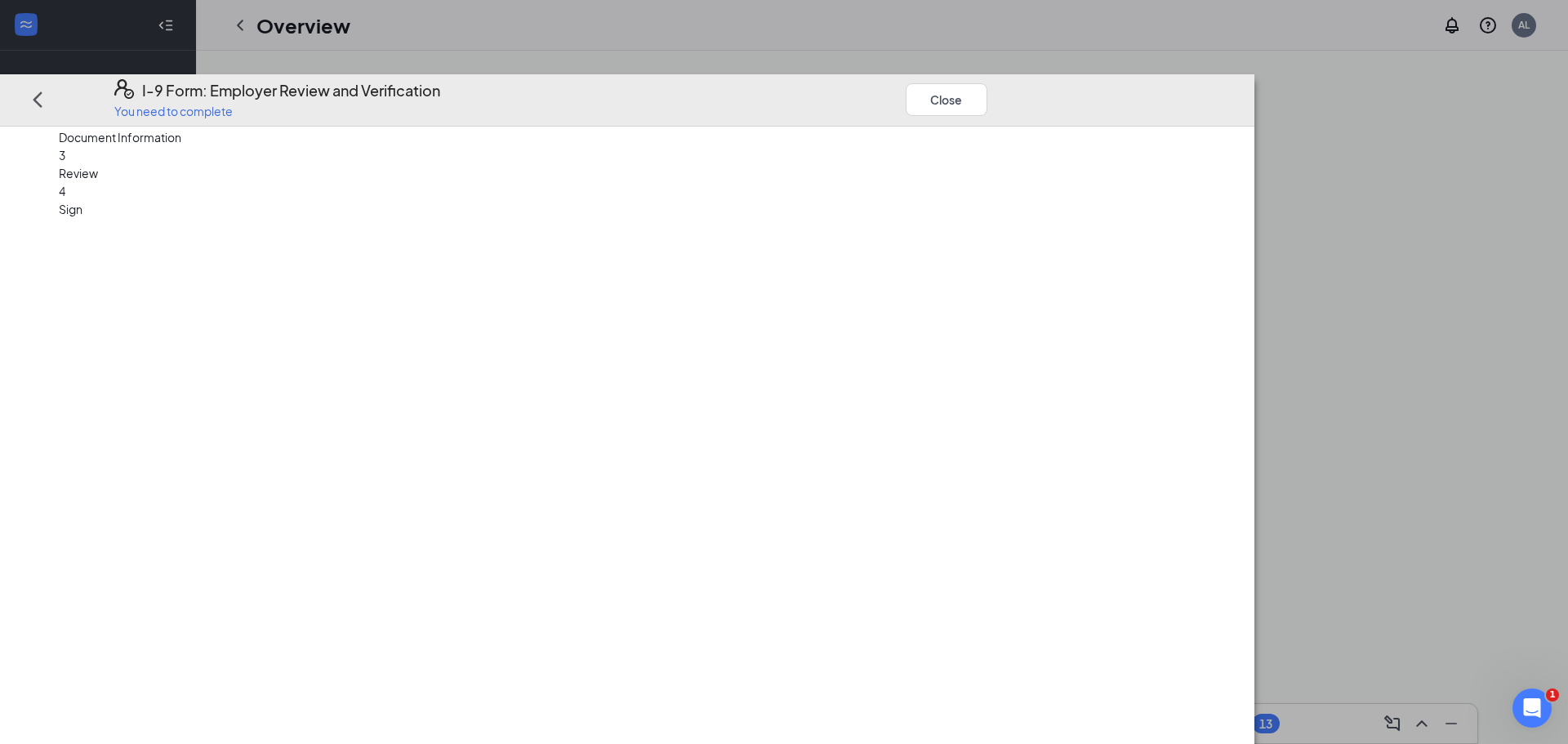
scroll to position [0, 0]
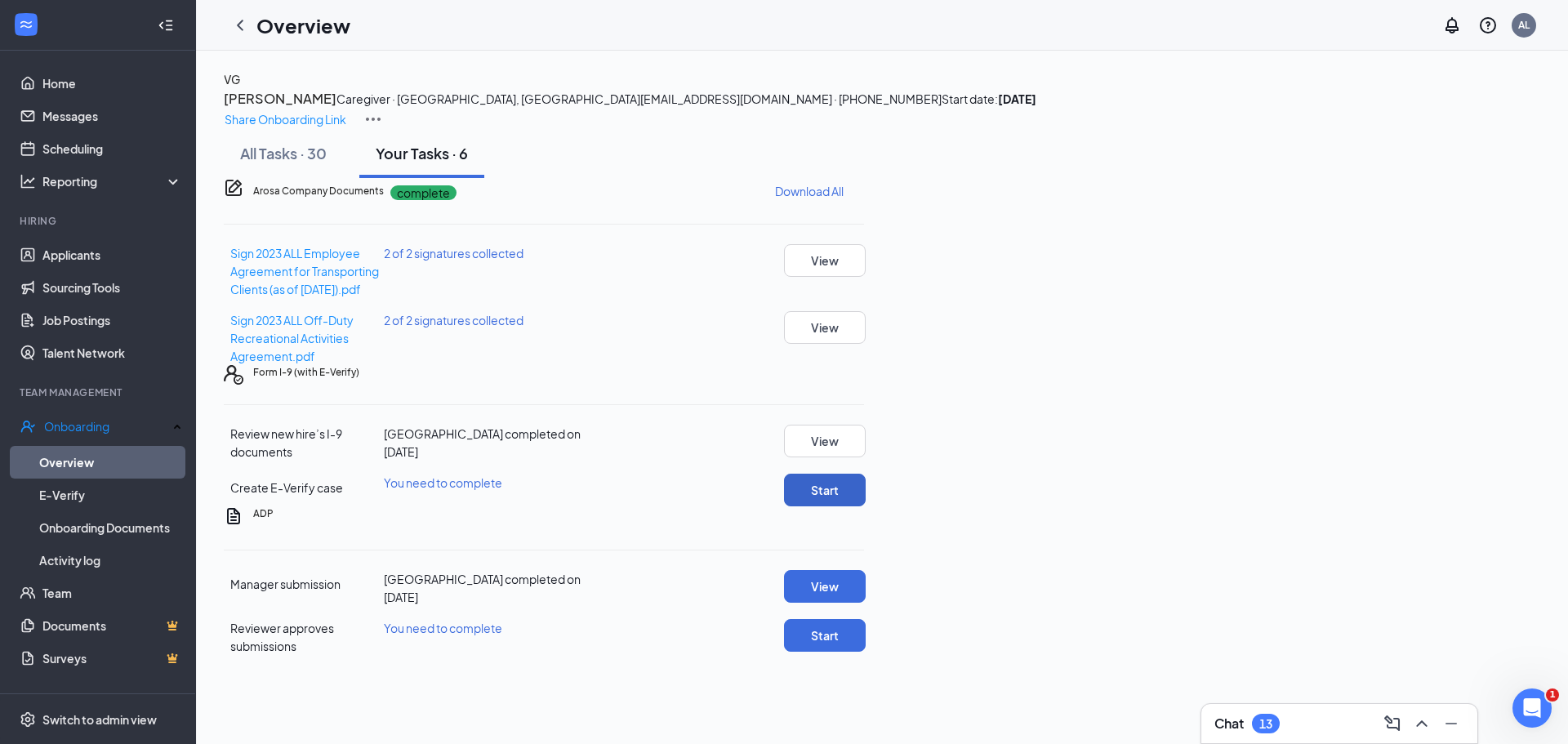
click at [866, 506] on button "Start" at bounding box center [825, 490] width 82 height 33
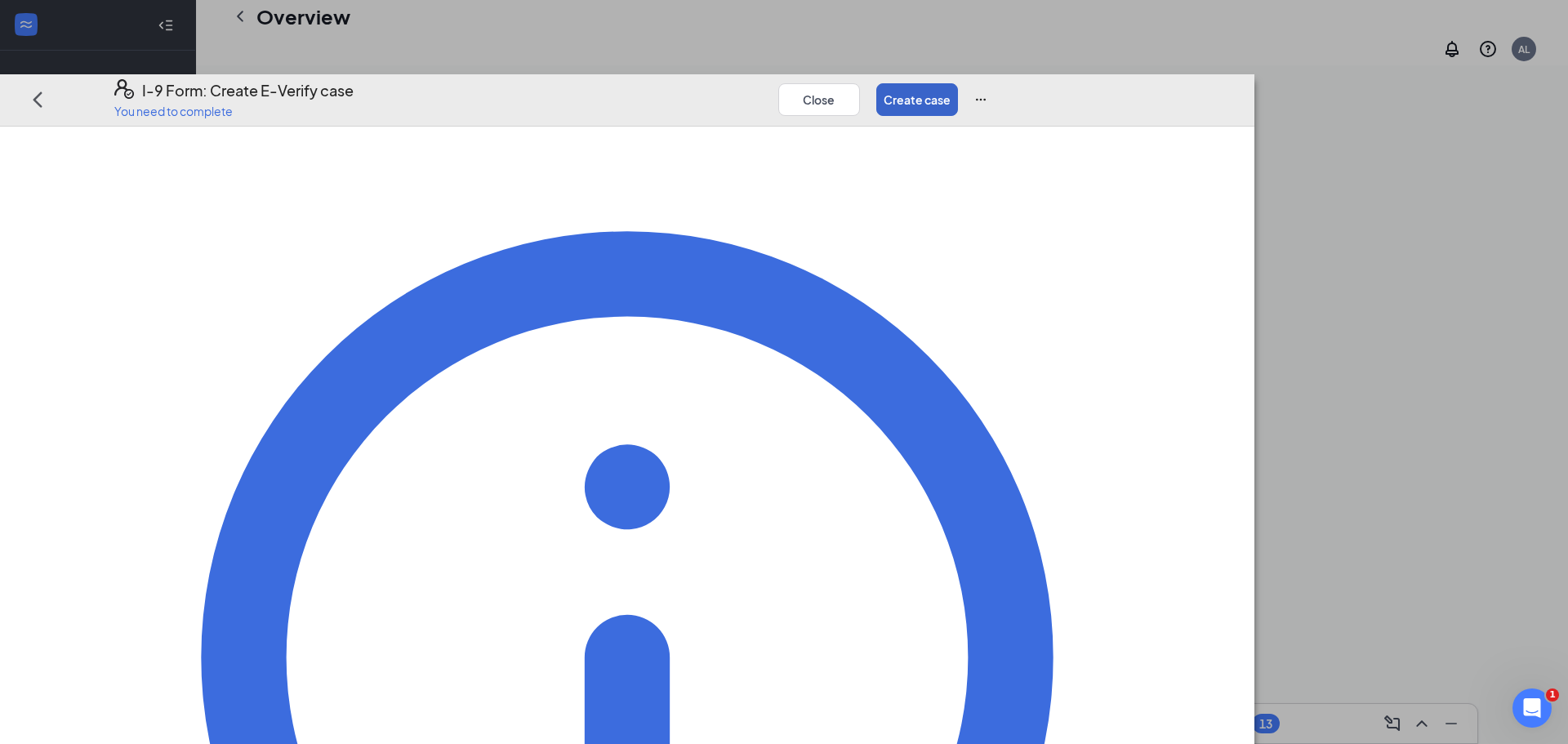
click at [958, 83] on button "Create case" at bounding box center [917, 99] width 82 height 33
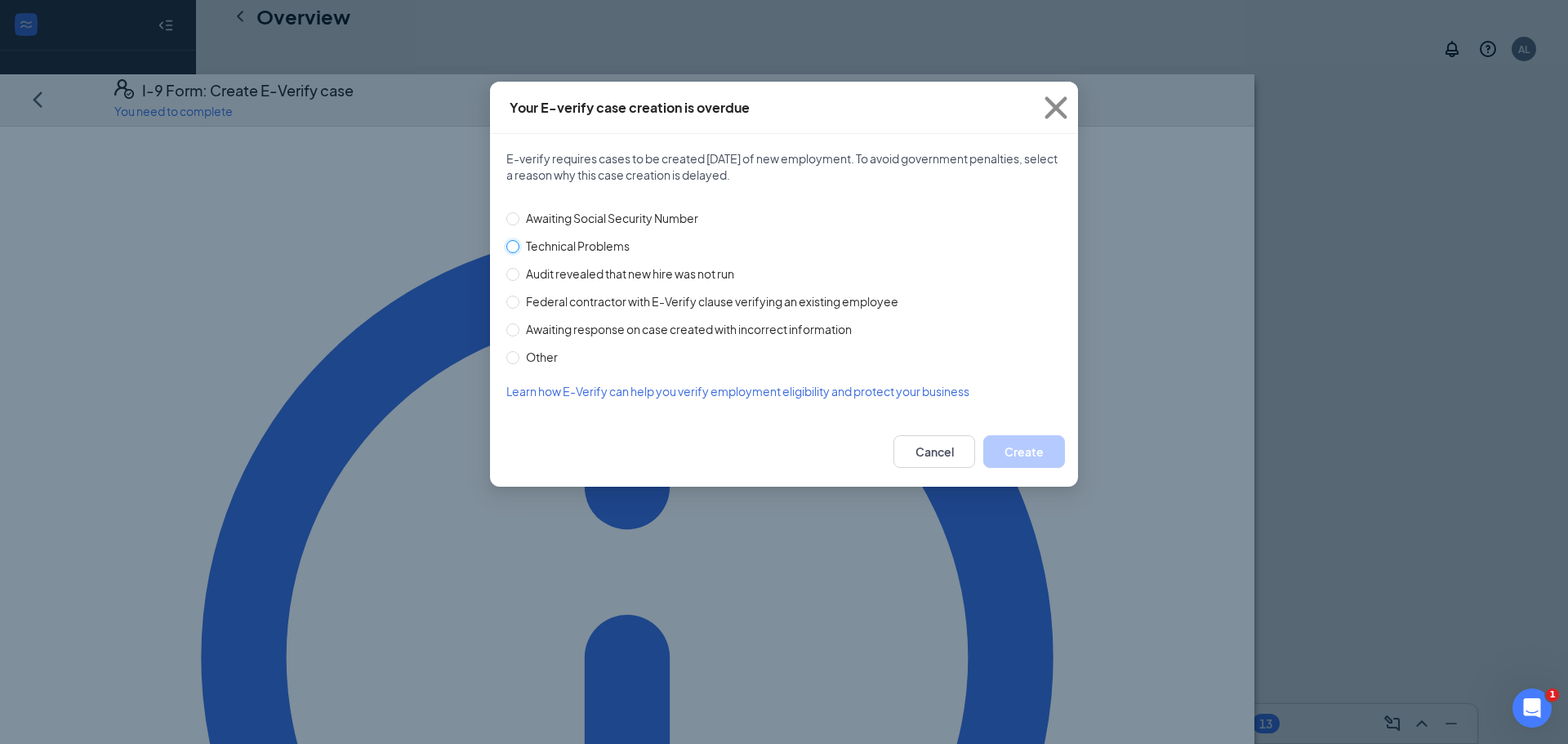
click at [515, 249] on input "Technical Problems" at bounding box center [513, 247] width 13 height 13
radio input "true"
click at [1027, 455] on button "Create" at bounding box center [1024, 451] width 82 height 33
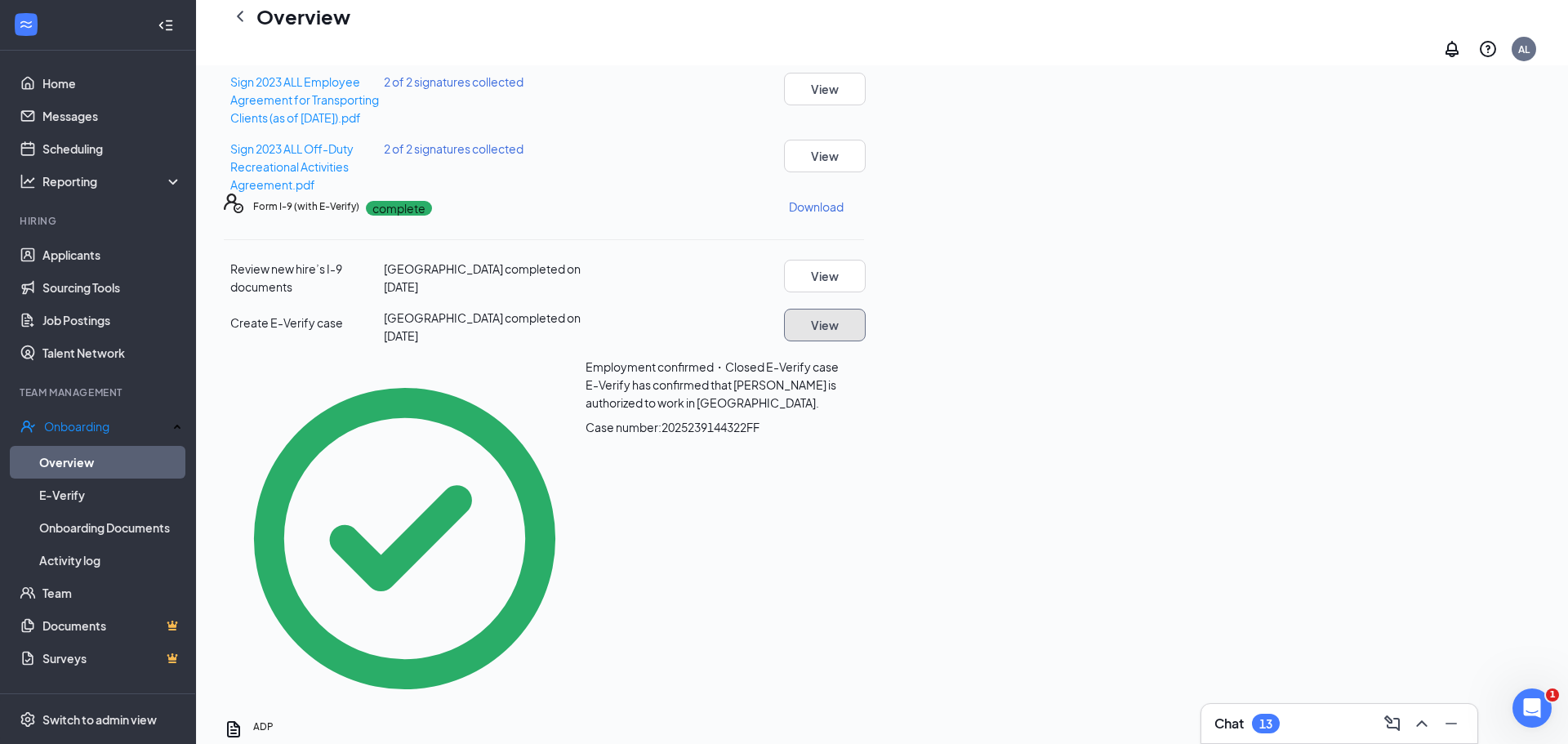
scroll to position [187, 0]
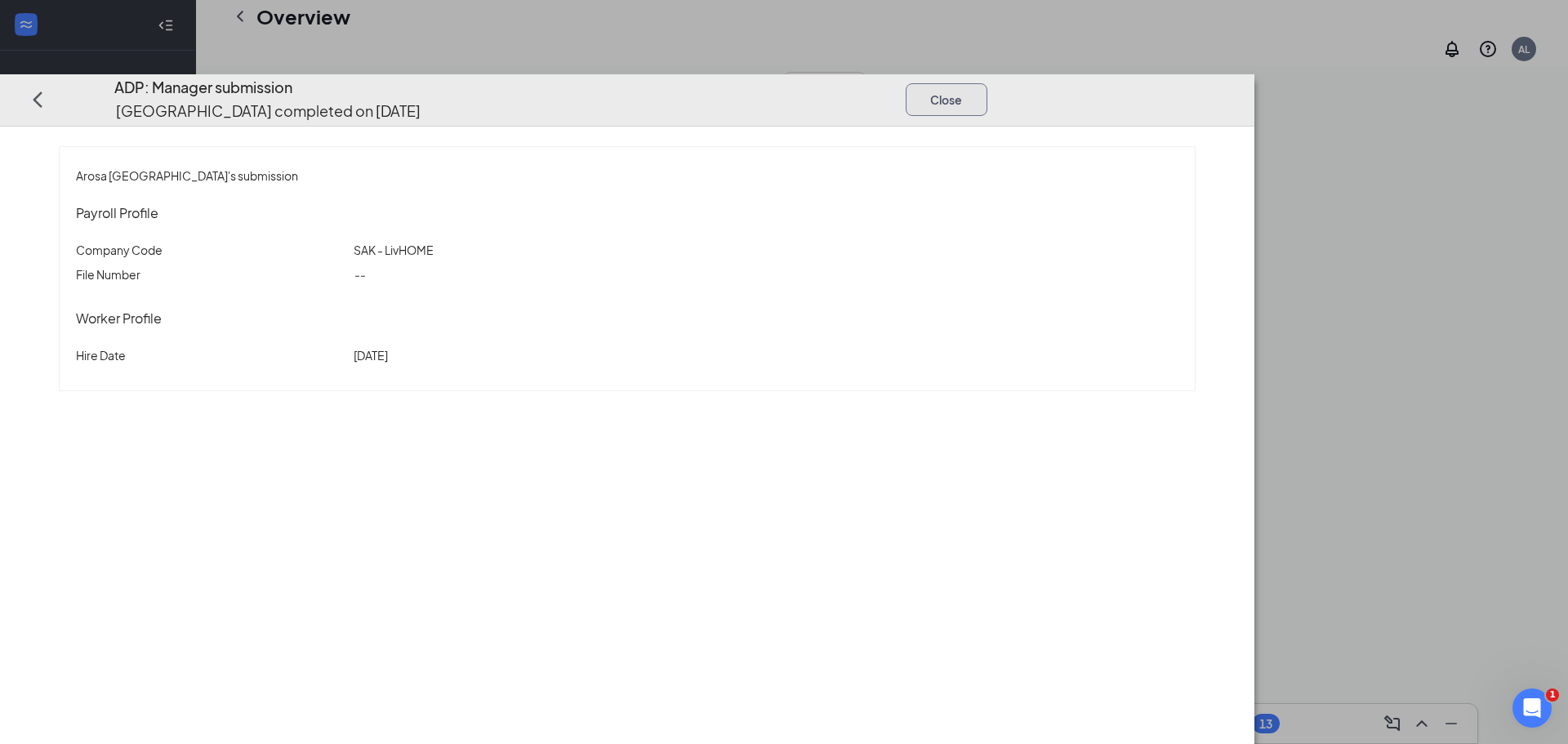
click at [988, 83] on button "Close" at bounding box center [946, 99] width 82 height 33
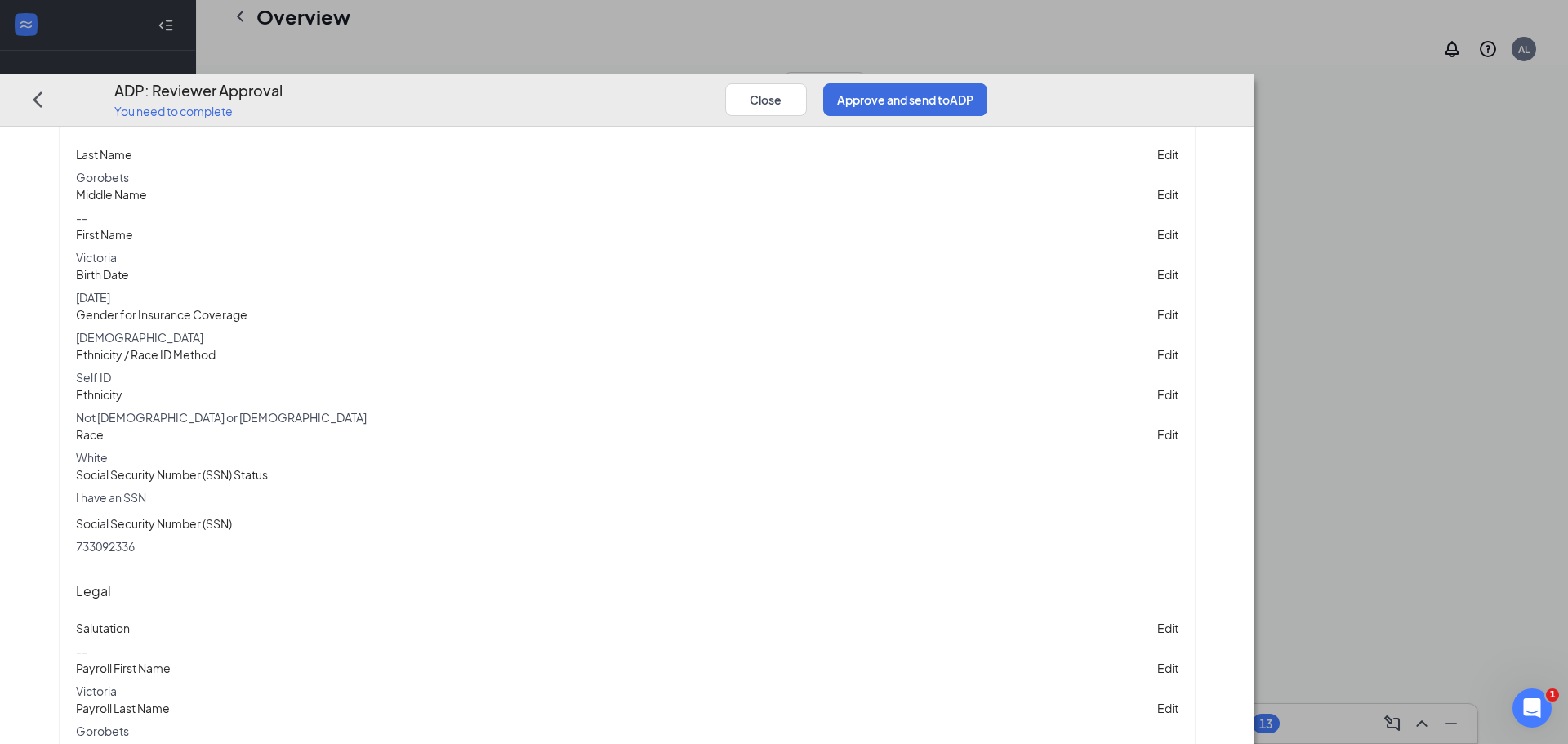
scroll to position [0, 0]
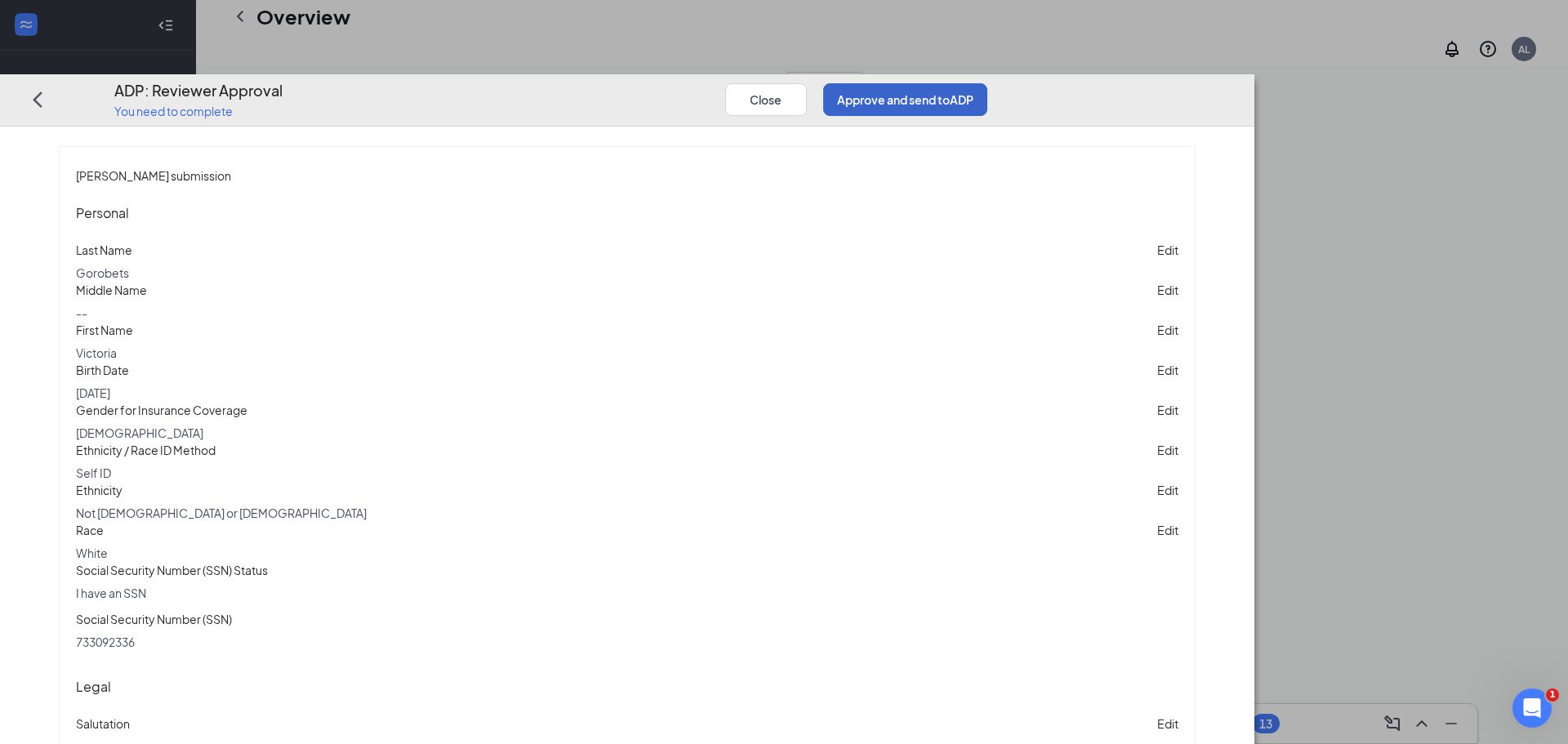
click at [988, 83] on button "Approve and send to ADP" at bounding box center [906, 99] width 164 height 33
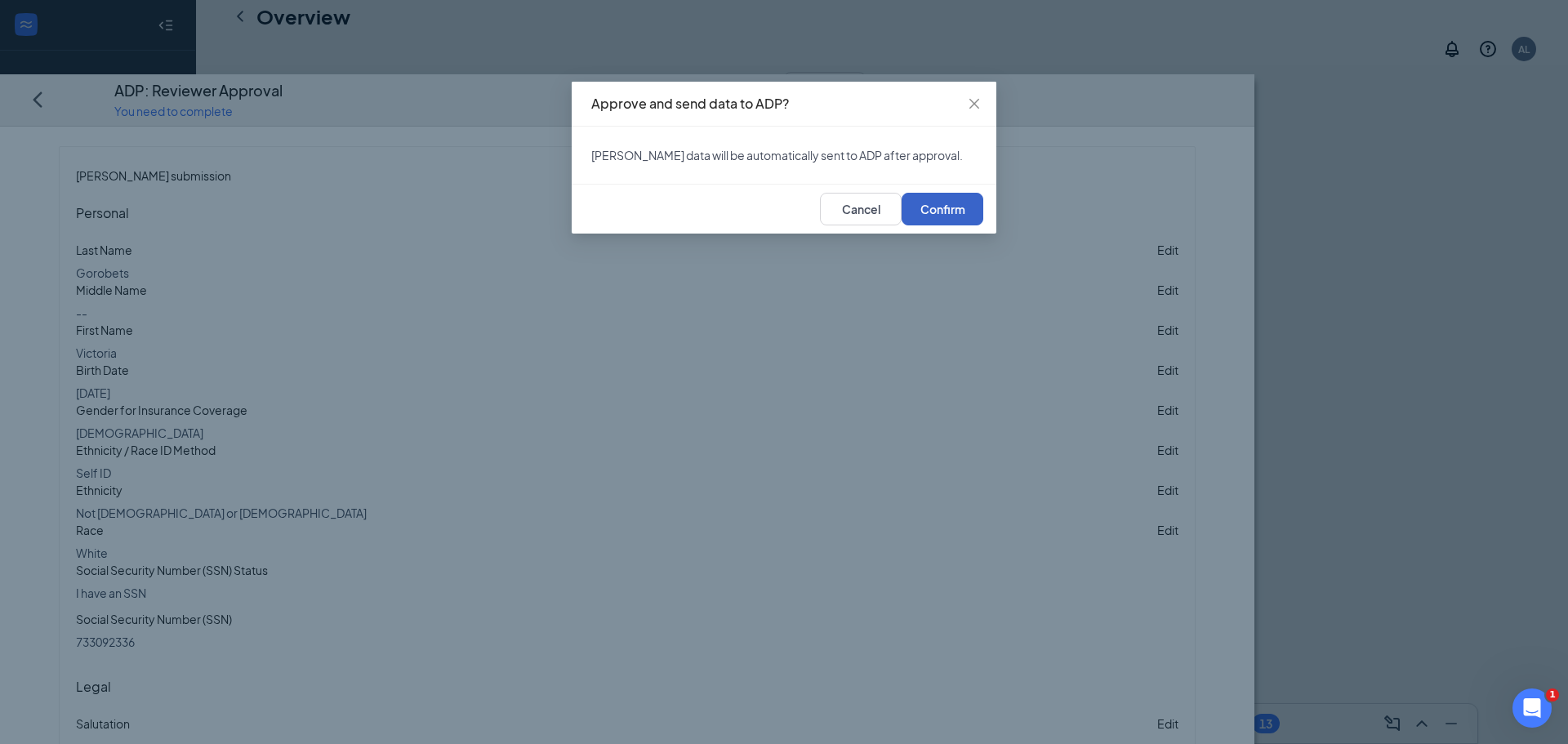
click at [961, 215] on span "Confirm" at bounding box center [943, 209] width 45 height 11
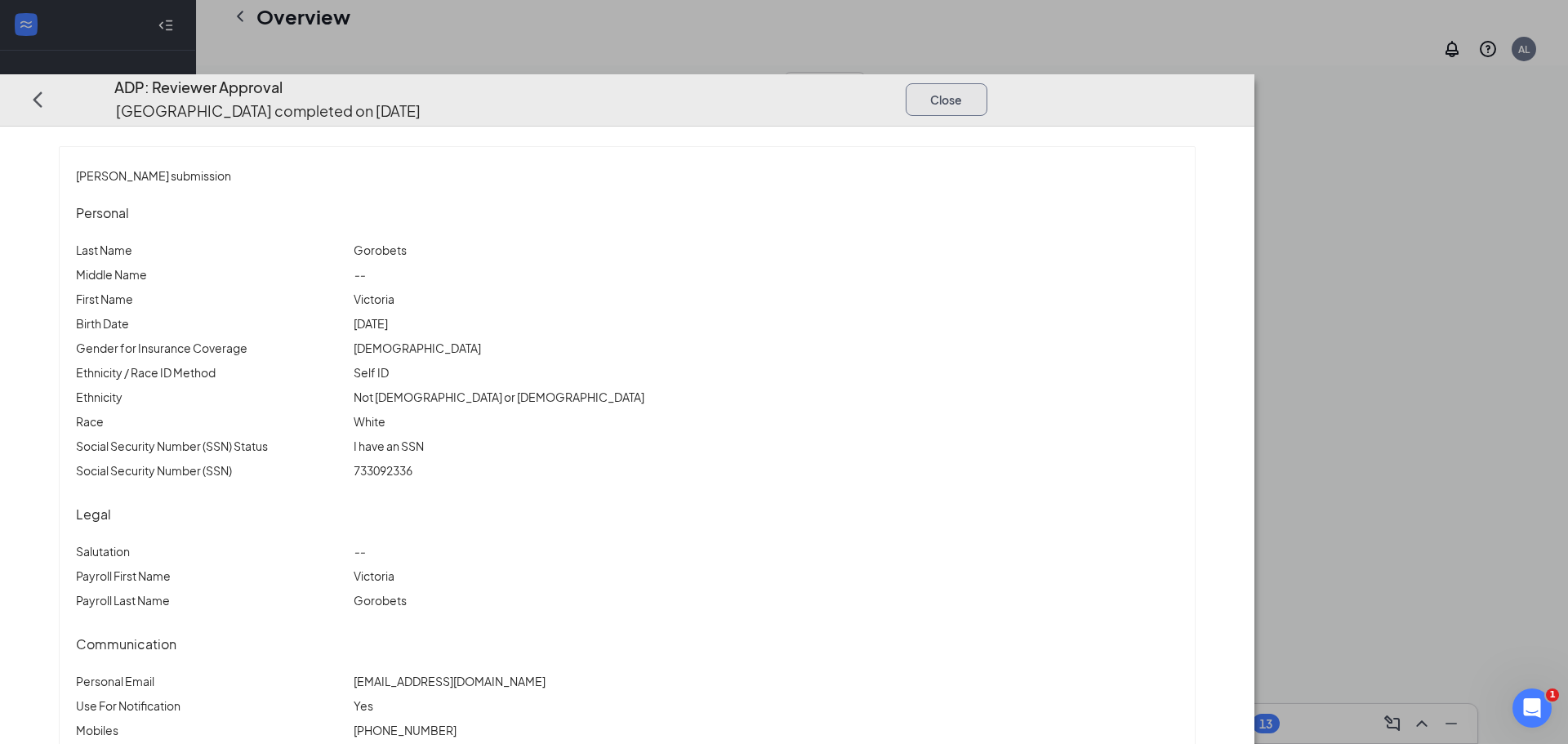
click at [988, 83] on button "Close" at bounding box center [946, 99] width 82 height 33
